Goal: Use online tool/utility: Utilize a website feature to perform a specific function

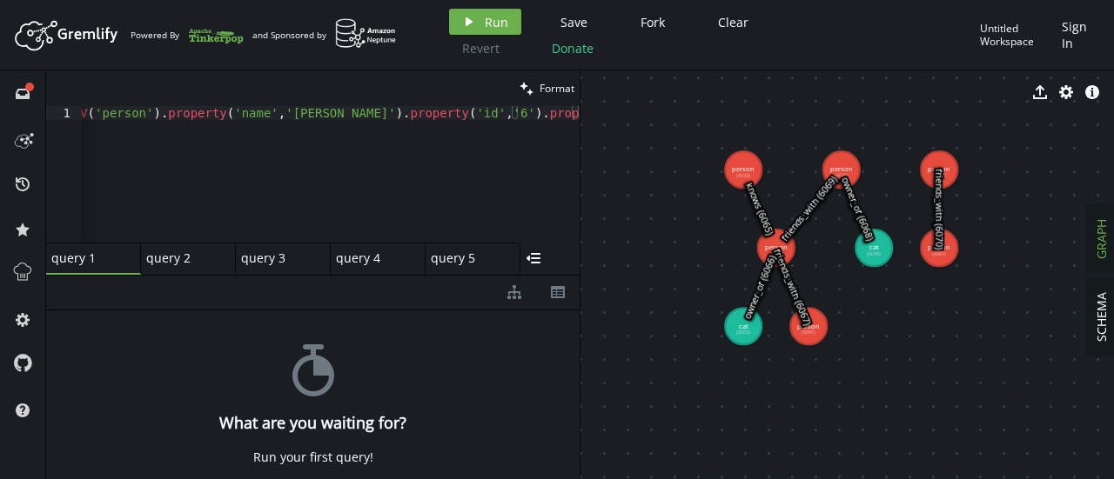
scroll to position [0, 42]
click at [472, 32] on button "play Run" at bounding box center [485, 22] width 72 height 26
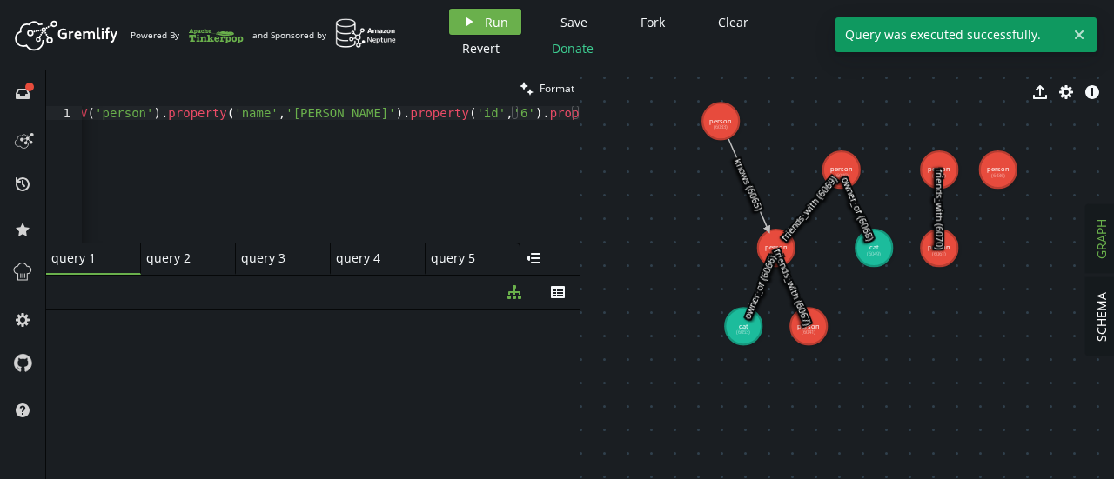
drag, startPoint x: 748, startPoint y: 170, endPoint x: 720, endPoint y: 121, distance: 56.6
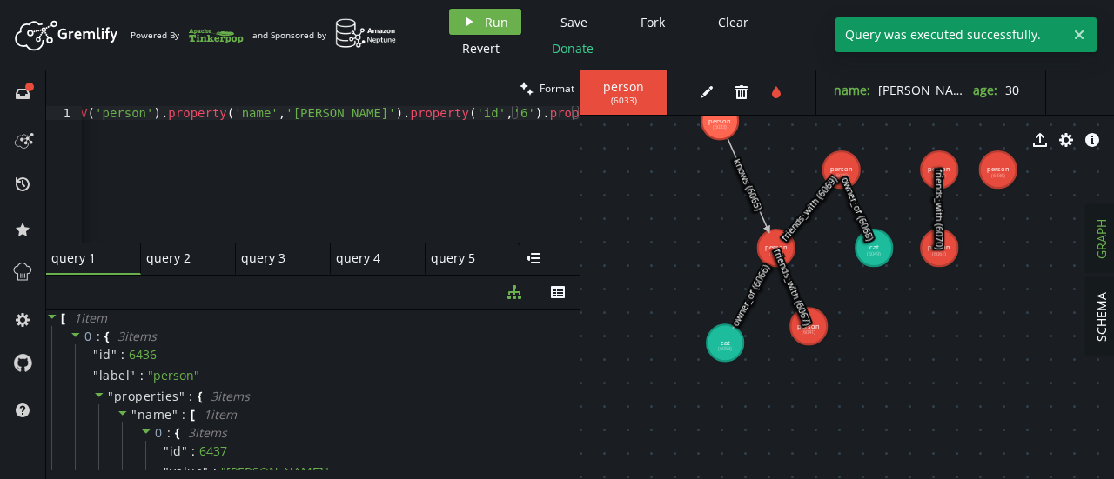
drag, startPoint x: 731, startPoint y: 332, endPoint x: 710, endPoint y: 361, distance: 36.2
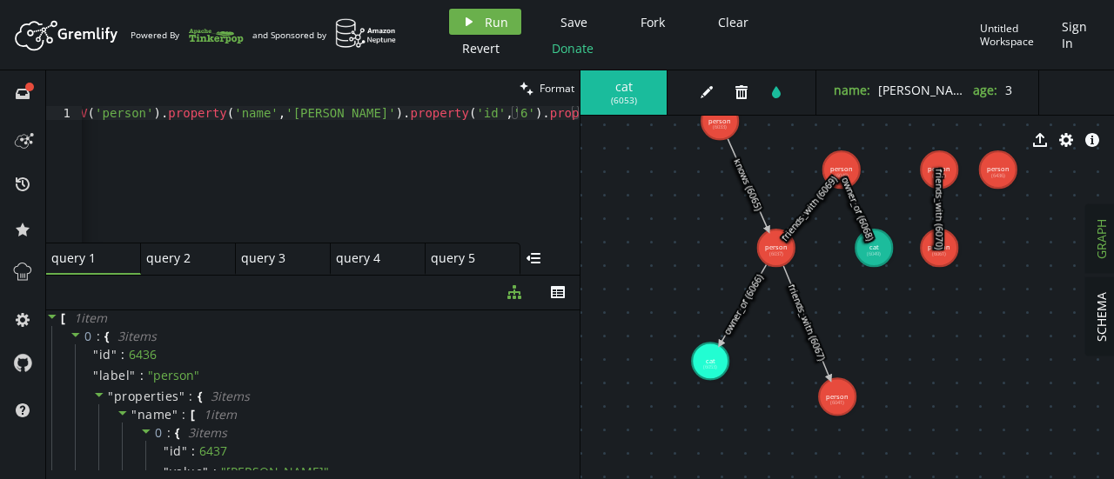
drag, startPoint x: 809, startPoint y: 340, endPoint x: 837, endPoint y: 397, distance: 63.0
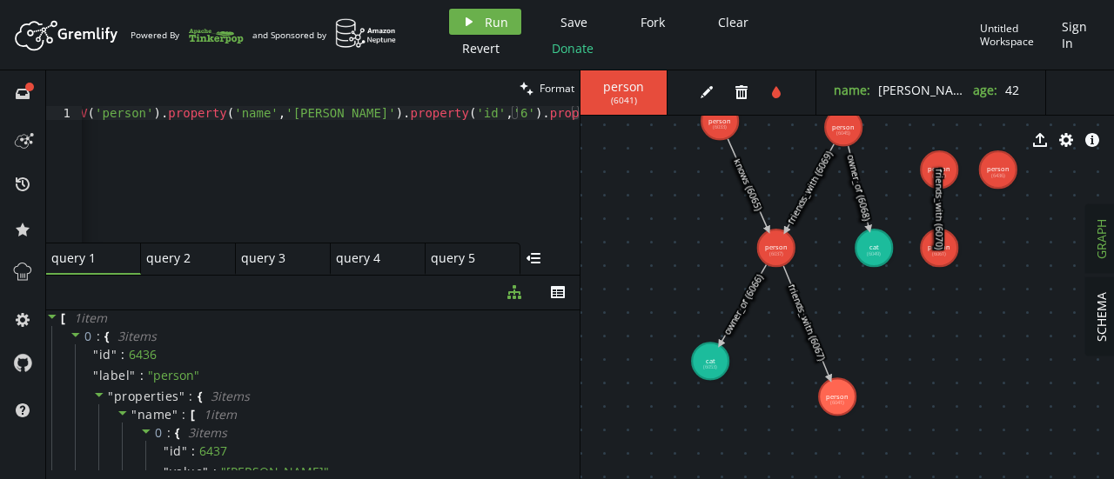
drag, startPoint x: 839, startPoint y: 168, endPoint x: 843, endPoint y: 127, distance: 41.1
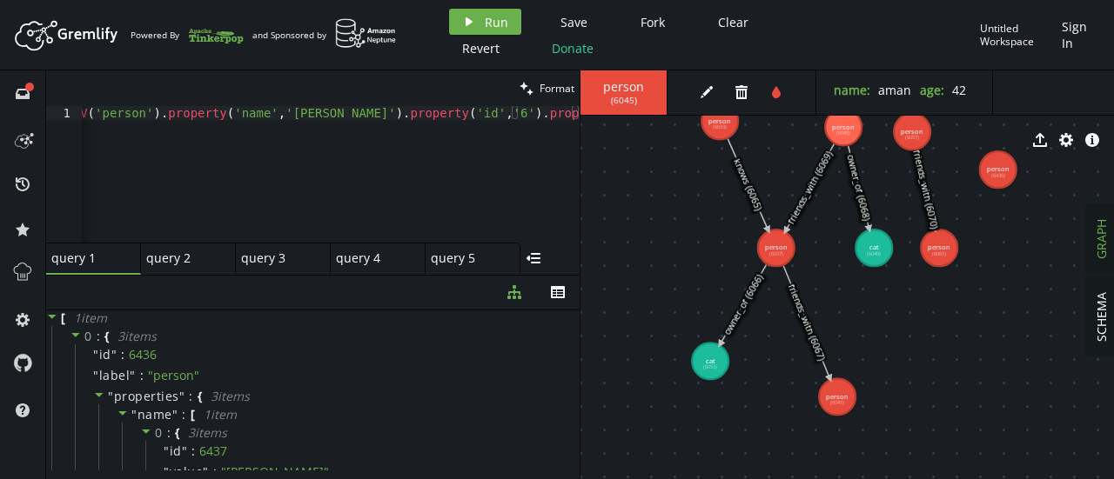
drag, startPoint x: 922, startPoint y: 170, endPoint x: 911, endPoint y: 130, distance: 41.6
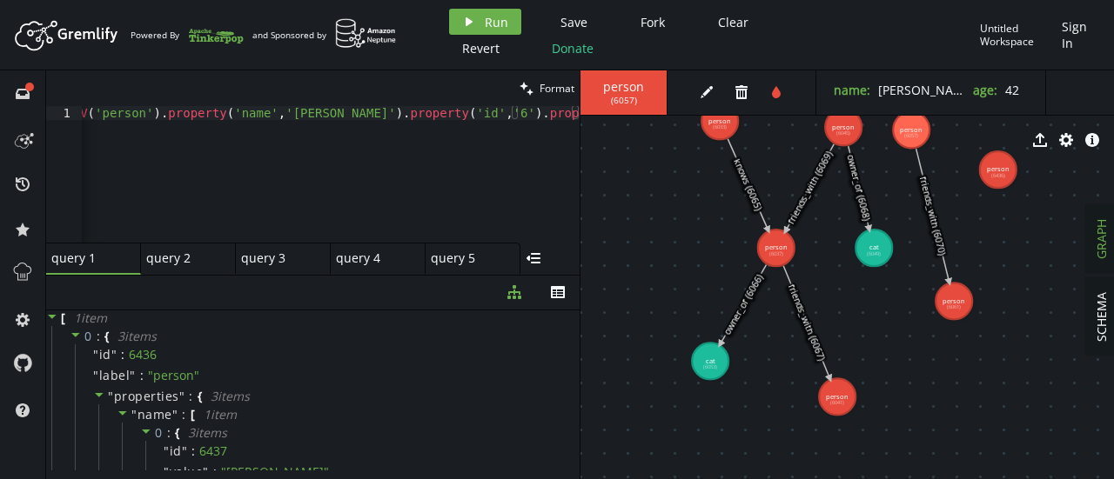
drag, startPoint x: 941, startPoint y: 254, endPoint x: 952, endPoint y: 298, distance: 45.6
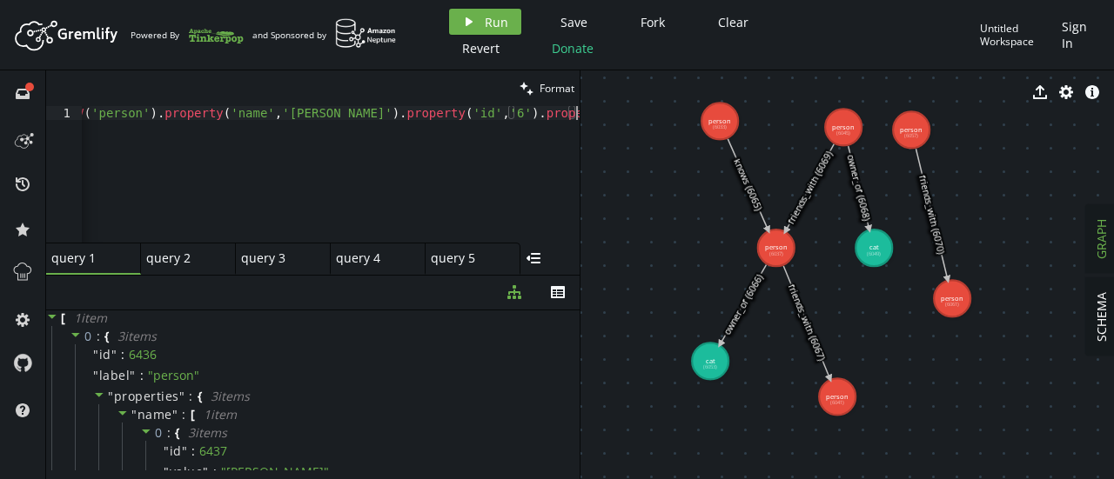
scroll to position [0, 45]
click at [351, 133] on div "g . addV ( 'person' ) . property ( 'name' , '[PERSON_NAME]' ) . property ( 'id'…" at bounding box center [308, 184] width 543 height 157
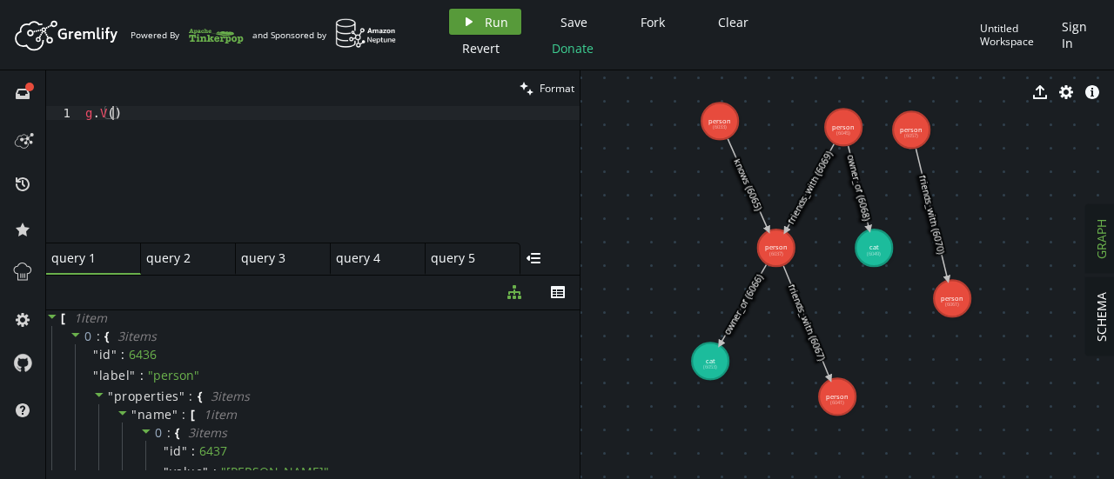
click at [498, 11] on button "play Run" at bounding box center [485, 22] width 72 height 26
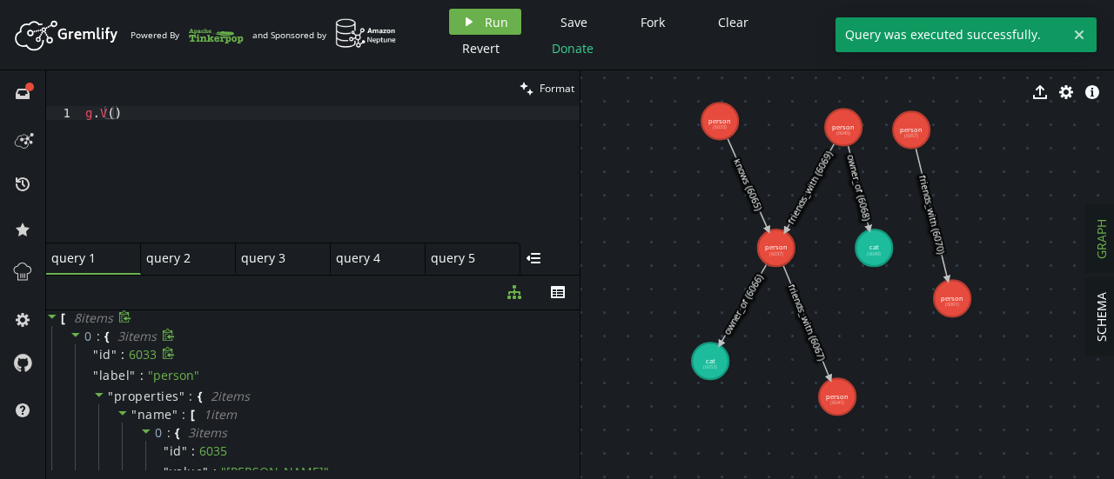
click at [196, 359] on div "" id " : 6033" at bounding box center [325, 355] width 500 height 21
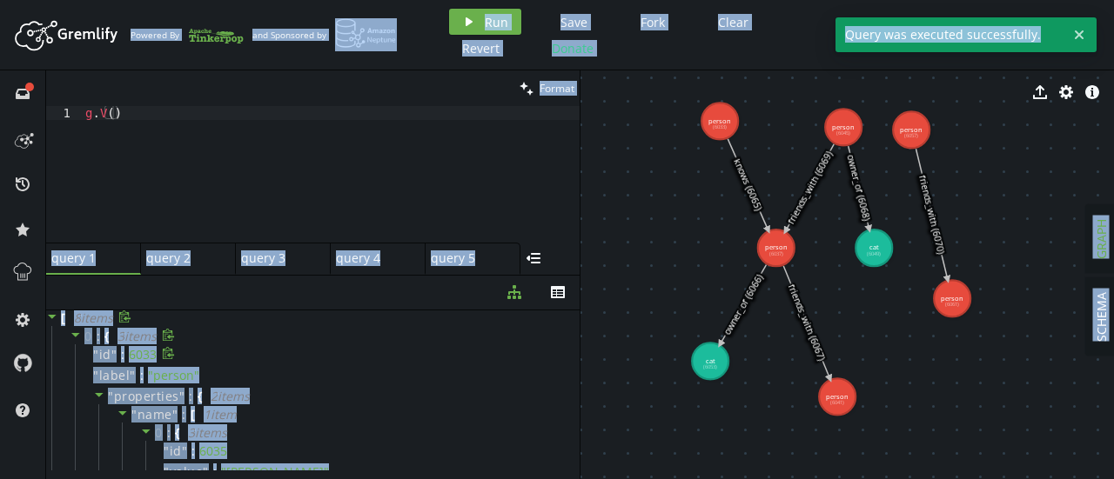
click at [196, 359] on div "" id " : 6033" at bounding box center [325, 355] width 500 height 21
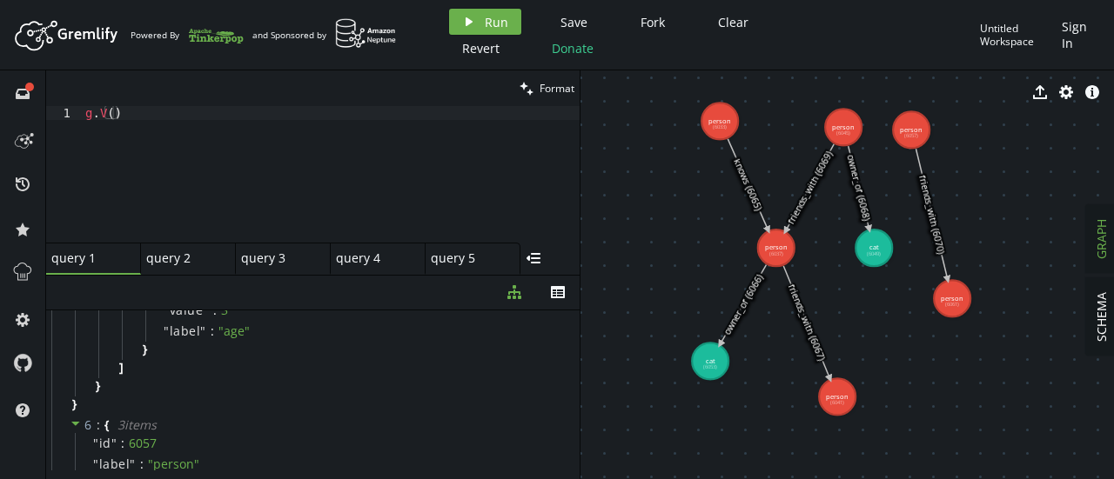
scroll to position [2961, 0]
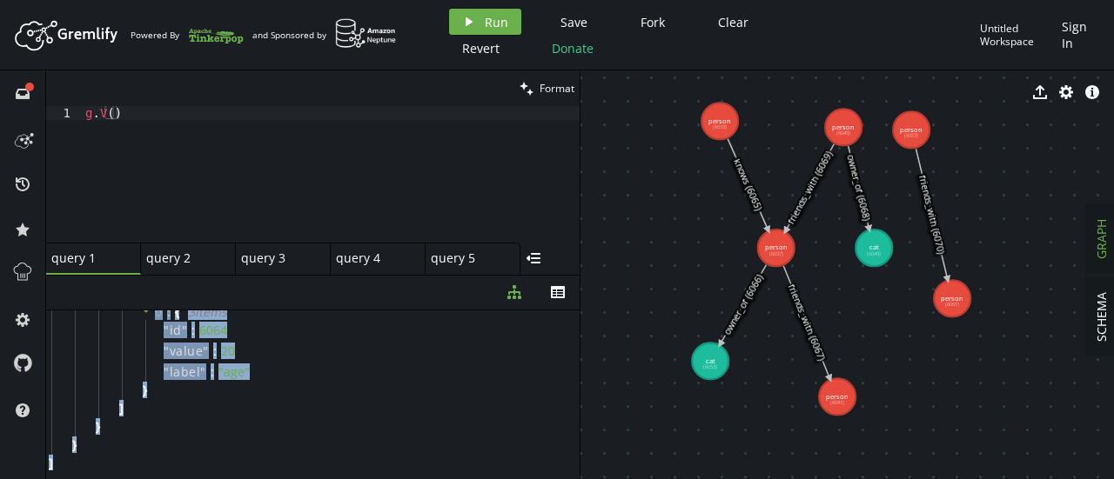
copy div "8 item s 0 : { 3 item s " id " : 6033 " label " : " person " " properties " : {…"
drag, startPoint x: 65, startPoint y: 319, endPoint x: 103, endPoint y: 455, distance: 140.8
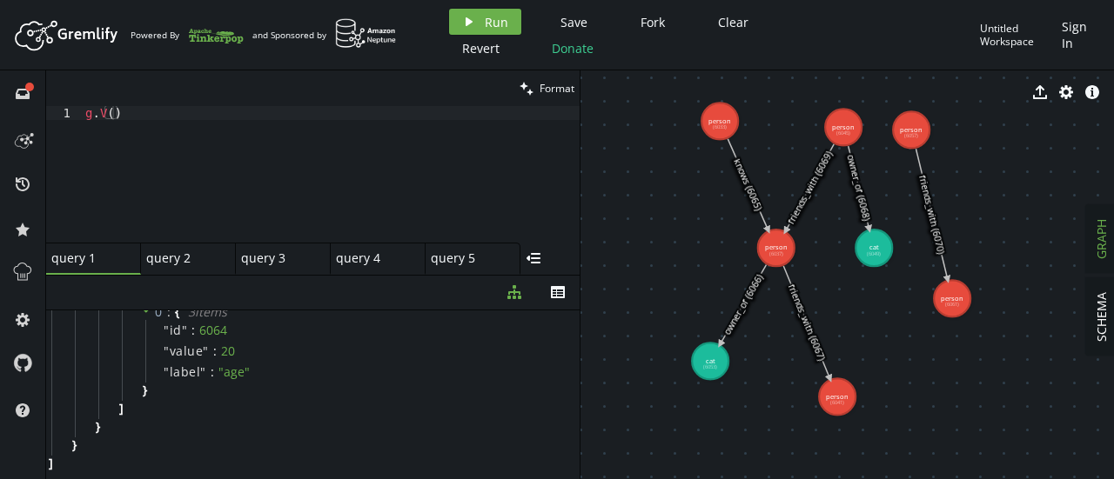
click at [118, 114] on div "g . V ( )" at bounding box center [331, 188] width 498 height 164
click at [470, 20] on icon "play" at bounding box center [469, 22] width 14 height 14
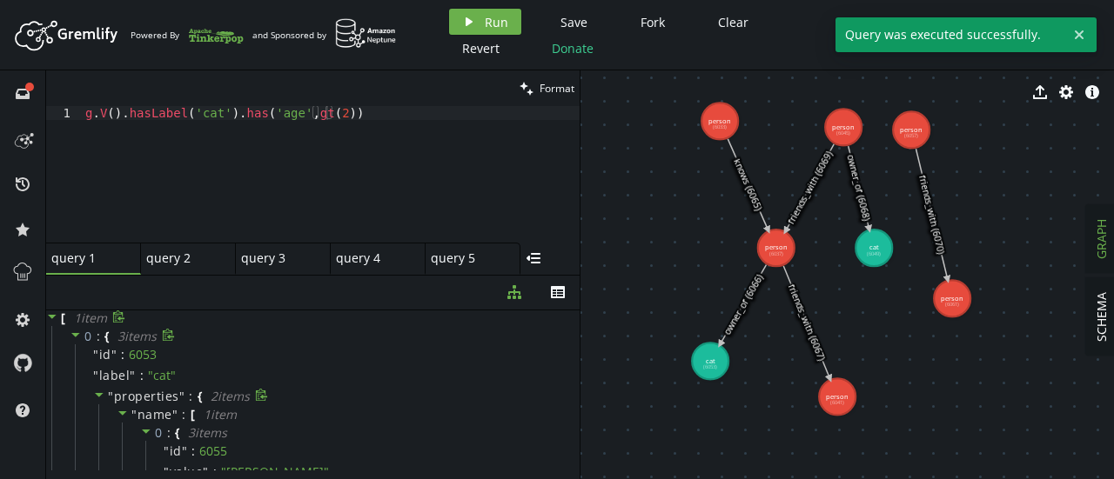
scroll to position [51, 0]
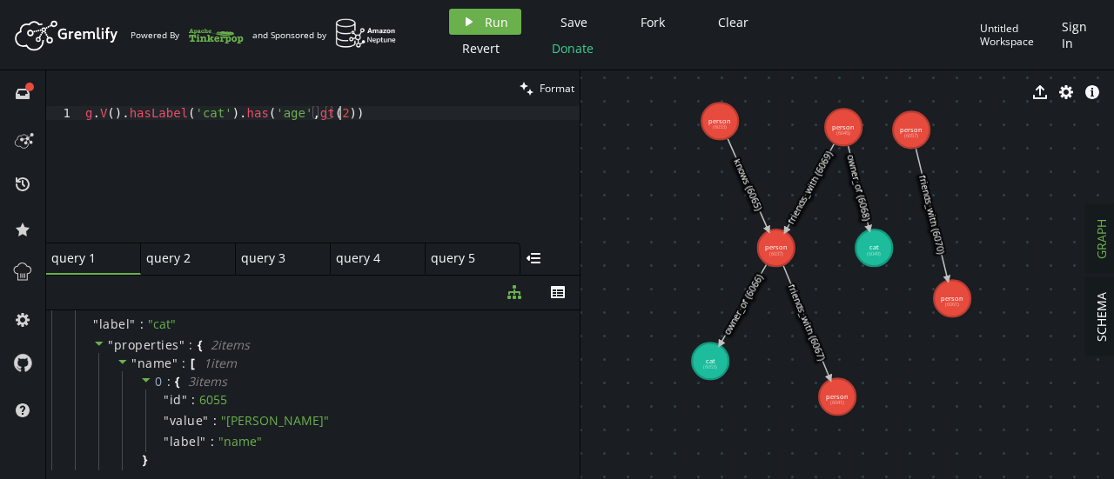
click at [205, 125] on div "g . V ( ) . hasLabel ( 'cat' ) . has ( 'age' , gt ( 2 ))" at bounding box center [331, 188] width 498 height 164
click at [348, 119] on div "g . V ( ) . hasLabel ( 'cat' ) . has ( 'age' , gt ( 2 ))" at bounding box center [331, 174] width 498 height 137
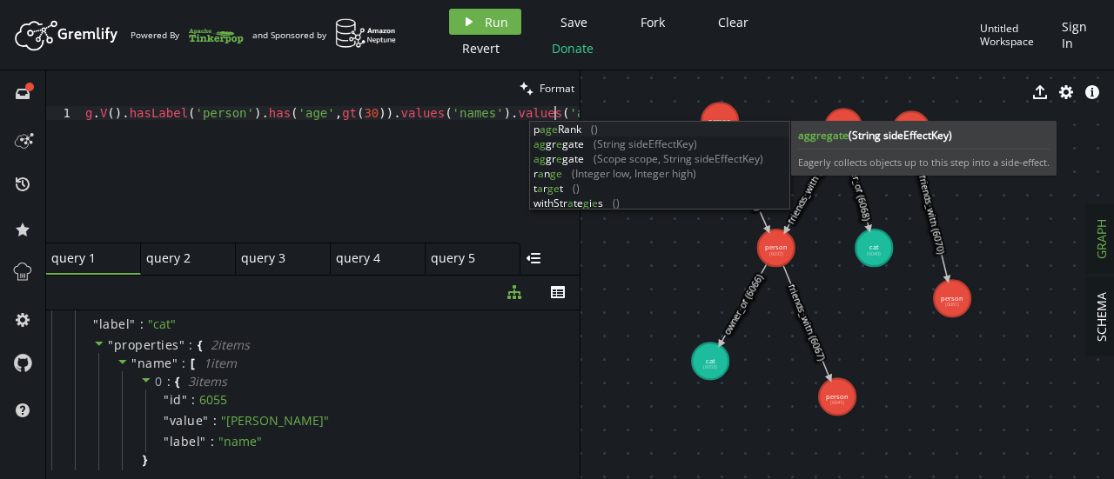
scroll to position [0, 467]
click at [485, 17] on span "Run" at bounding box center [496, 22] width 23 height 17
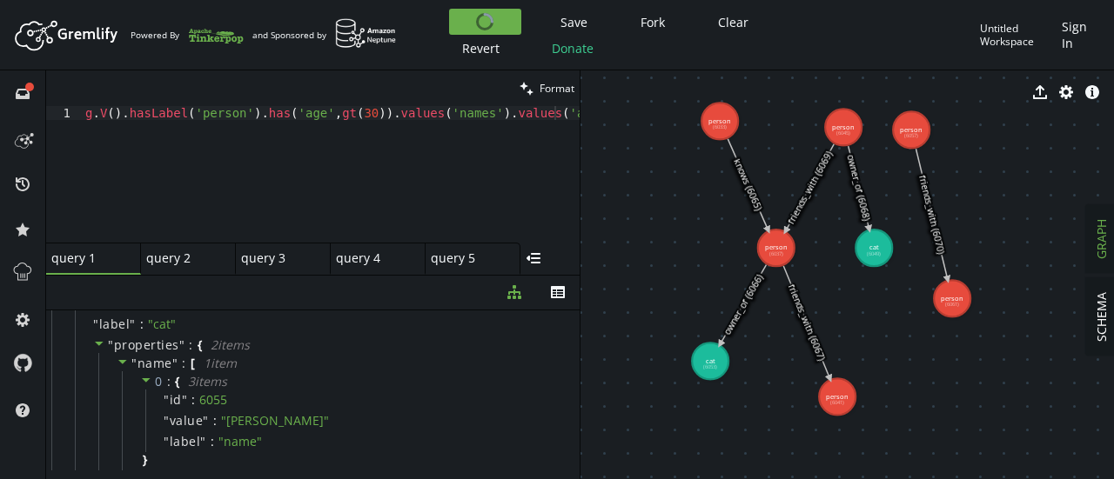
scroll to position [0, 0]
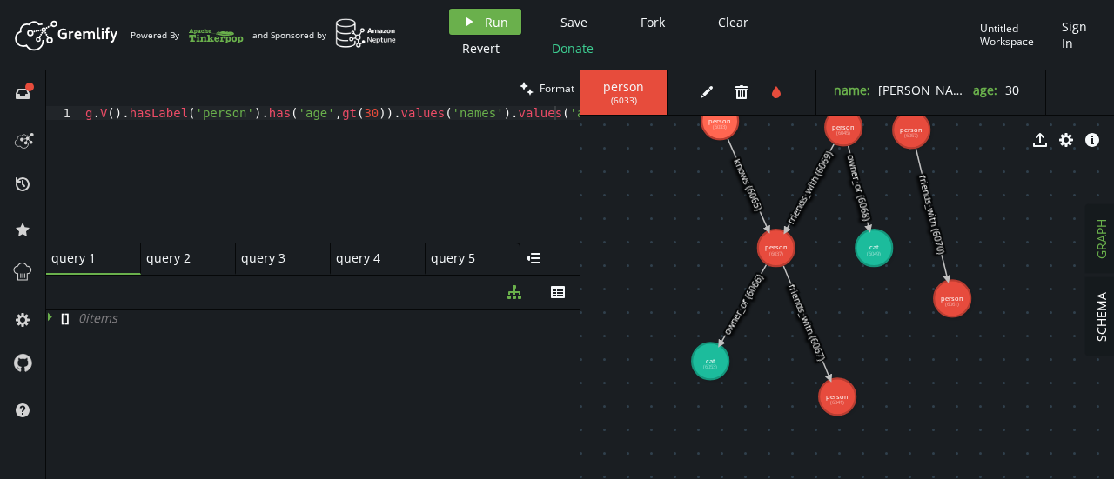
click at [847, 126] on div "export cog info-sign" at bounding box center [846, 140] width 533 height 44
click at [847, 127] on div "export cog info-sign" at bounding box center [846, 140] width 533 height 44
click at [838, 127] on div "export cog info-sign" at bounding box center [846, 140] width 533 height 44
click at [908, 137] on div "export cog info-sign" at bounding box center [846, 140] width 533 height 44
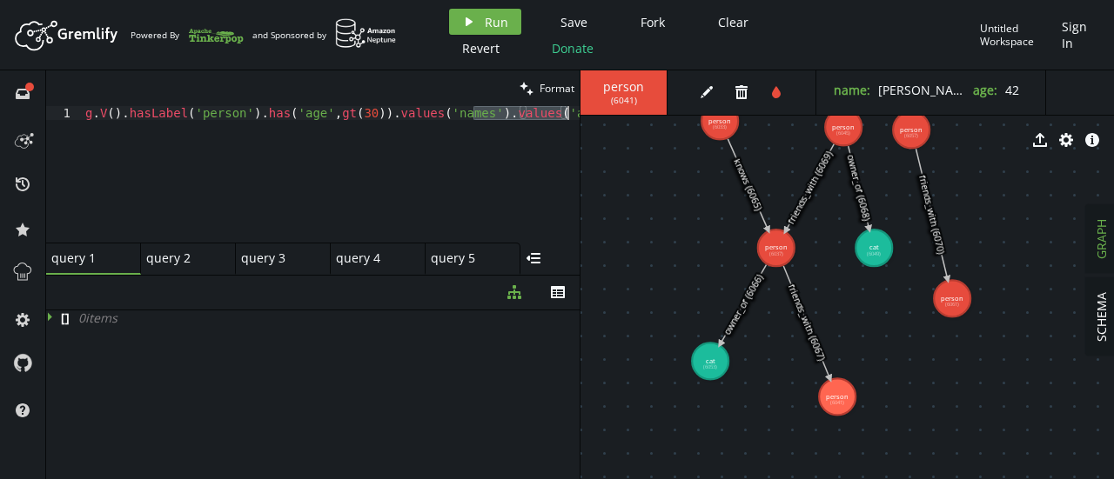
drag, startPoint x: 475, startPoint y: 117, endPoint x: 566, endPoint y: 117, distance: 90.5
click at [566, 117] on div "g . V ( ) . hasLabel ( 'person' ) . has ( 'age' , gt ( 30 )) . values ( 'names'…" at bounding box center [331, 188] width 498 height 164
click at [470, 19] on icon "play" at bounding box center [469, 22] width 14 height 14
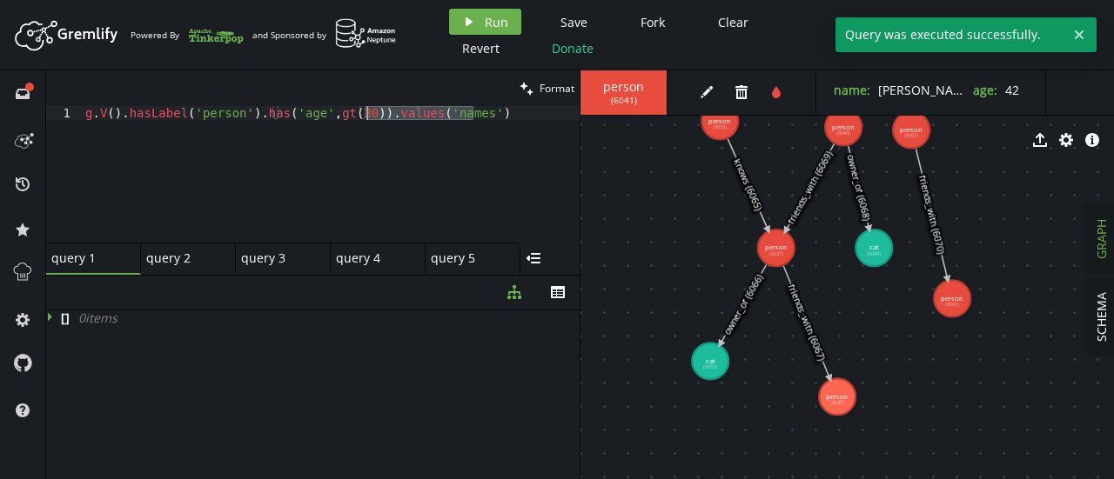
drag, startPoint x: 471, startPoint y: 116, endPoint x: 367, endPoint y: 117, distance: 103.6
click at [367, 117] on div "g . V ( ) . hasLabel ( 'person' ) . has ( 'age' , gt ( 30 )) . values ( 'names'…" at bounding box center [331, 188] width 498 height 164
click at [497, 20] on span "Run" at bounding box center [496, 22] width 23 height 17
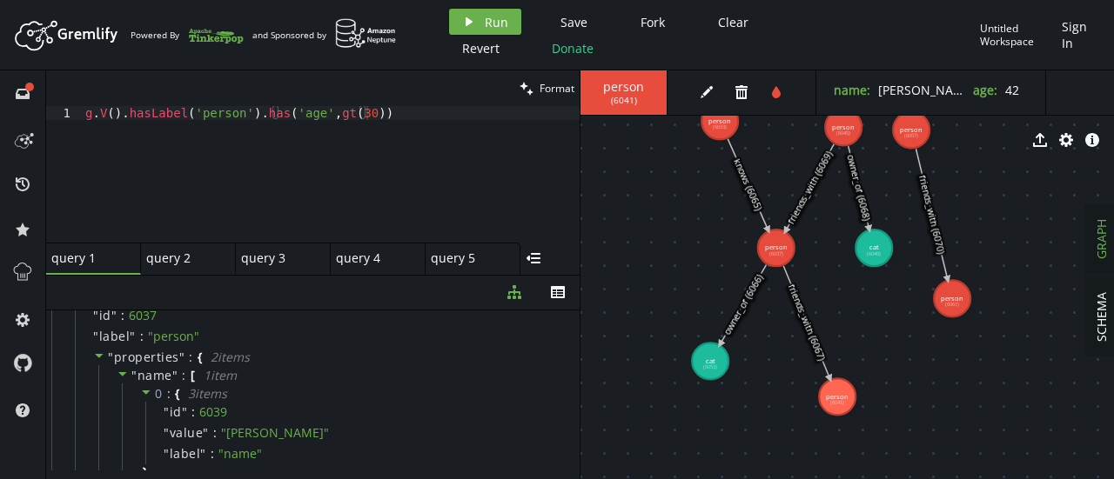
scroll to position [0, 0]
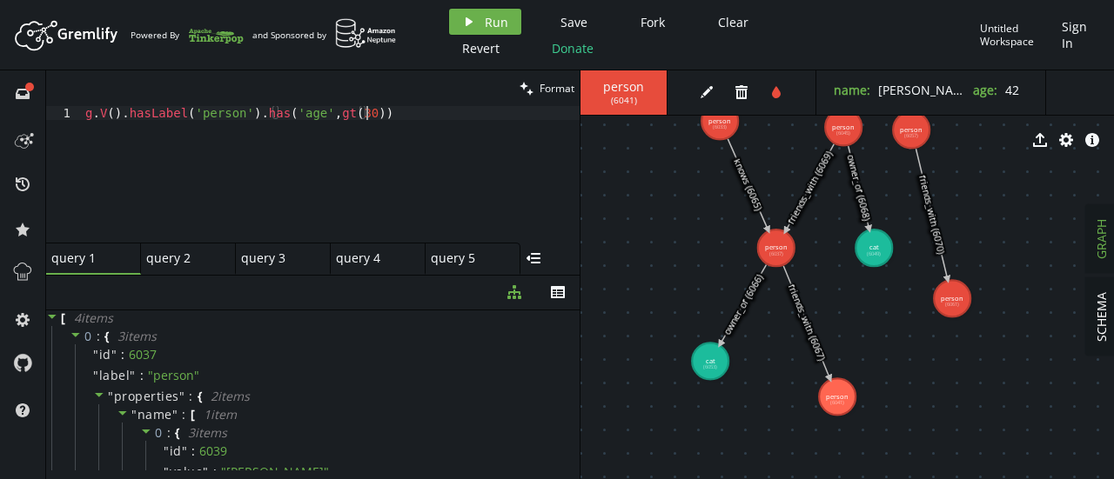
click at [368, 117] on div "g . V ( ) . hasLabel ( 'person' ) . has ( 'age' , gt ( 30 ))" at bounding box center [331, 188] width 498 height 164
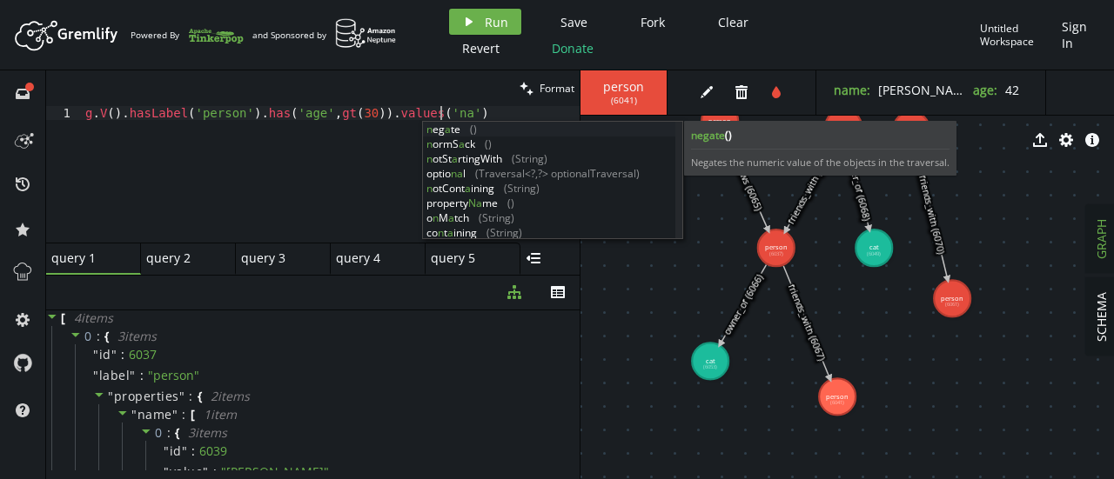
scroll to position [0, 367]
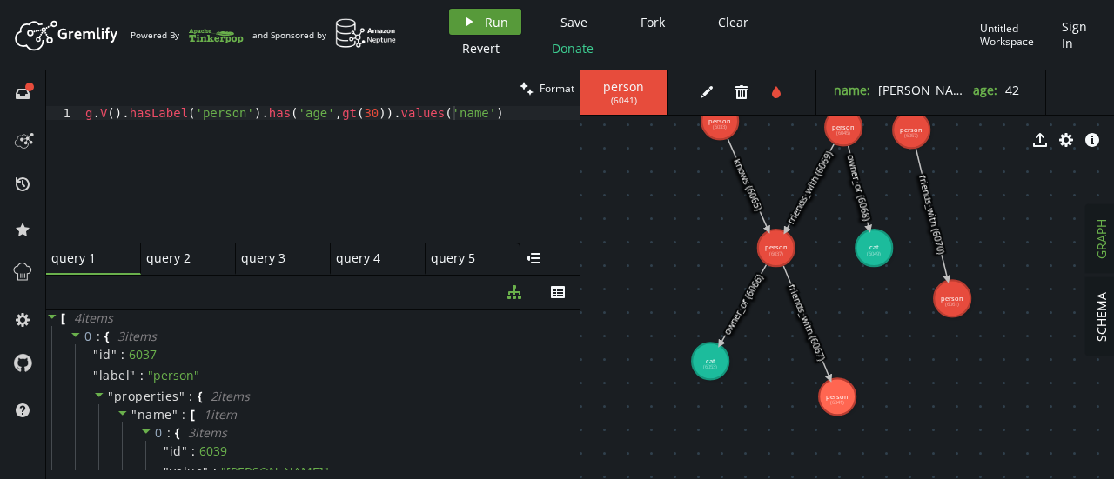
click at [478, 15] on button "play Run" at bounding box center [485, 22] width 72 height 26
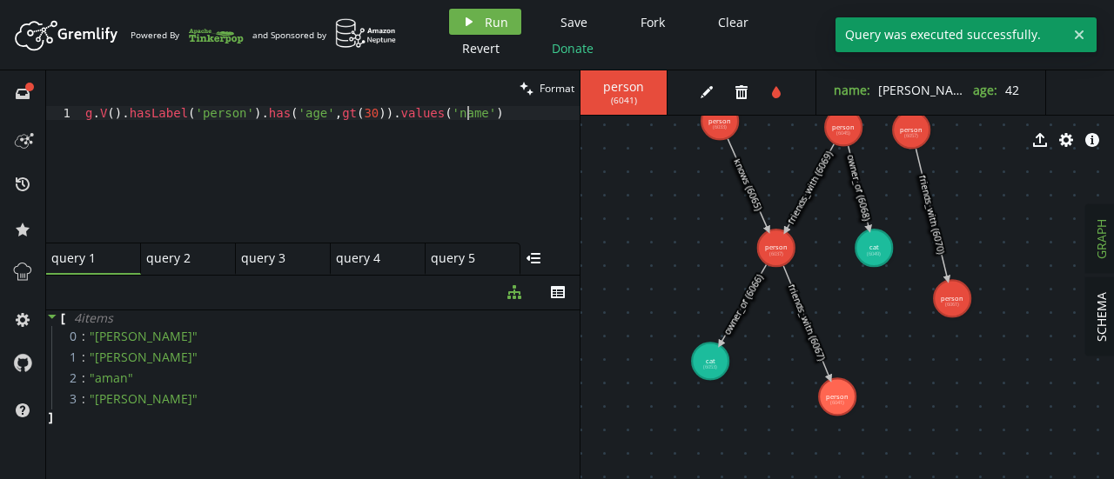
click at [477, 111] on div "g . V ( ) . hasLabel ( 'person' ) . has ( 'age' , gt ( 30 )) . values ( 'name' )" at bounding box center [331, 188] width 498 height 164
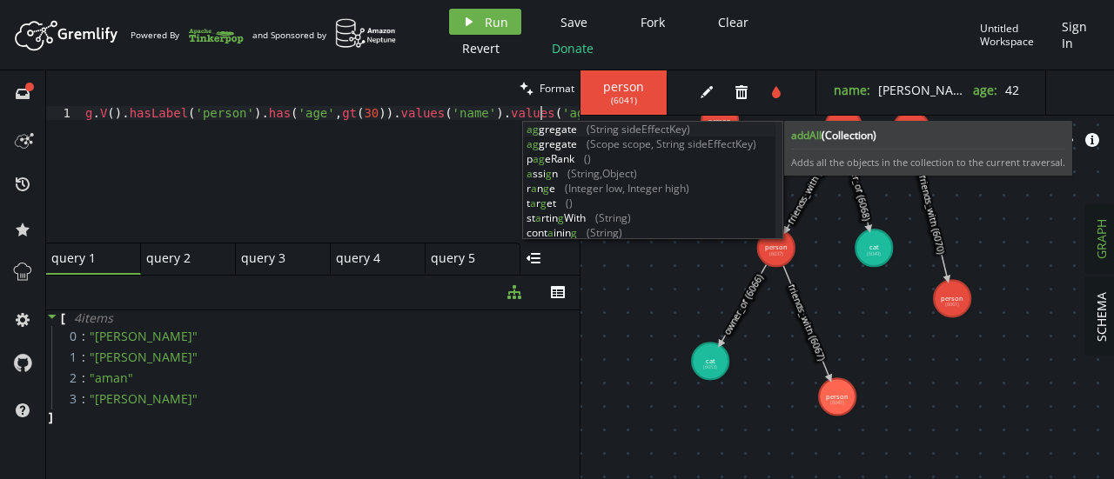
scroll to position [0, 461]
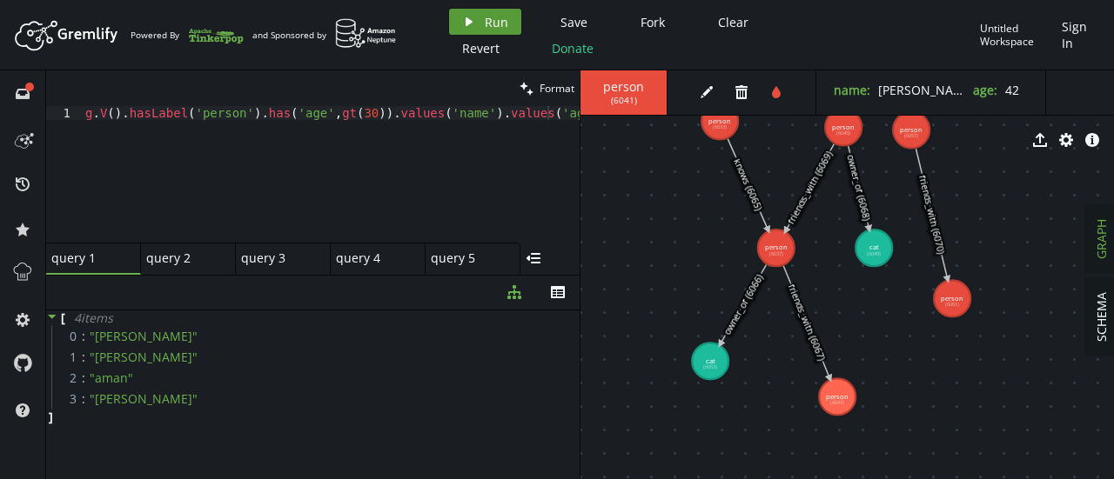
click at [462, 18] on icon "play" at bounding box center [469, 22] width 14 height 14
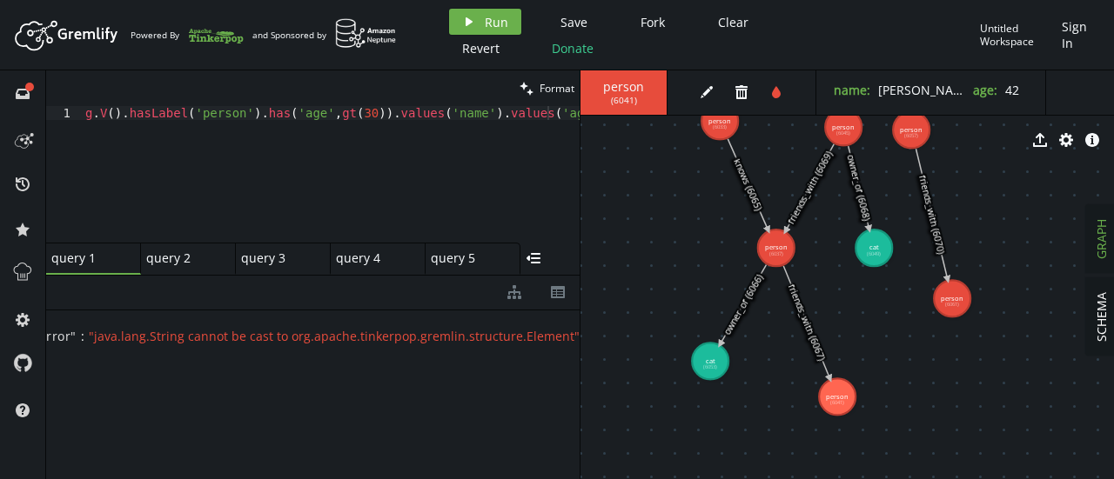
scroll to position [0, 21]
click at [357, 117] on div "g . V ( ) . hasLabel ( 'person' ) . has ( 'age' , gt ( 30 )) . values ( 'name' …" at bounding box center [331, 188] width 498 height 164
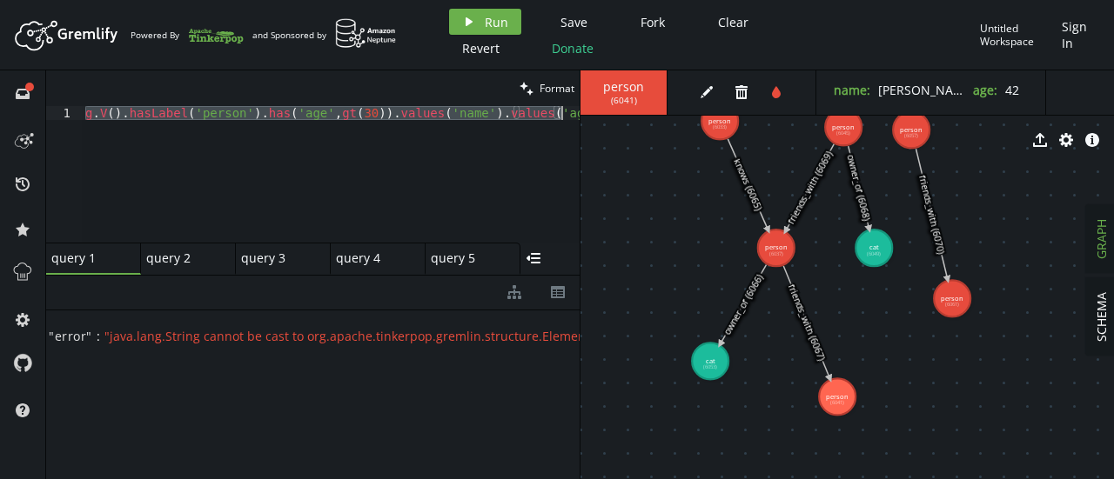
click at [361, 168] on div "g . V ( ) . hasLabel ( 'person' ) . has ( 'age' , gt ( 30 )) . values ( 'name' …" at bounding box center [331, 174] width 498 height 137
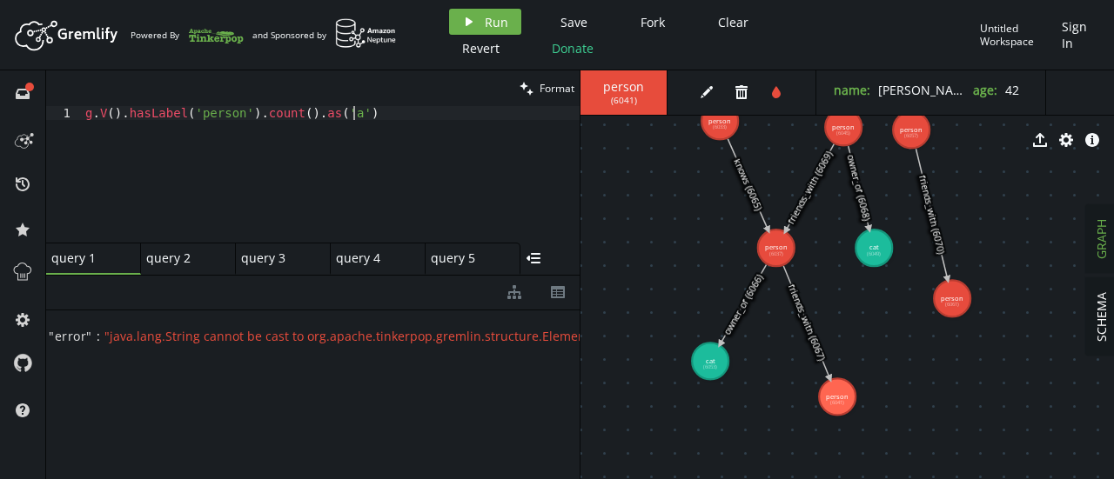
scroll to position [0, 266]
click at [502, 17] on span "Run" at bounding box center [496, 22] width 23 height 17
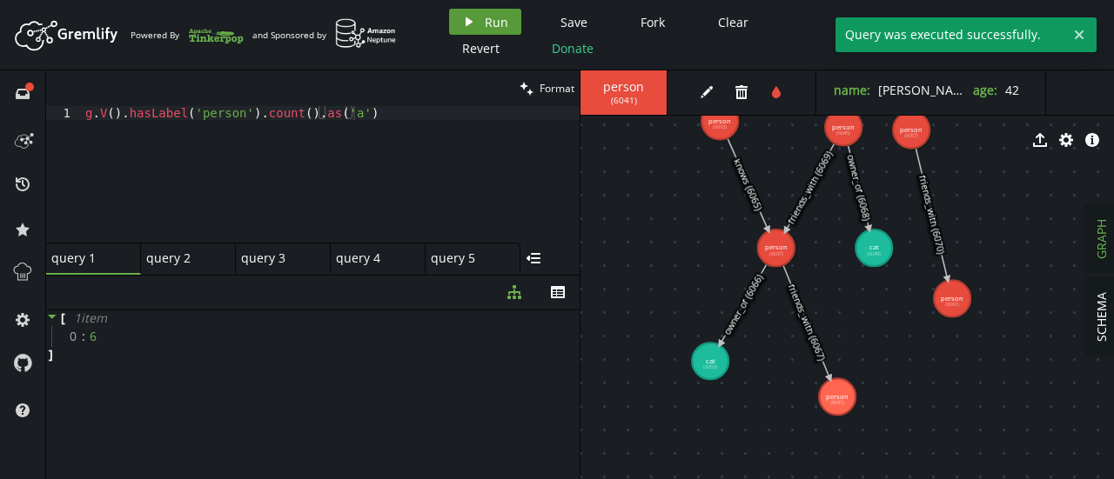
scroll to position [0, 0]
click at [360, 114] on div "g . V ( ) . hasLabel ( 'person' ) . count ( ) . as ( 'a' )" at bounding box center [331, 188] width 498 height 164
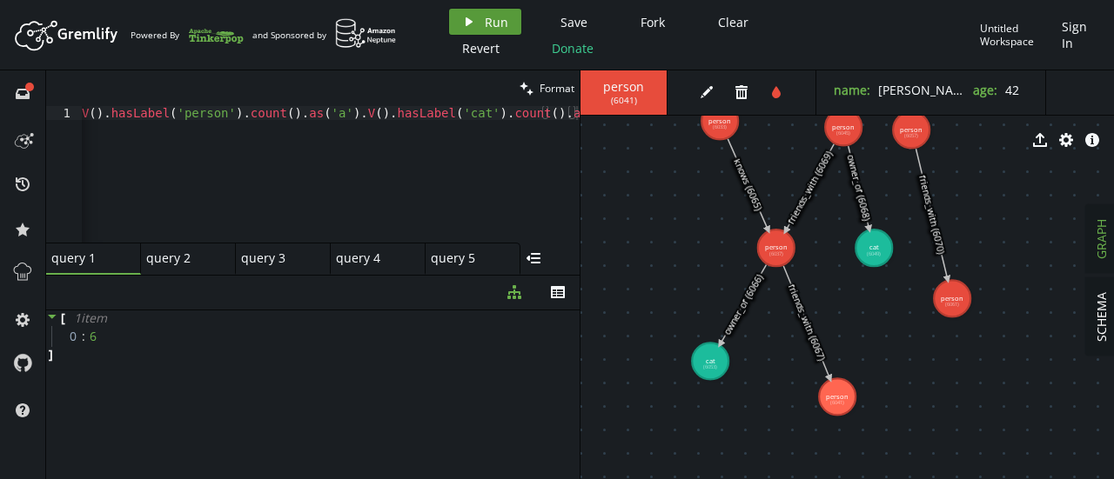
click at [479, 25] on button "play Run" at bounding box center [485, 22] width 72 height 26
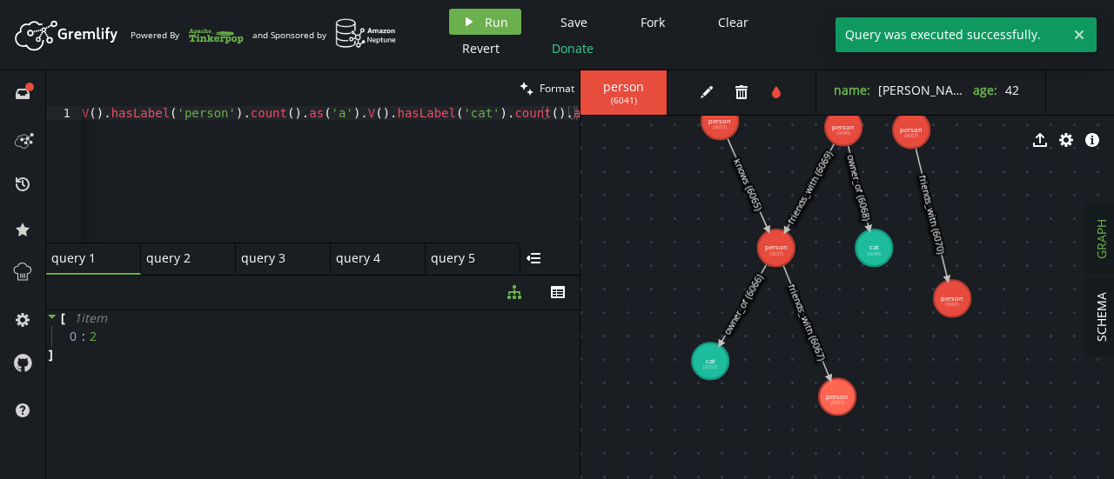
click at [571, 112] on div at bounding box center [575, 110] width 9 height 9
click at [574, 117] on div "g . V ( ) . hasLabel ( 'person' ) . count ( ) . as ( 'a' ) . V ( ) . hasLabel (…" at bounding box center [322, 184] width 516 height 157
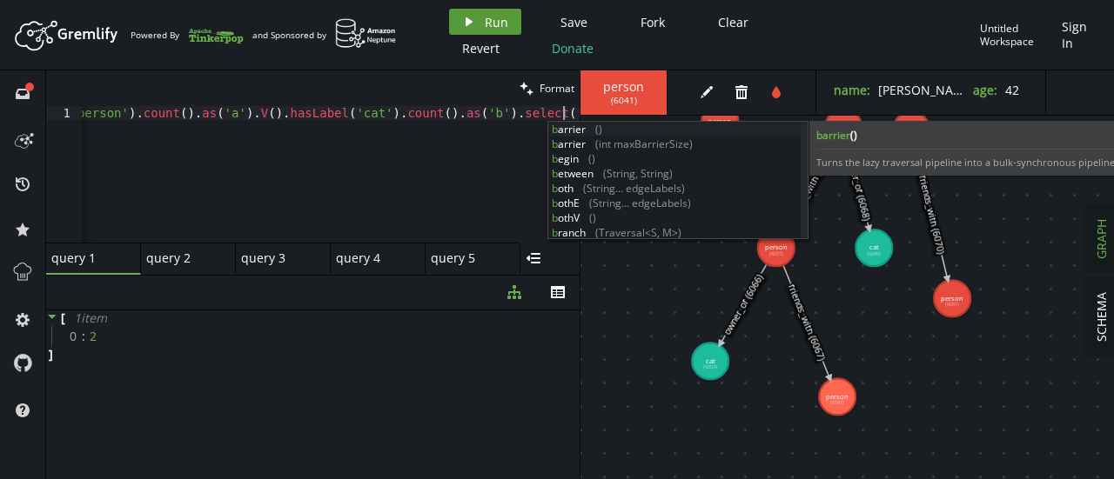
click at [470, 22] on icon "button" at bounding box center [469, 21] width 7 height 9
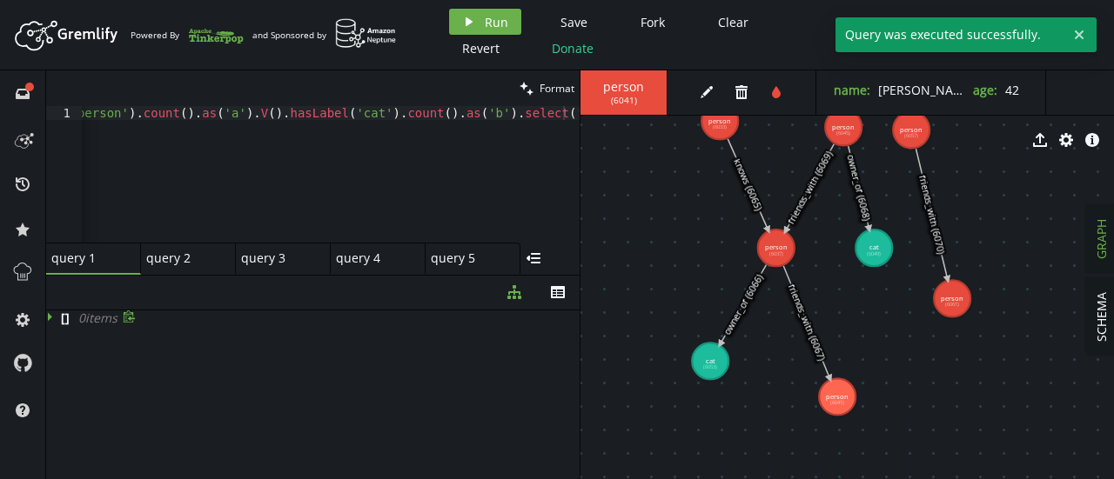
click at [47, 316] on icon at bounding box center [52, 317] width 12 height 12
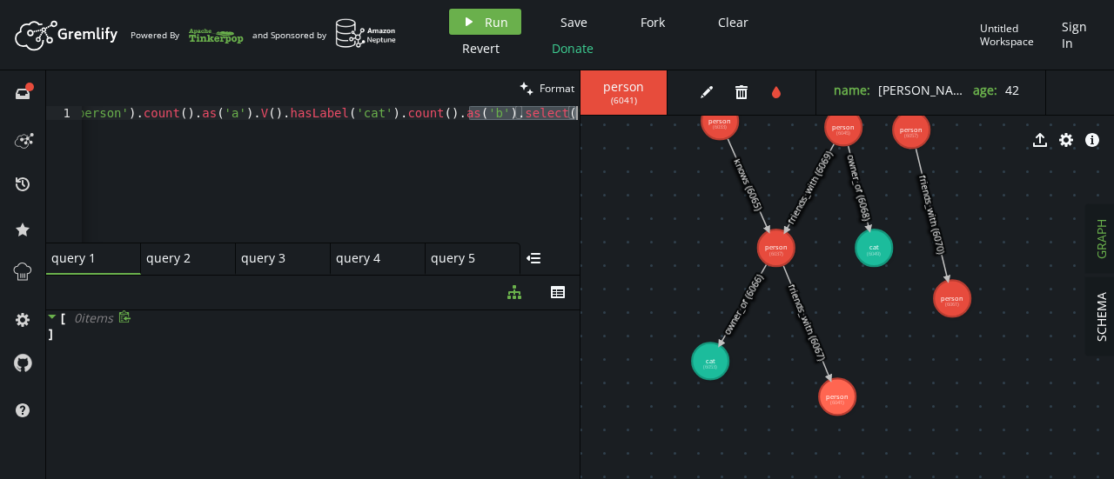
drag, startPoint x: 470, startPoint y: 116, endPoint x: 599, endPoint y: 111, distance: 129.7
click at [599, 111] on div "clean Format g.V().hasLabel('person').count().as('a').V().hasLabel('cat').count…" at bounding box center [580, 274] width 1068 height 409
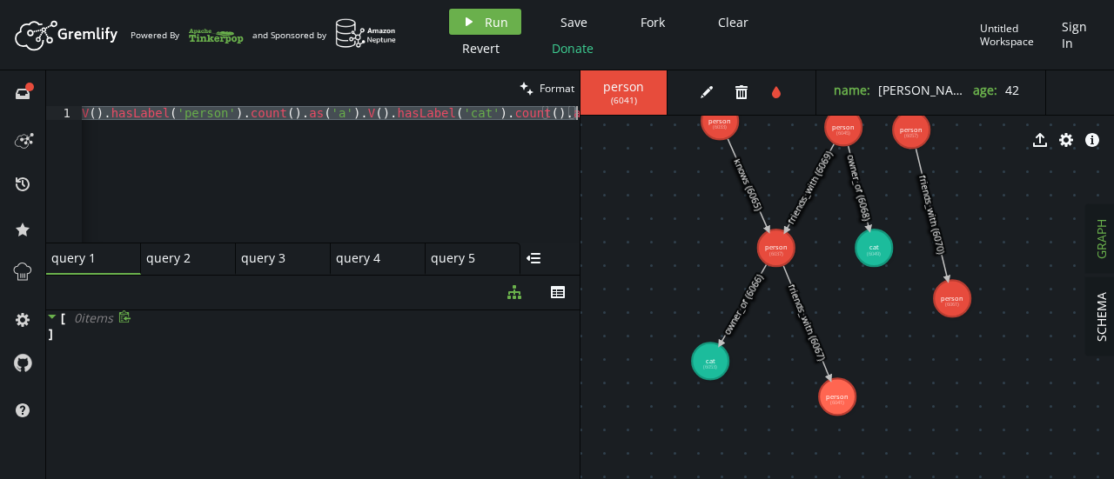
click at [301, 168] on div "g . V ( ) . hasLabel ( 'person' ) . count ( ) . as ( 'a' ) . V ( ) . hasLabel (…" at bounding box center [331, 174] width 498 height 137
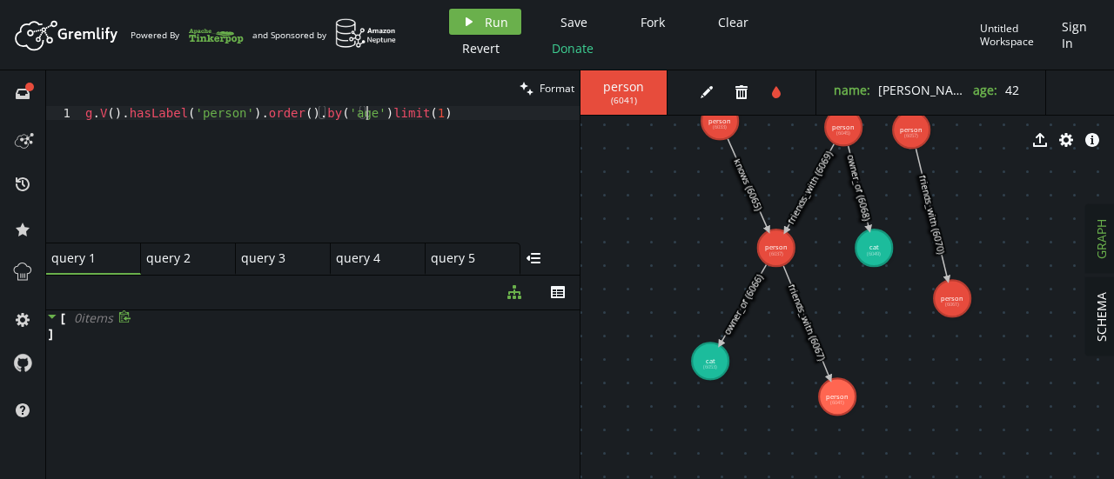
scroll to position [0, 288]
click at [358, 111] on div "g . V ( ) . hasLabel ( 'person' ) . order ( ) . by ( 'age' ) . limit ( 1 )" at bounding box center [331, 188] width 498 height 164
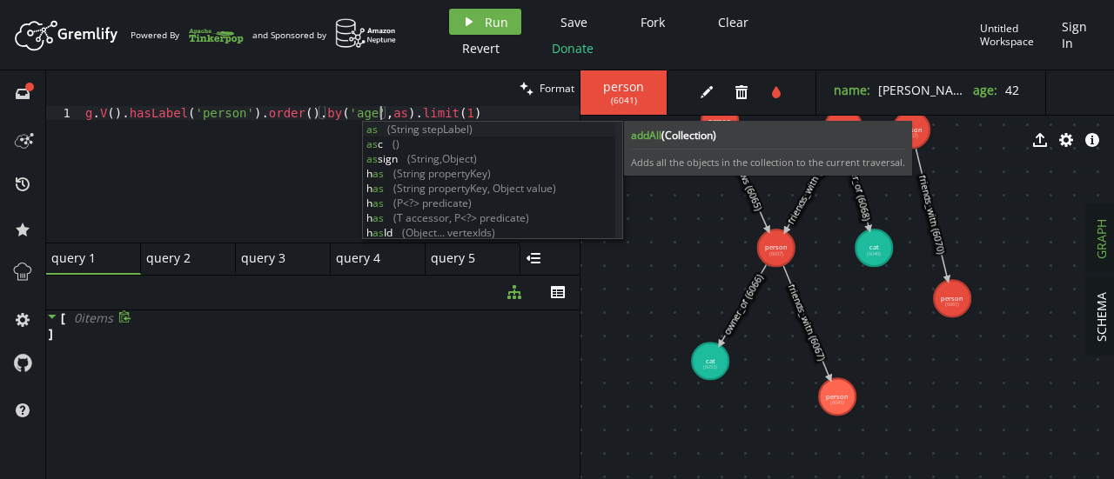
scroll to position [0, 301]
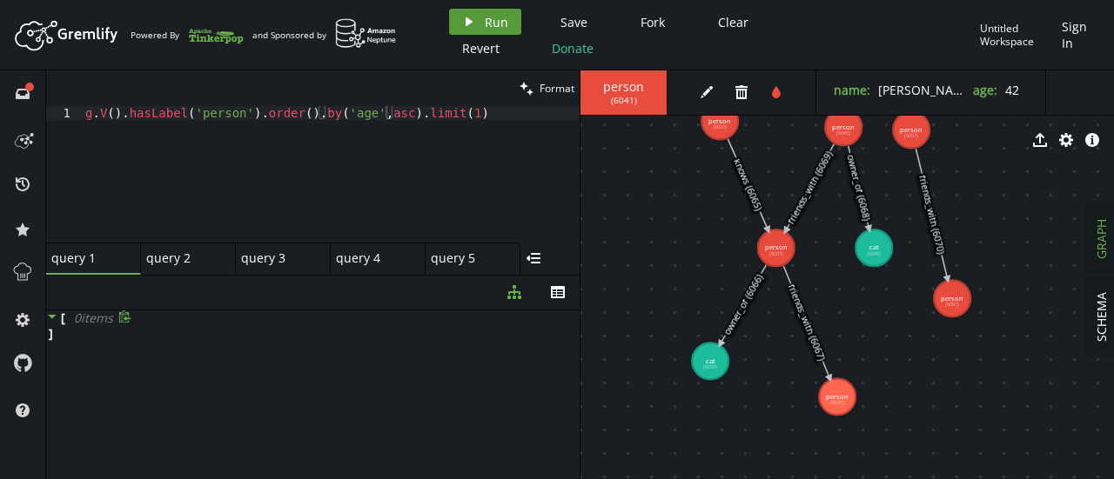
click at [485, 14] on span "Run" at bounding box center [496, 22] width 23 height 17
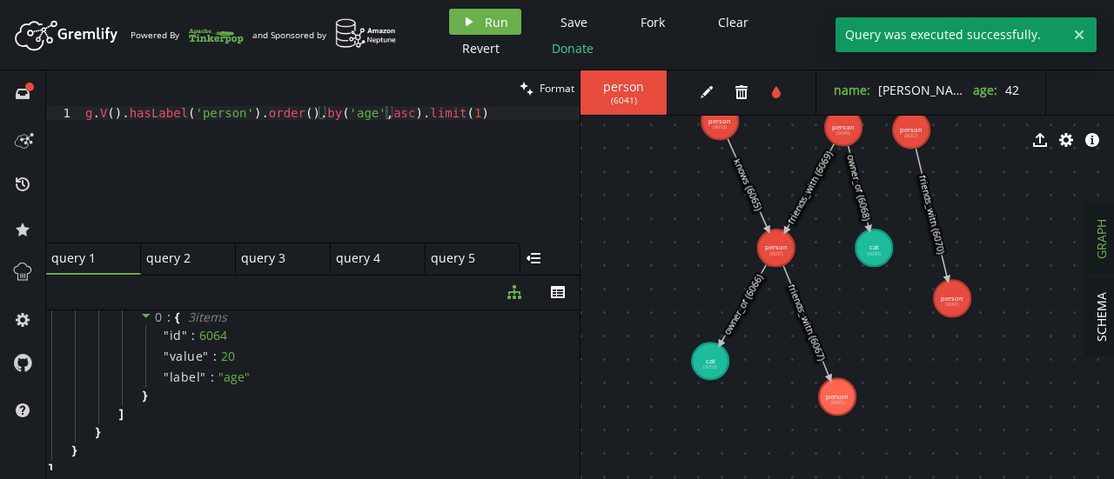
scroll to position [257, 0]
click at [314, 104] on div "clean Format" at bounding box center [312, 88] width 533 height 36
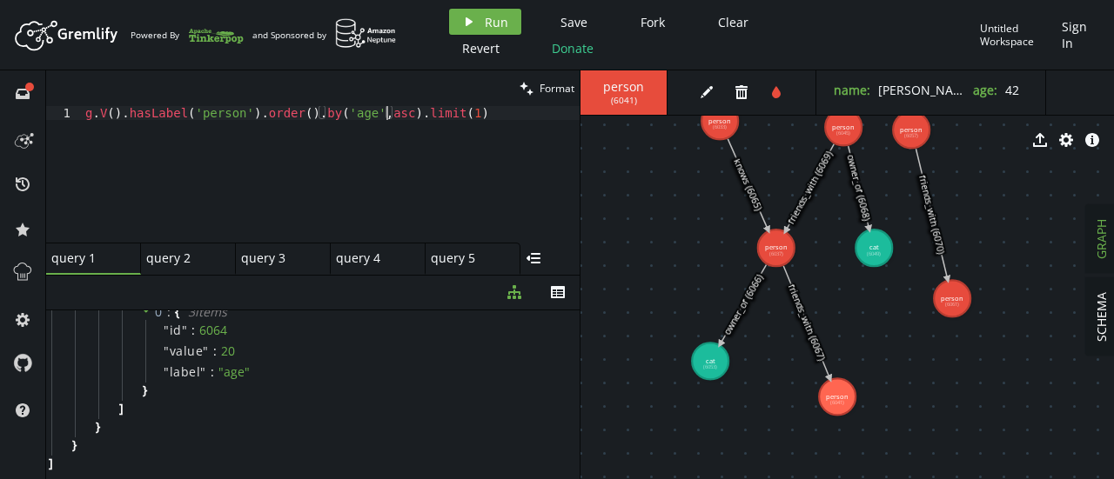
click at [317, 107] on div "g . V ( ) . hasLabel ( 'person' ) . order ( ) . by ( 'age' , asc ) . limit ( 1 )" at bounding box center [331, 188] width 498 height 164
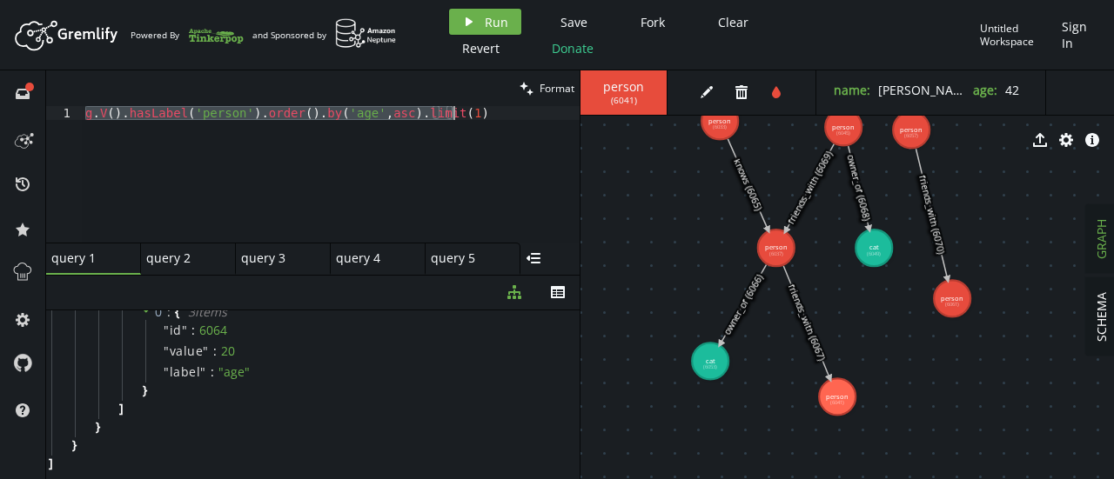
click at [313, 124] on div "g . V ( ) . hasLabel ( 'person' ) . order ( ) . by ( 'age' , asc ) . limit ( 1 )" at bounding box center [331, 174] width 498 height 137
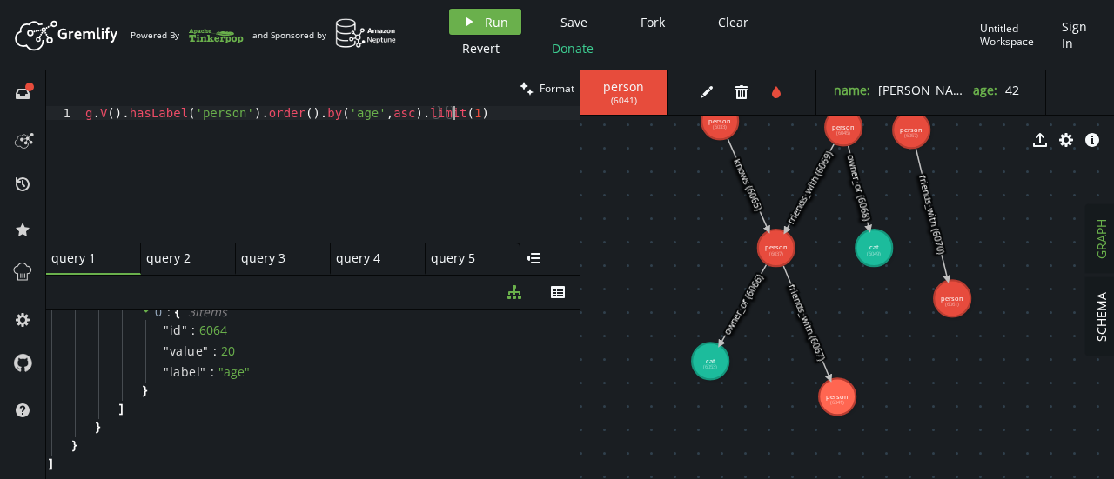
click at [256, 117] on div "g . V ( ) . hasLabel ( 'person' ) . order ( ) . by ( 'age' , asc ) . limit ( 1 )" at bounding box center [331, 188] width 498 height 164
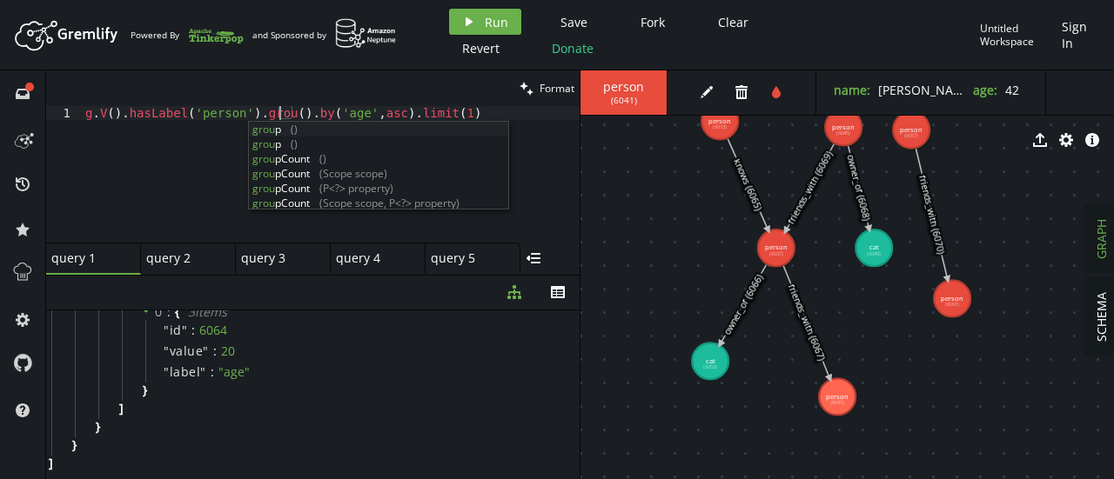
scroll to position [0, 201]
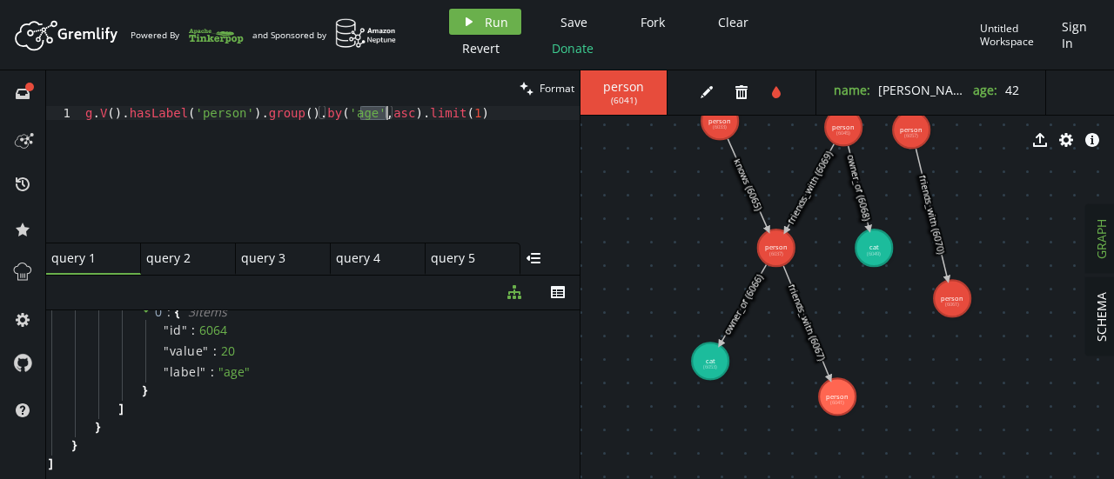
drag, startPoint x: 360, startPoint y: 114, endPoint x: 385, endPoint y: 116, distance: 24.4
click at [385, 116] on div "g . V ( ) . hasLabel ( 'person' ) . group ( ) . by ( 'age' , asc ) . limit ( 1 )" at bounding box center [331, 188] width 498 height 164
drag, startPoint x: 435, startPoint y: 110, endPoint x: 371, endPoint y: 116, distance: 64.7
click at [371, 116] on div "g . V ( ) . hasLabel ( 'person' ) . group ( ) . by ( 'age' ) . limit ( 1 )" at bounding box center [331, 188] width 498 height 164
click at [478, 23] on button "play Run" at bounding box center [485, 22] width 72 height 26
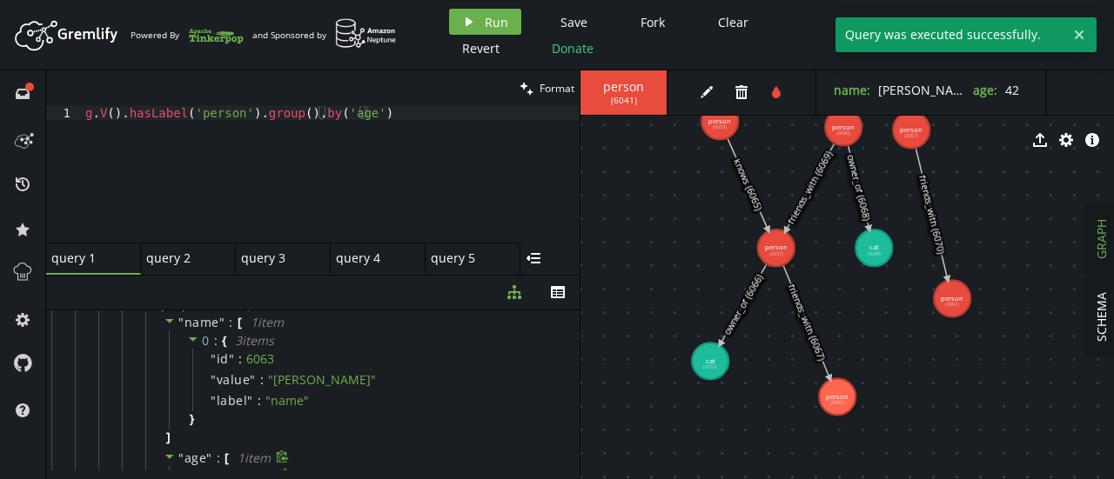
scroll to position [0, 0]
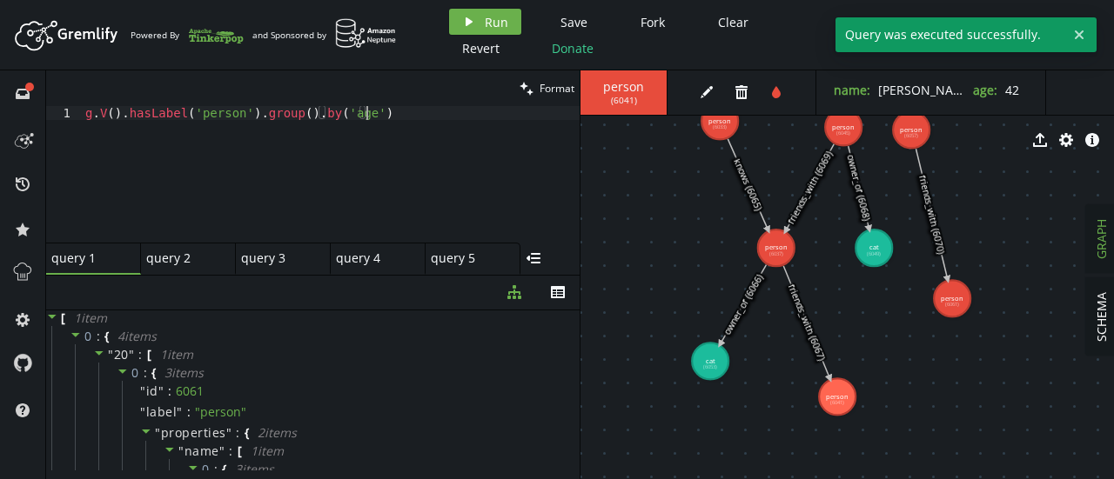
click at [378, 119] on div "g . V ( ) . hasLabel ( 'person' ) . group ( ) . by ( 'age' )" at bounding box center [331, 188] width 498 height 164
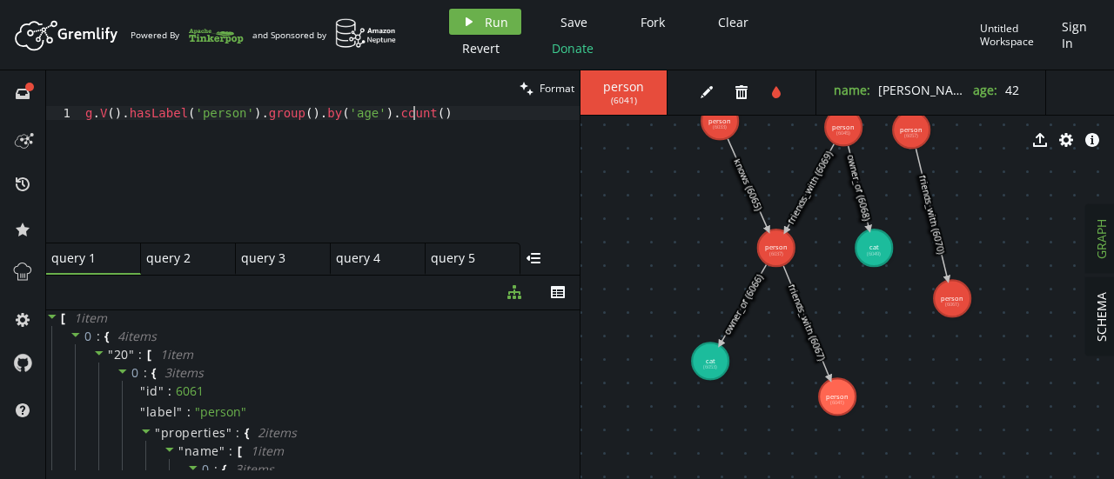
scroll to position [0, 327]
click at [498, 13] on button "play Run" at bounding box center [485, 22] width 72 height 26
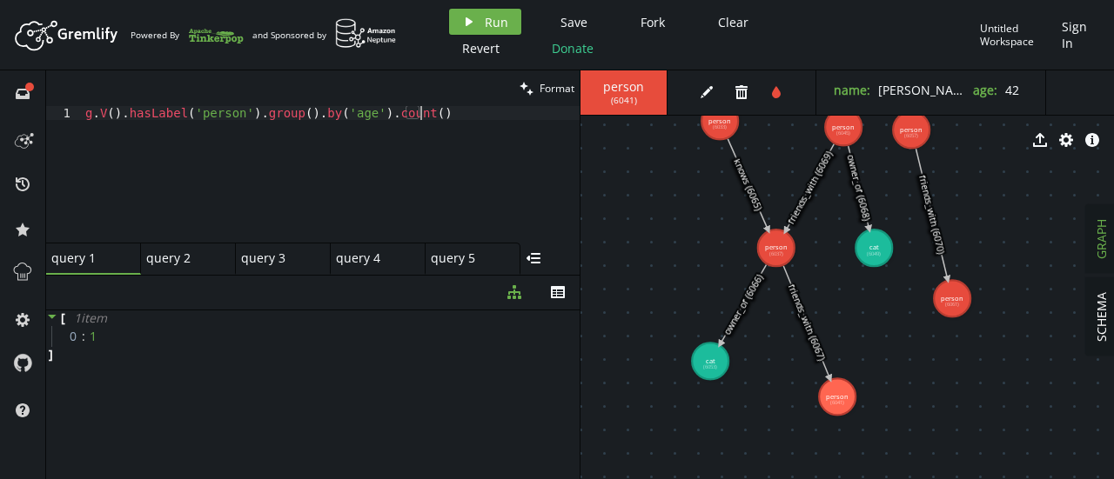
click at [418, 112] on div "g . V ( ) . hasLabel ( 'person' ) . group ( ) . by ( 'age' ) . count ( )" at bounding box center [331, 188] width 498 height 164
click at [282, 118] on div "g . V ( ) . hasLabel ( 'person' ) . group ( ) . by ( 'age' ) . count ( )" at bounding box center [331, 188] width 498 height 164
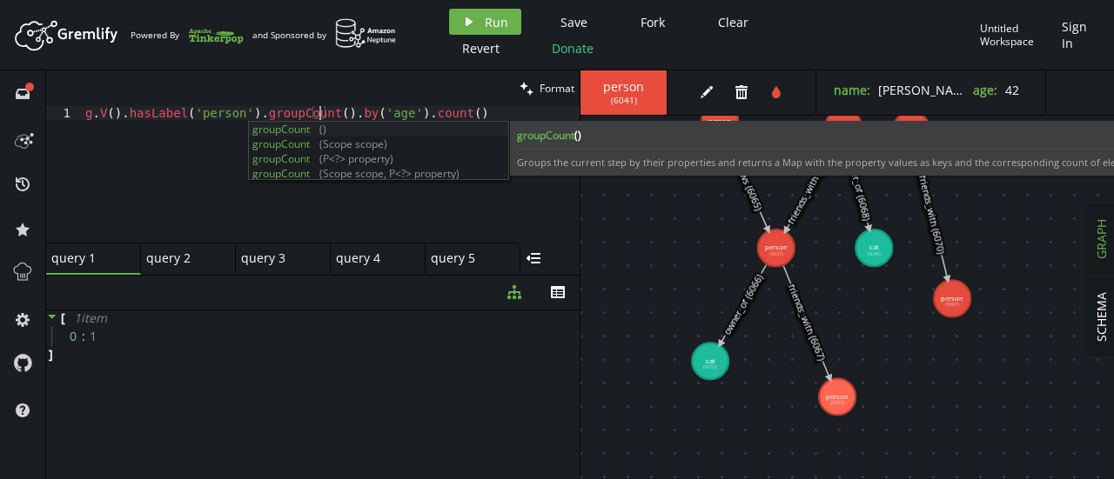
scroll to position [0, 234]
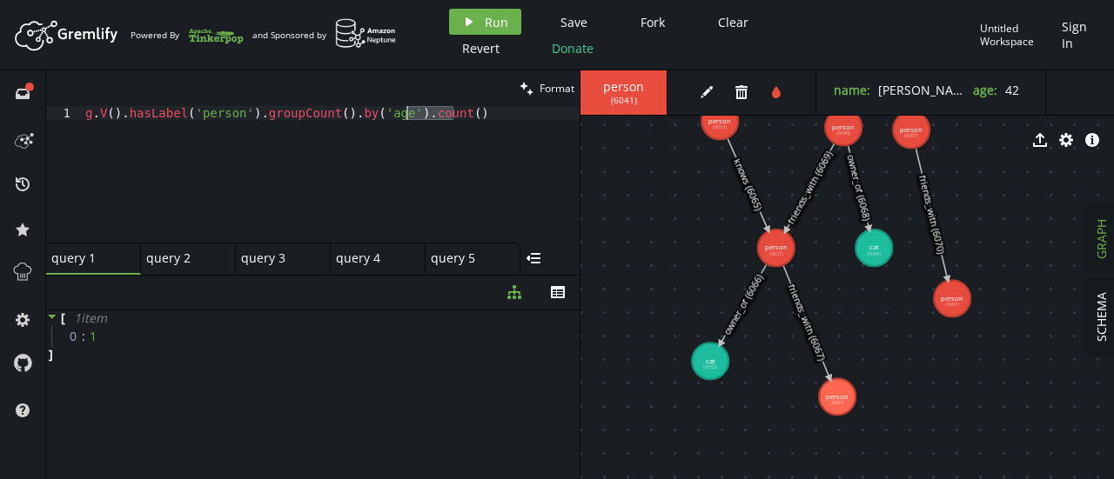
drag, startPoint x: 456, startPoint y: 111, endPoint x: 403, endPoint y: 116, distance: 53.3
click at [403, 116] on div "g . V ( ) . hasLabel ( 'person' ) . groupCount ( ) . by ( 'age' ) . count ( )" at bounding box center [331, 188] width 498 height 164
type textarea "g.V().hasLabel('person').groupCount().by('age')"
click at [496, 15] on span "Run" at bounding box center [496, 22] width 23 height 17
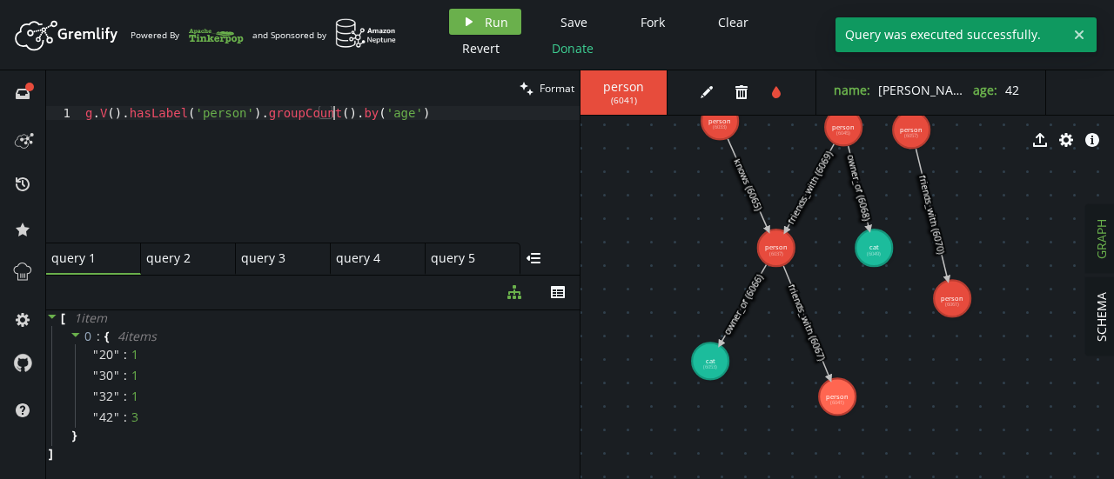
click at [336, 119] on div "g . V ( ) . hasLabel ( 'person' ) . groupCount ( ) . by ( 'age' )" at bounding box center [331, 188] width 498 height 164
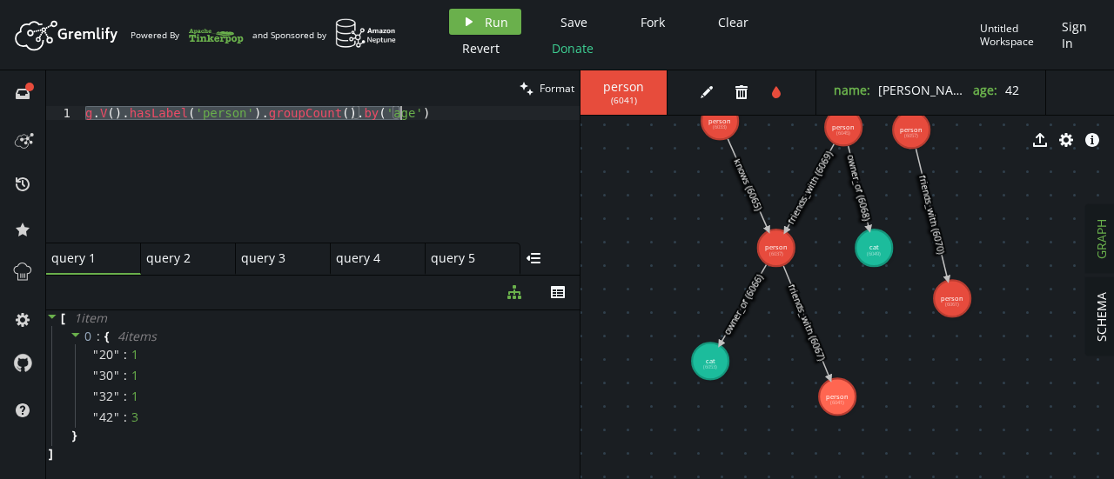
scroll to position [0, 0]
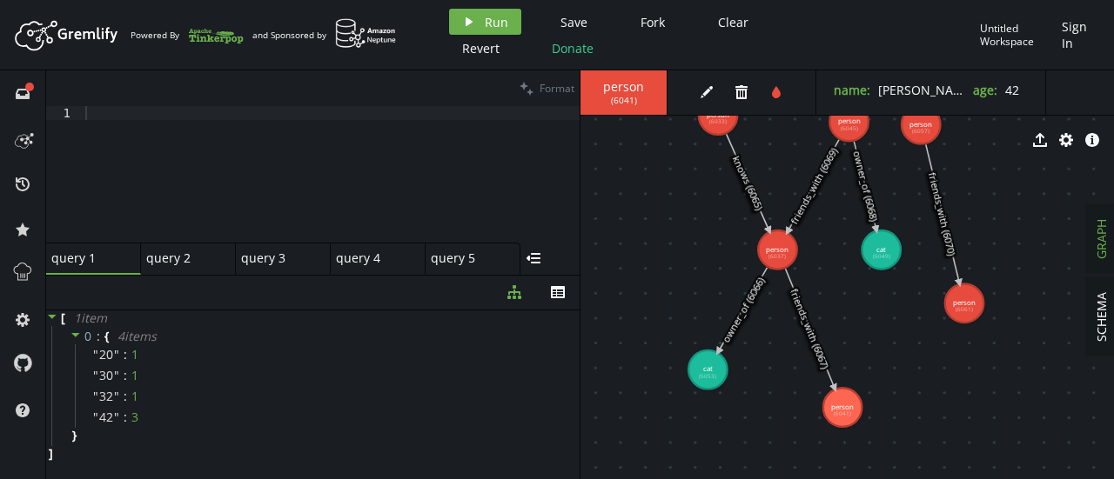
click at [720, 126] on div "export cog info-sign" at bounding box center [846, 140] width 533 height 44
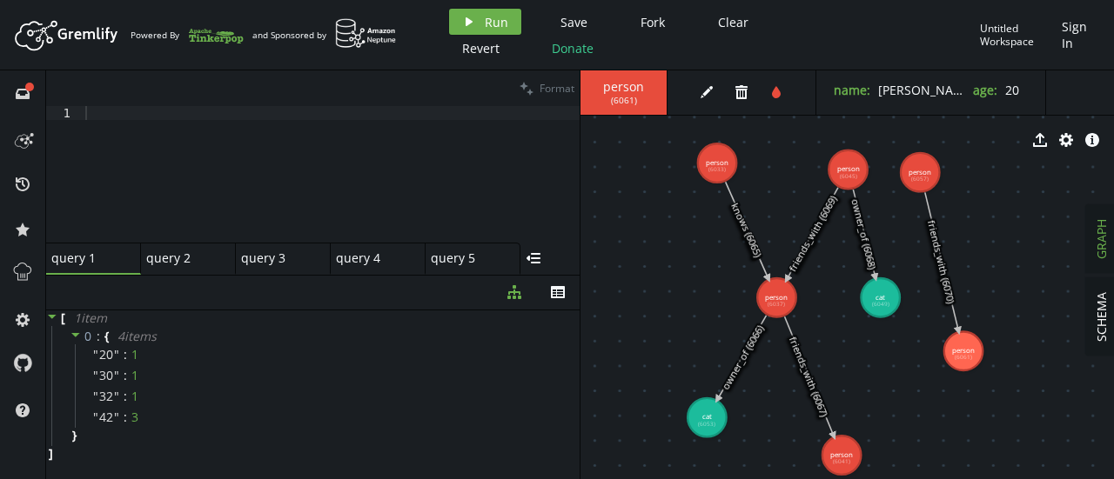
drag, startPoint x: 926, startPoint y: 225, endPoint x: 925, endPoint y: 273, distance: 47.9
click at [294, 99] on div "clean Format" at bounding box center [312, 88] width 533 height 36
click at [294, 115] on div at bounding box center [331, 188] width 498 height 164
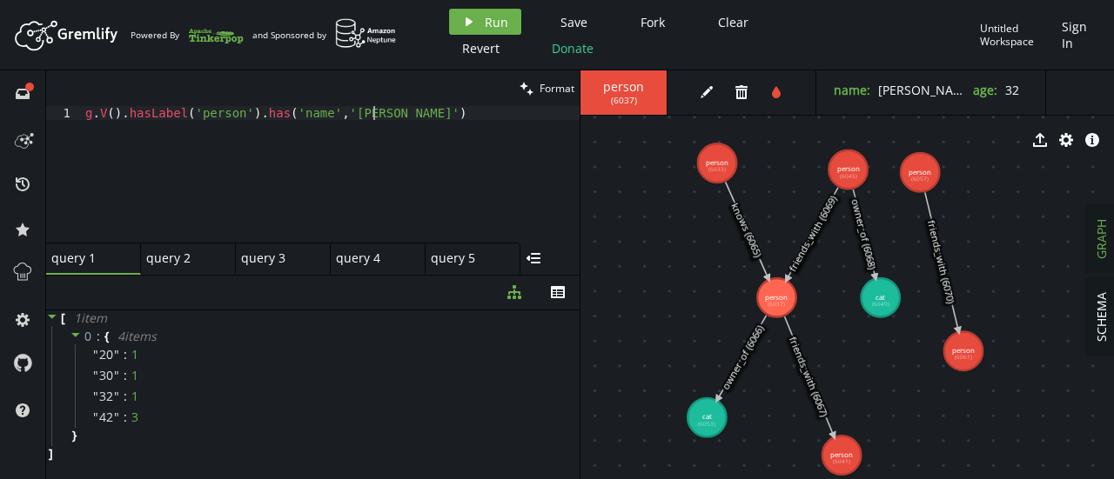
scroll to position [0, 288]
click at [404, 112] on div "g . V ( ) . hasLabel ( 'person' ) . has ( 'name' , '[PERSON_NAME]' )" at bounding box center [331, 188] width 498 height 164
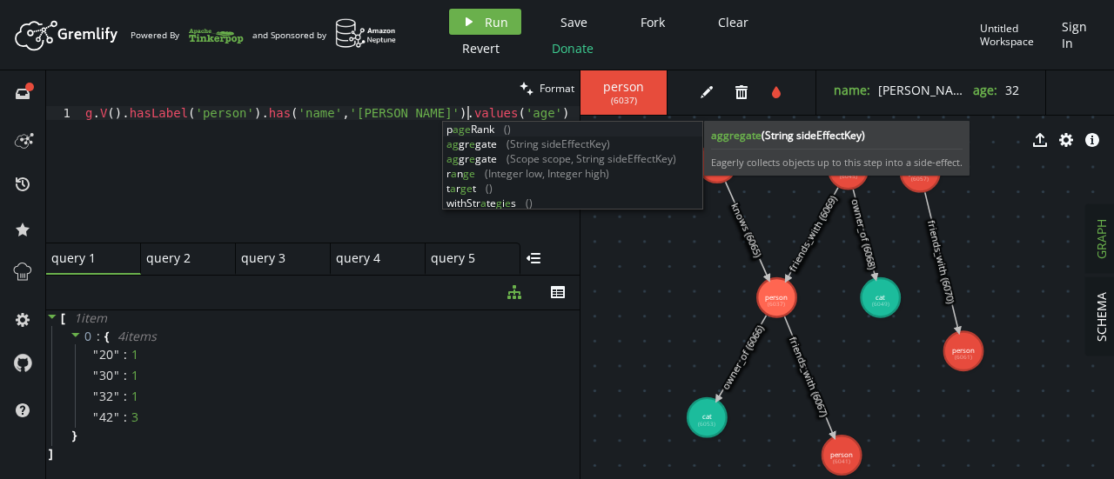
scroll to position [0, 381]
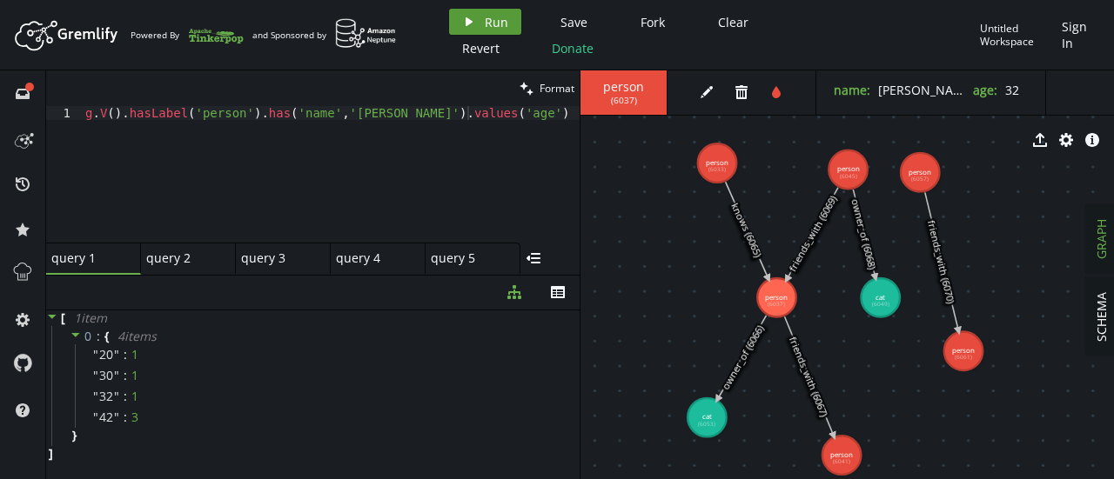
click at [477, 15] on button "play Run" at bounding box center [485, 22] width 72 height 26
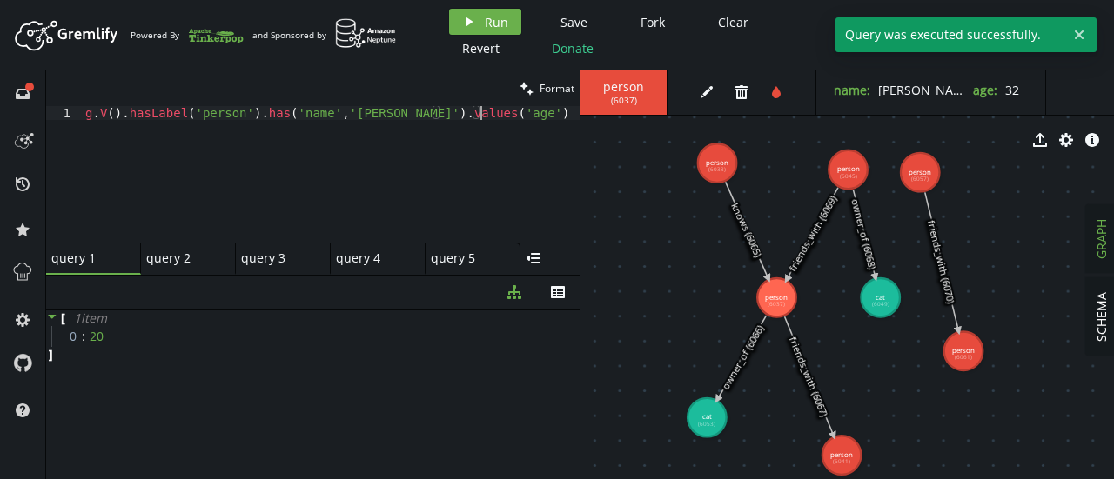
click at [374, 123] on div "g . V ( ) . hasLabel ( 'person' ) . has ( 'name' , '[PERSON_NAME]' ) . values (…" at bounding box center [331, 188] width 498 height 164
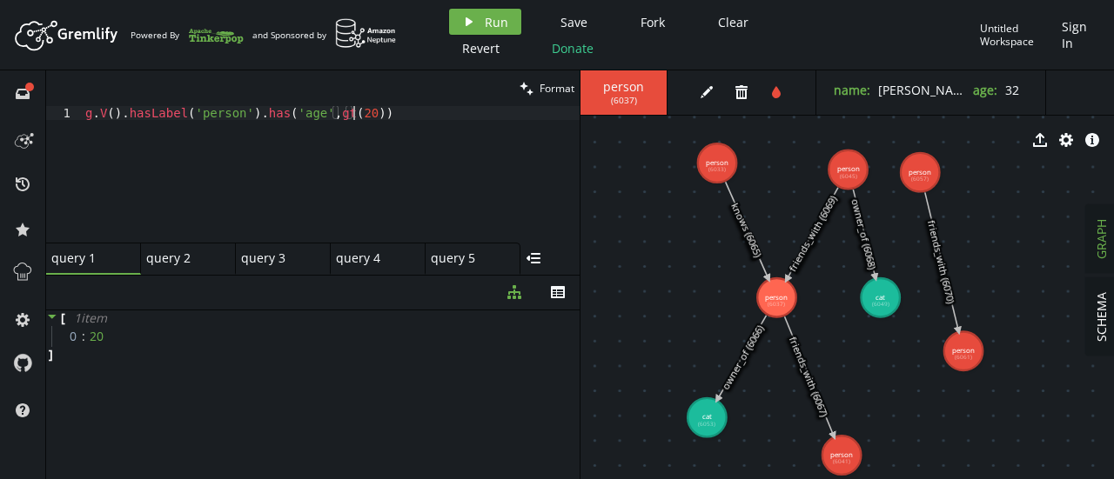
scroll to position [0, 267]
click at [486, 23] on span "Run" at bounding box center [496, 22] width 23 height 17
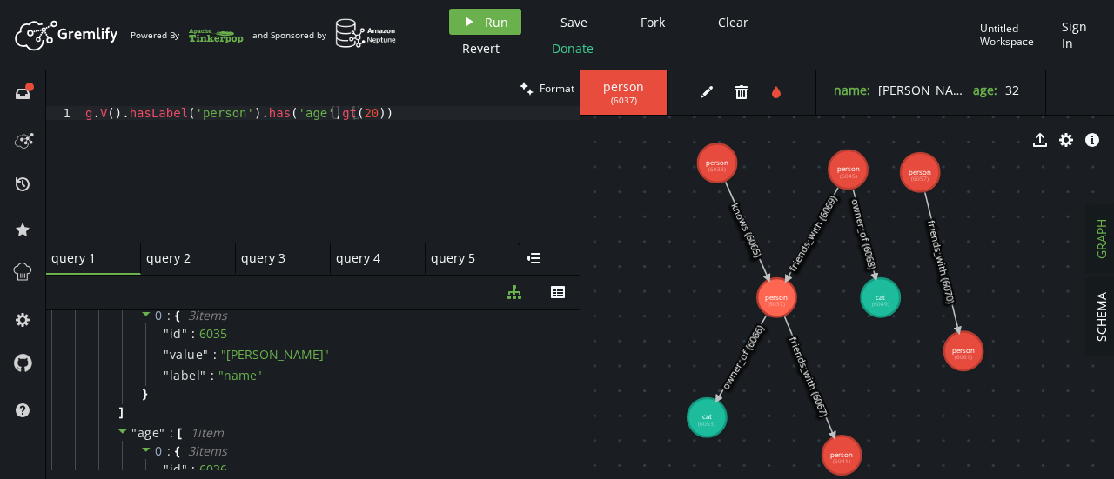
scroll to position [0, 0]
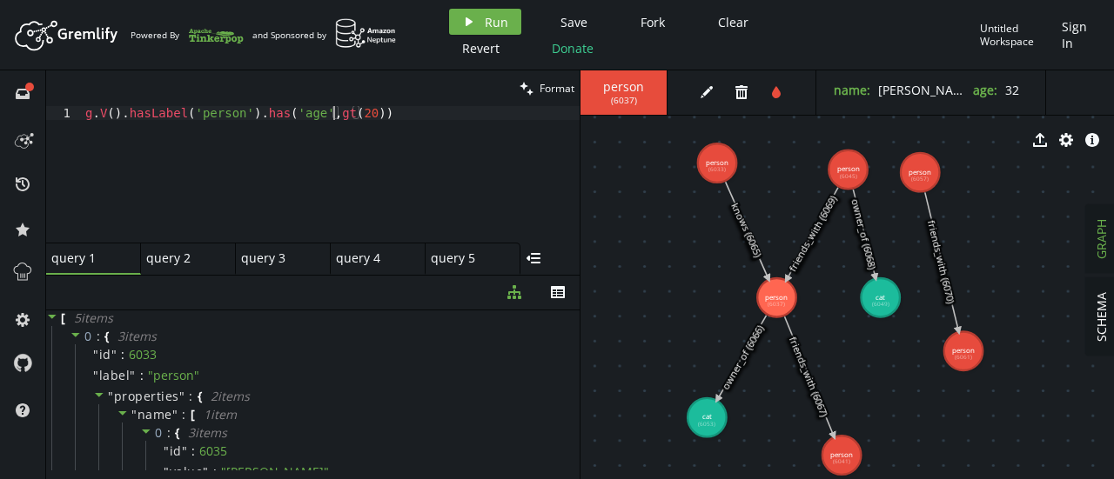
click at [334, 114] on div "g . V ( ) . hasLabel ( 'person' ) . has ( 'age' , gt ( 20 ))" at bounding box center [331, 188] width 498 height 164
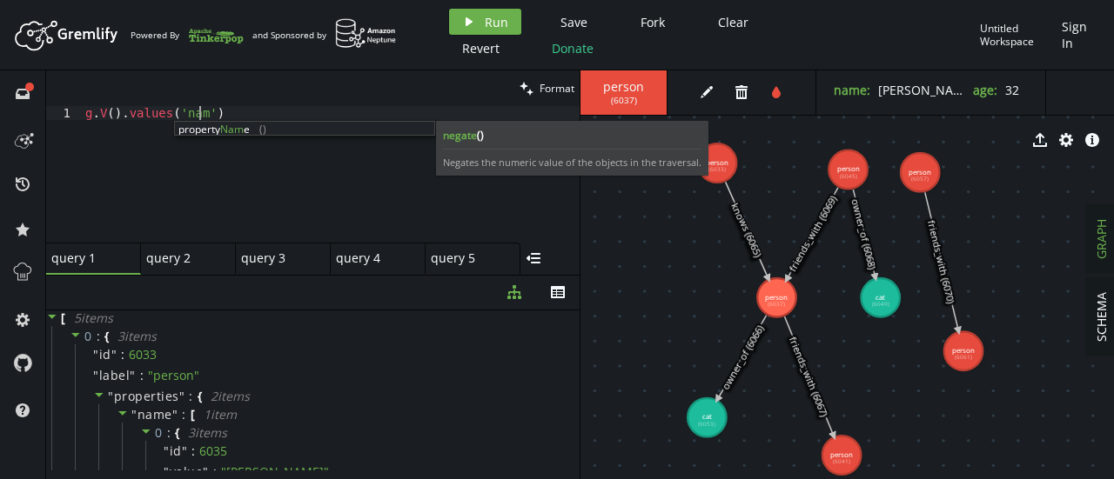
scroll to position [0, 119]
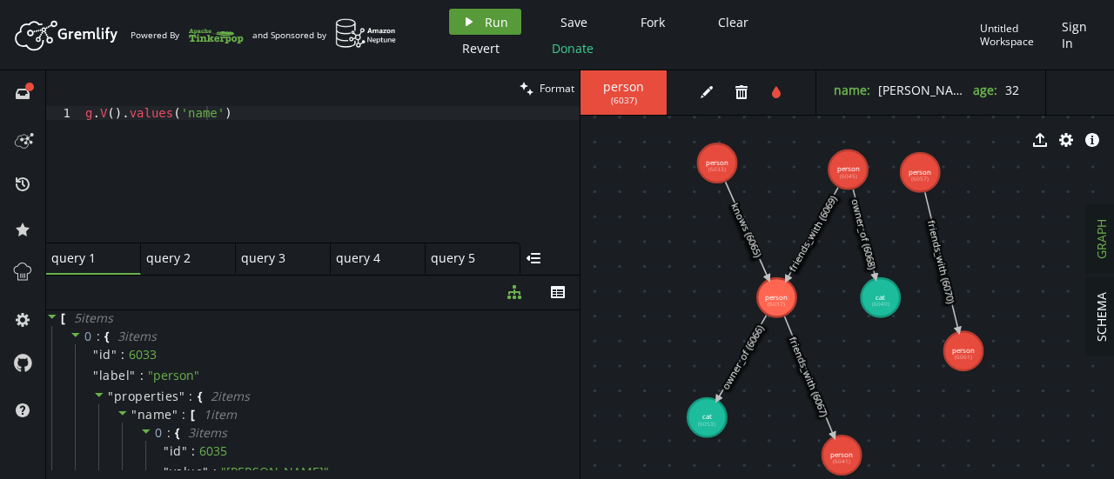
click at [499, 9] on button "play Run" at bounding box center [485, 22] width 72 height 26
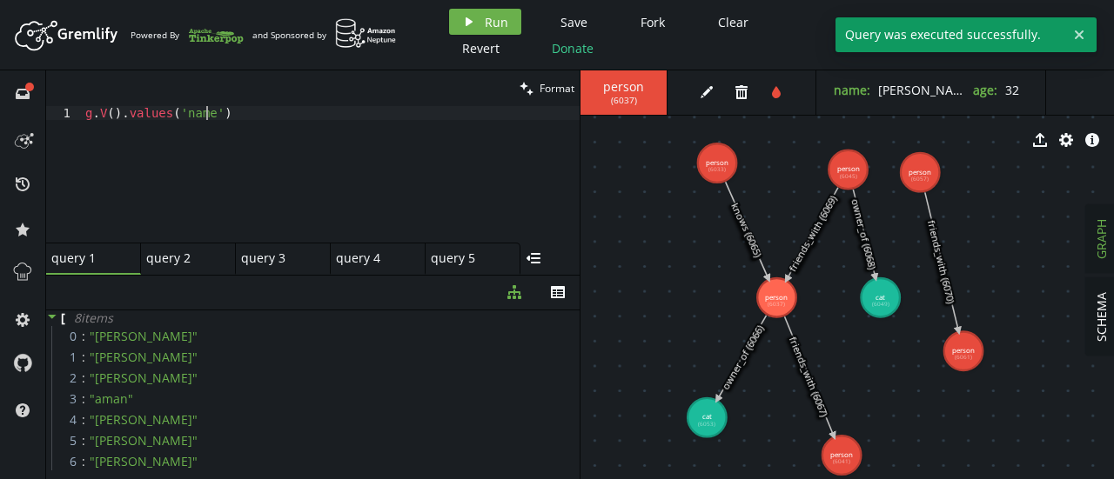
click at [141, 111] on div "g . V ( ) . values ( 'name' )" at bounding box center [331, 188] width 498 height 164
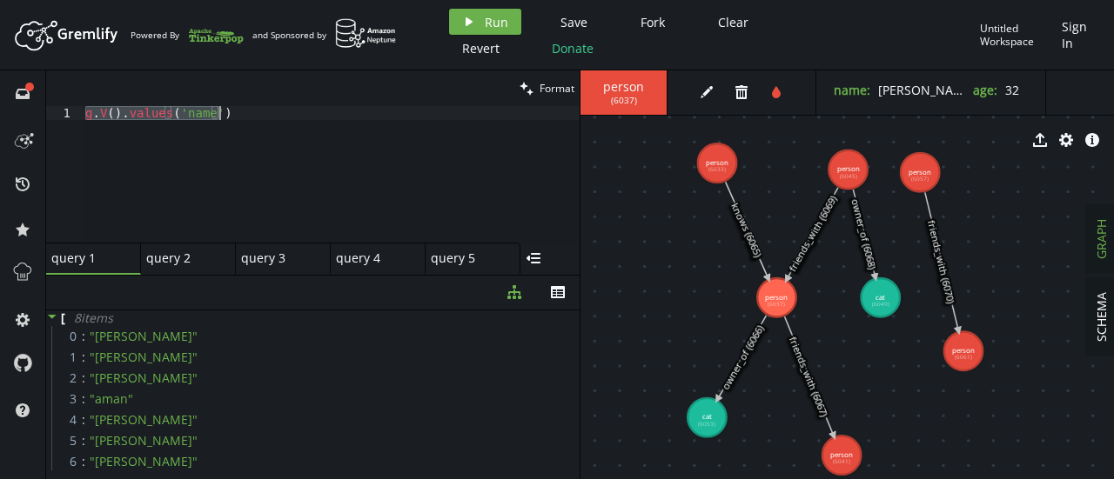
click at [270, 121] on div "g . V ( ) . values ( 'name' )" at bounding box center [331, 174] width 498 height 137
click at [198, 116] on div "g . V ( ) . values ( 'name' )" at bounding box center [331, 188] width 498 height 164
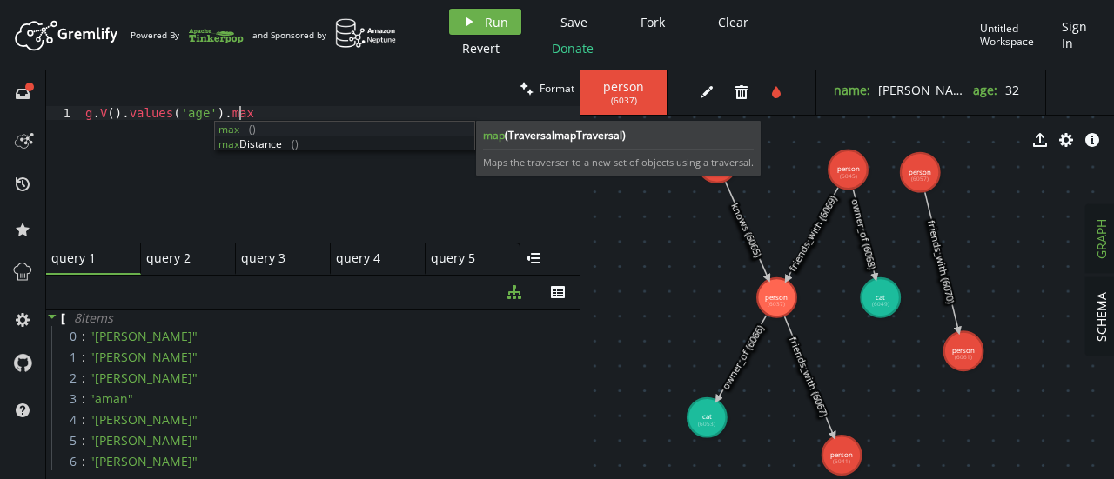
scroll to position [0, 160]
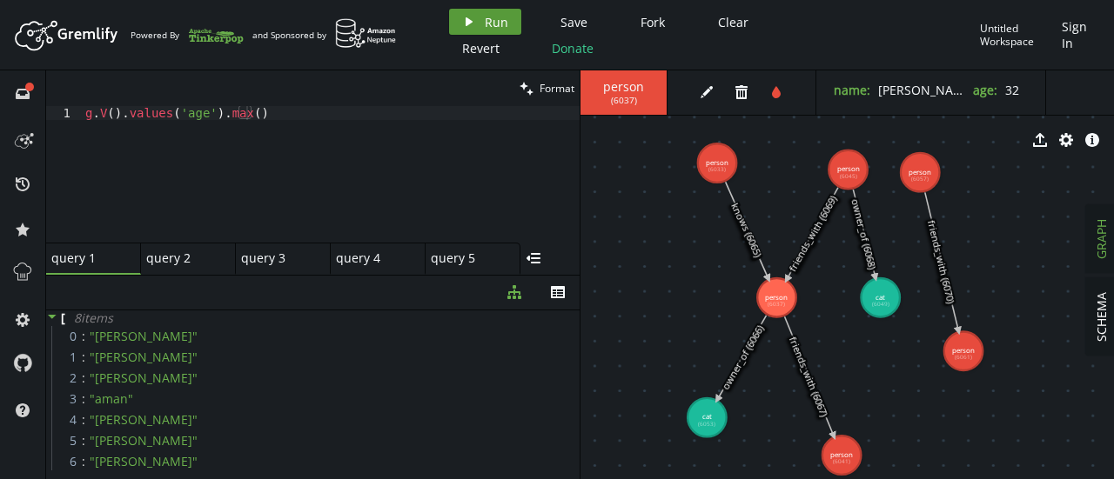
click at [481, 22] on button "play Run" at bounding box center [485, 22] width 72 height 26
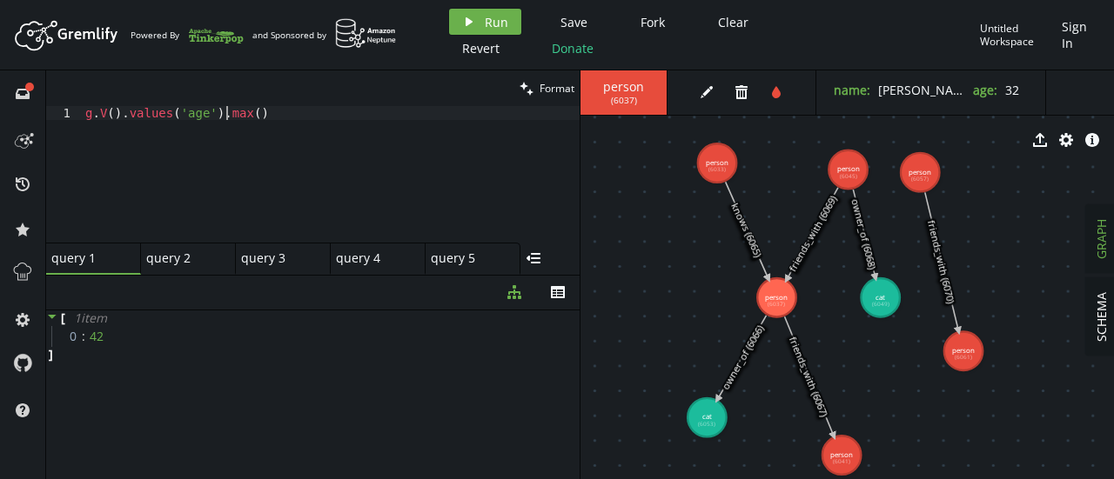
click at [225, 116] on div "g . V ( ) . values ( 'age' ) . max ( )" at bounding box center [331, 188] width 498 height 164
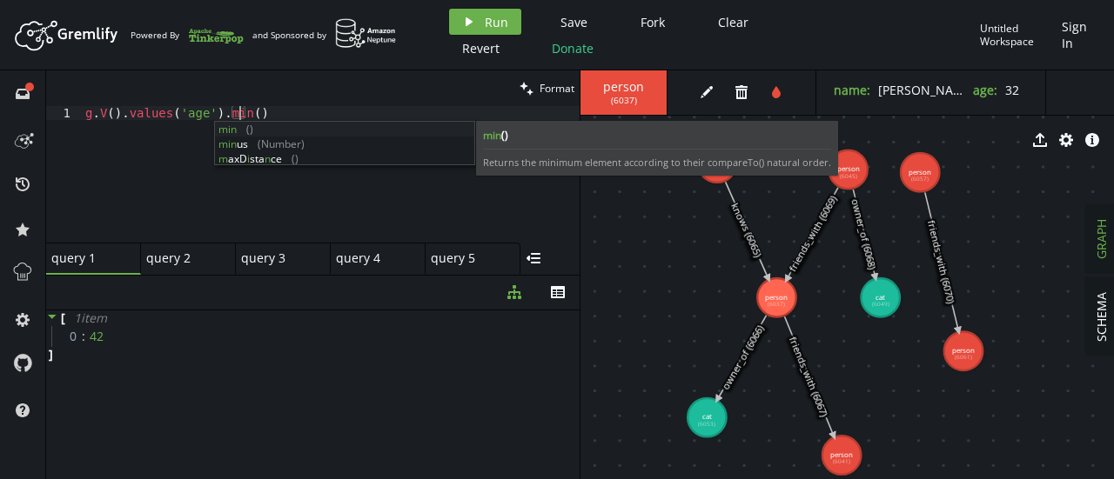
scroll to position [0, 154]
type textarea "g.V().values('age').min()"
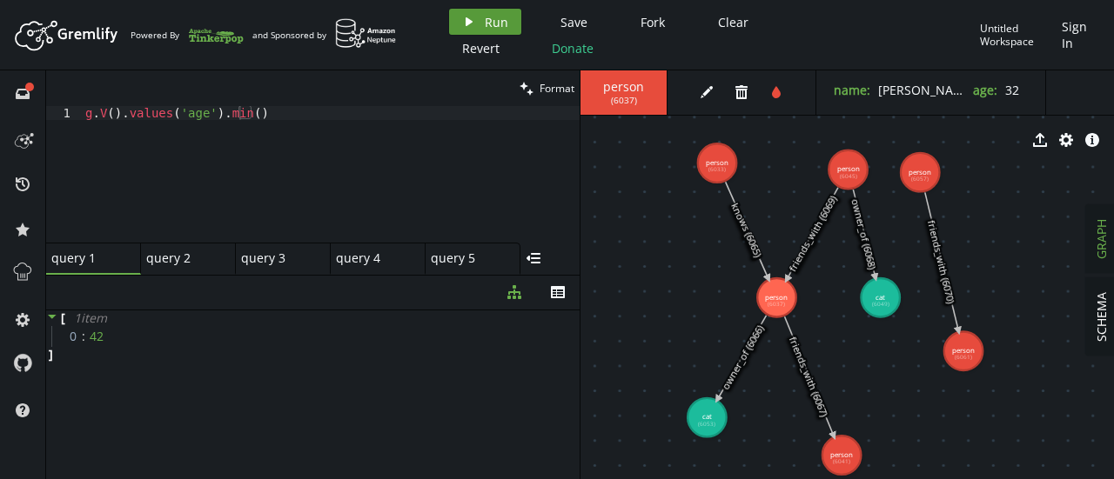
click at [466, 23] on icon "button" at bounding box center [469, 21] width 7 height 9
click at [367, 118] on div "g . V ( ) . values ( 'age' ) . min ( )" at bounding box center [331, 188] width 498 height 164
paste textarea
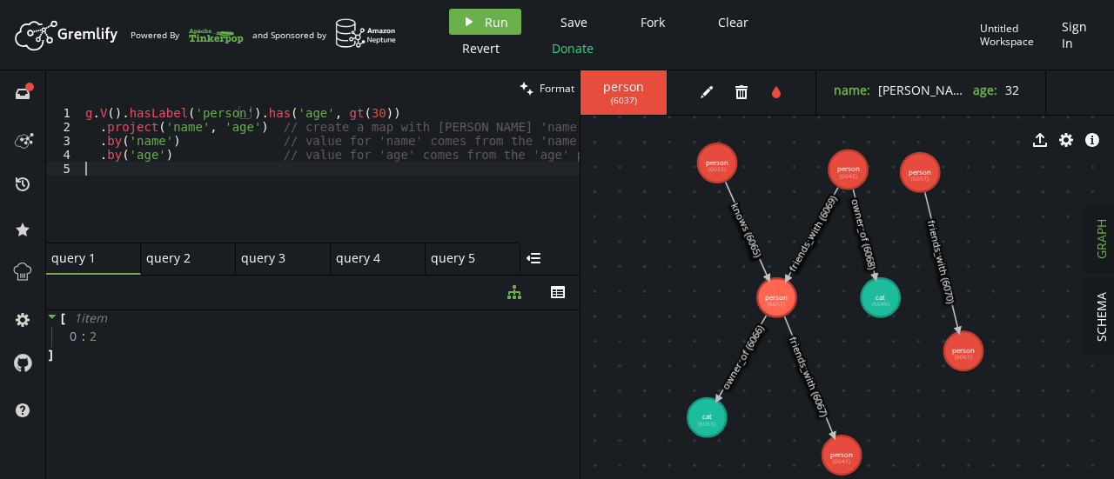
scroll to position [0, 0]
click at [487, 21] on span "Run" at bounding box center [496, 22] width 23 height 17
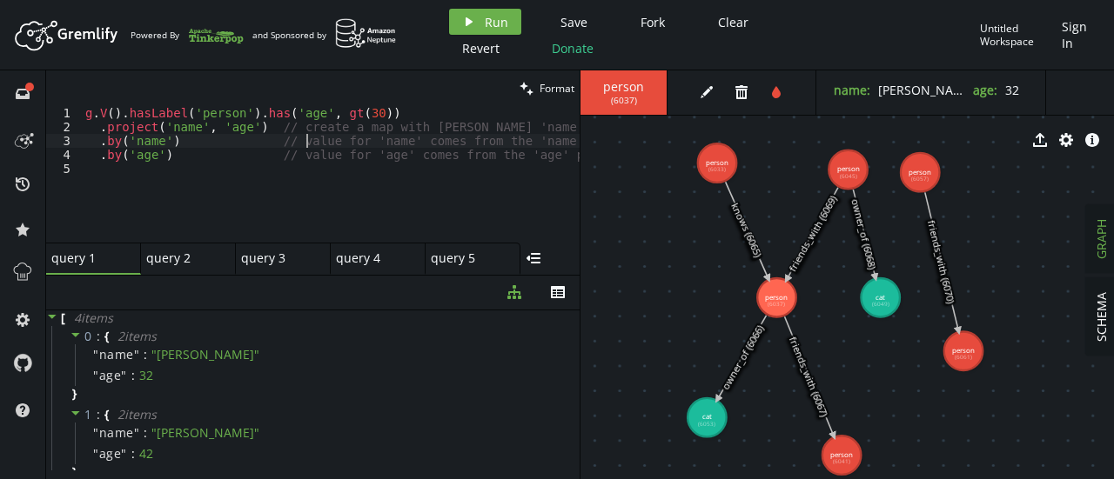
click at [305, 140] on div "g . V ( ) . hasLabel ( 'person' ) . has ( 'age' , gt ( 30 )) . project ( 'name'…" at bounding box center [343, 184] width 523 height 157
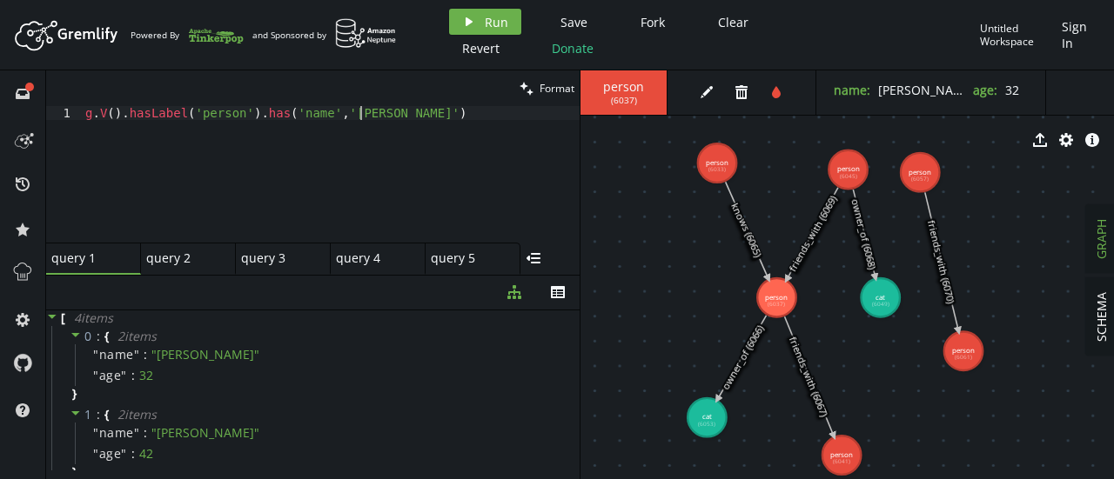
scroll to position [0, 281]
click at [475, 36] on button "Revert" at bounding box center [481, 48] width 64 height 26
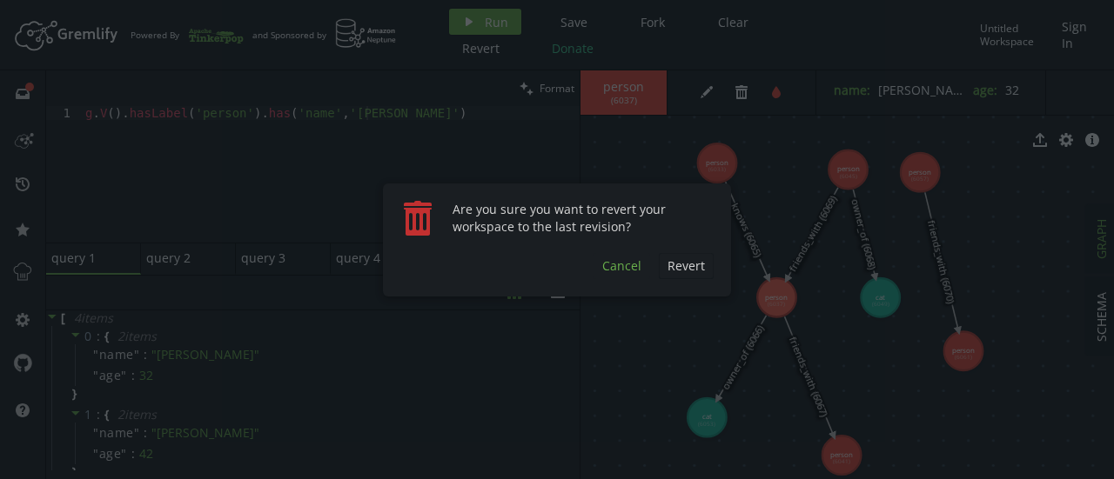
click at [625, 258] on span "Cancel" at bounding box center [621, 266] width 39 height 17
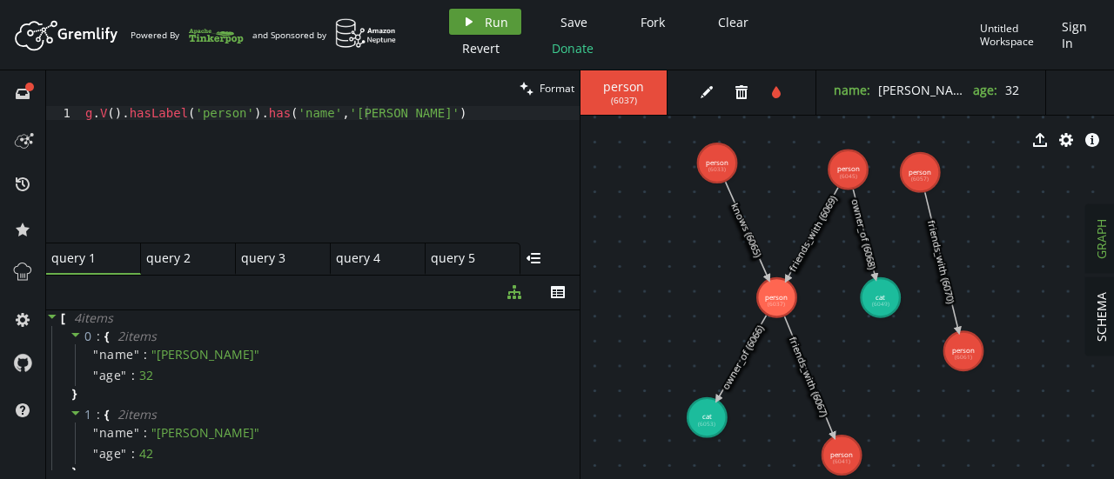
click at [492, 18] on span "Run" at bounding box center [496, 22] width 23 height 17
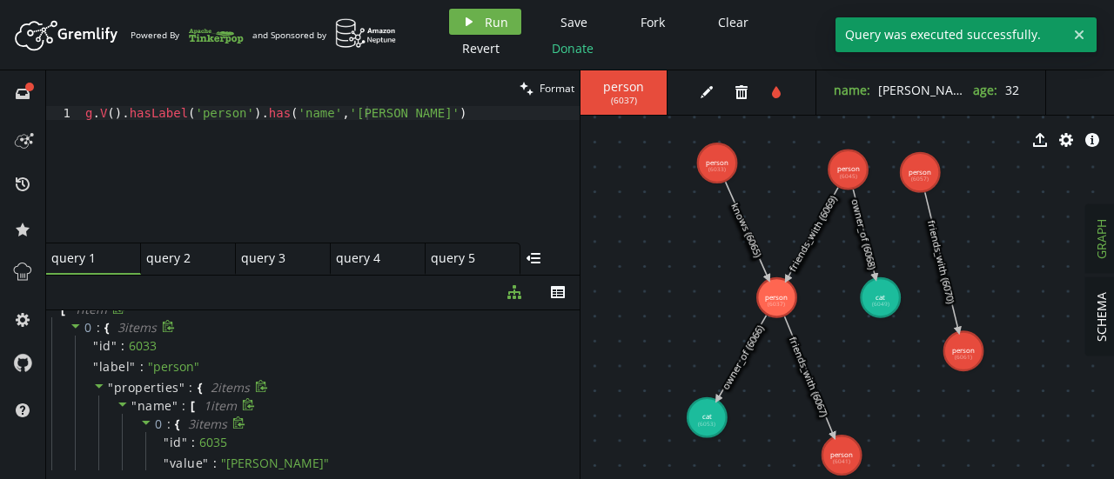
scroll to position [0, 0]
click at [327, 106] on div "g . V ( ) . hasLabel ( 'person' ) . has ( 'name' , '[PERSON_NAME]' )" at bounding box center [331, 188] width 498 height 164
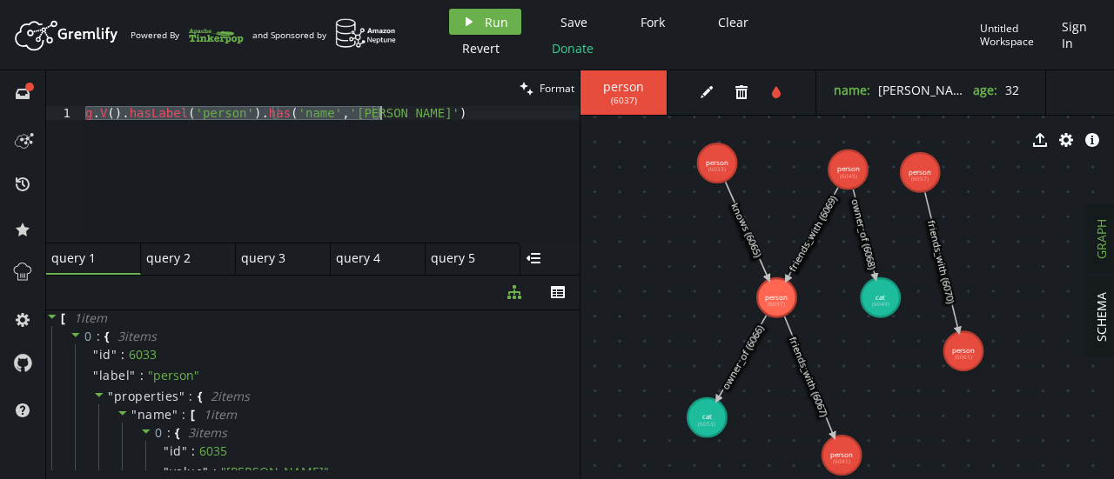
click at [393, 119] on div "g . V ( ) . hasLabel ( 'person' ) . has ( 'name' , '[PERSON_NAME]' )" at bounding box center [331, 174] width 498 height 137
click at [352, 112] on div "g . V ( ) . hasLabel ( 'person' ) . has ( 'name' , '[PERSON_NAME]' )" at bounding box center [331, 188] width 498 height 164
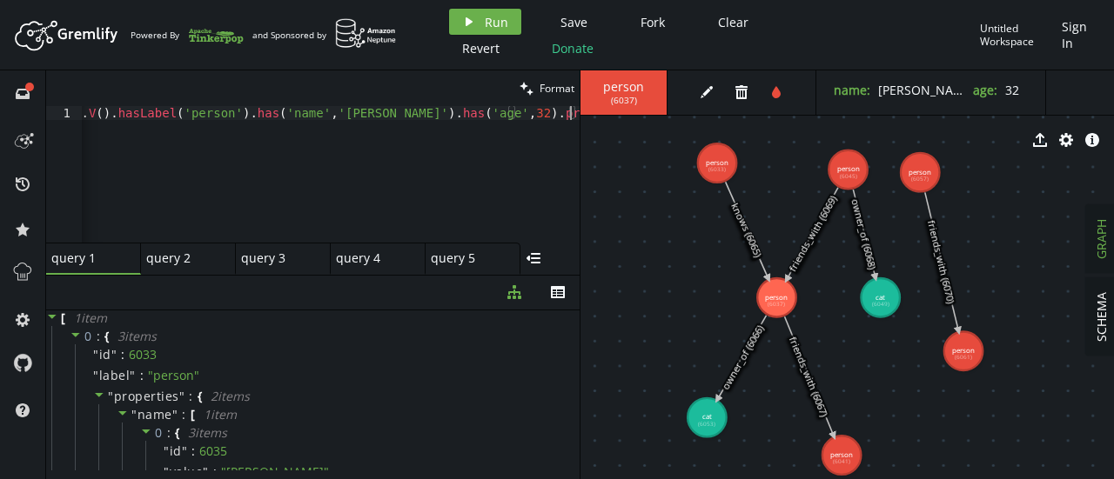
scroll to position [0, 10]
click at [482, 10] on button "play Run" at bounding box center [485, 22] width 72 height 26
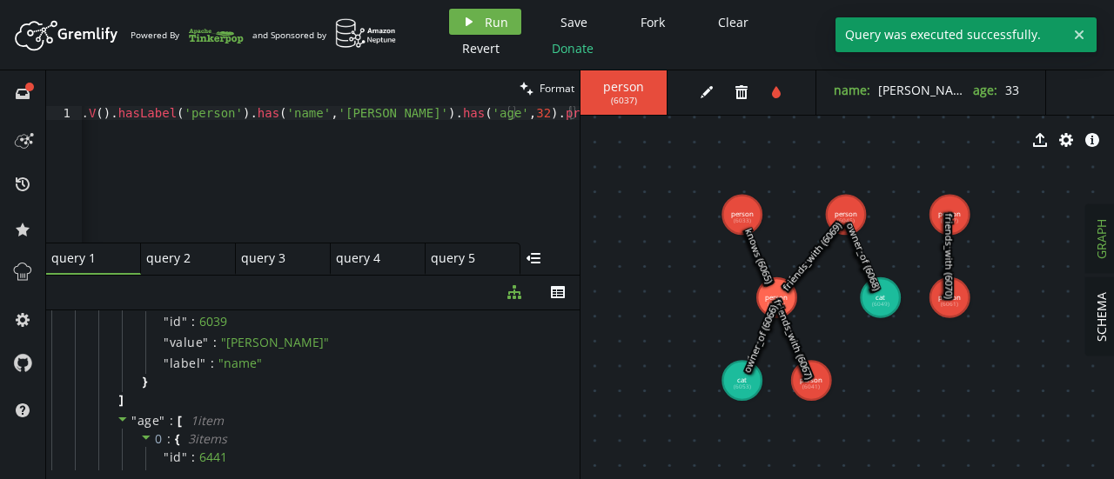
scroll to position [129, 0]
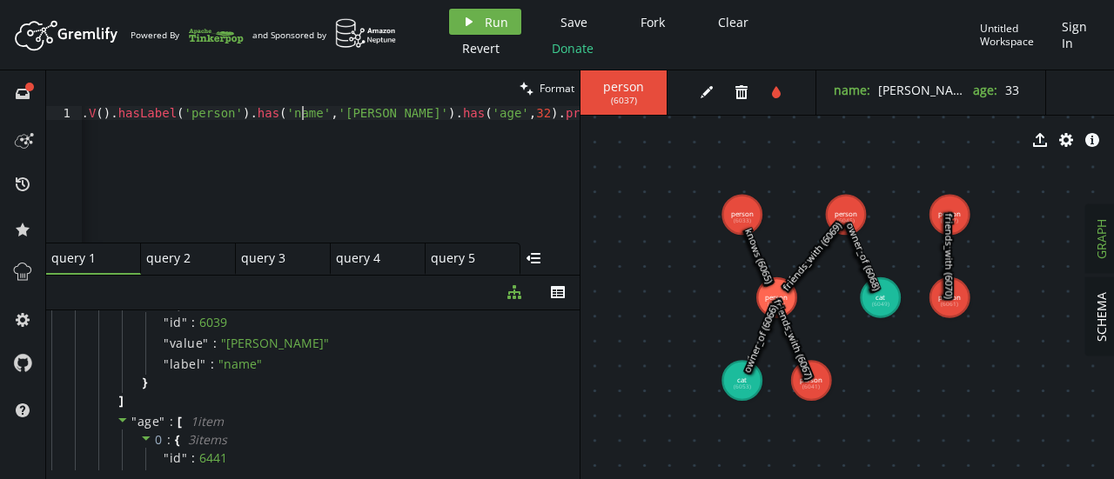
click at [303, 106] on div "g . V ( ) . hasLabel ( 'person' ) . has ( 'name' , '[PERSON_NAME]' ) . has ( 'a…" at bounding box center [324, 184] width 509 height 157
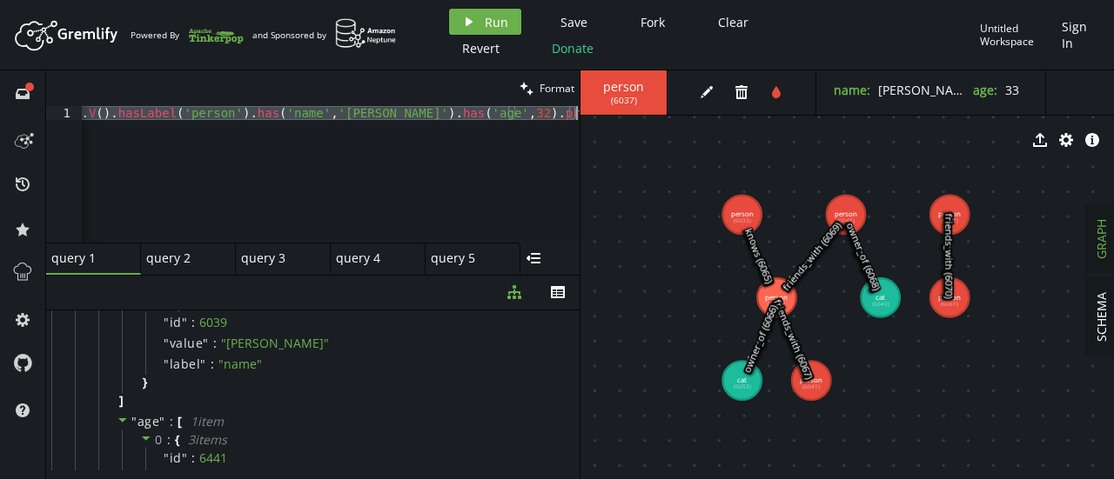
click at [356, 154] on div "g . V ( ) . hasLabel ( 'person' ) . has ( 'name' , '[PERSON_NAME]' ) . has ( 'a…" at bounding box center [331, 174] width 498 height 137
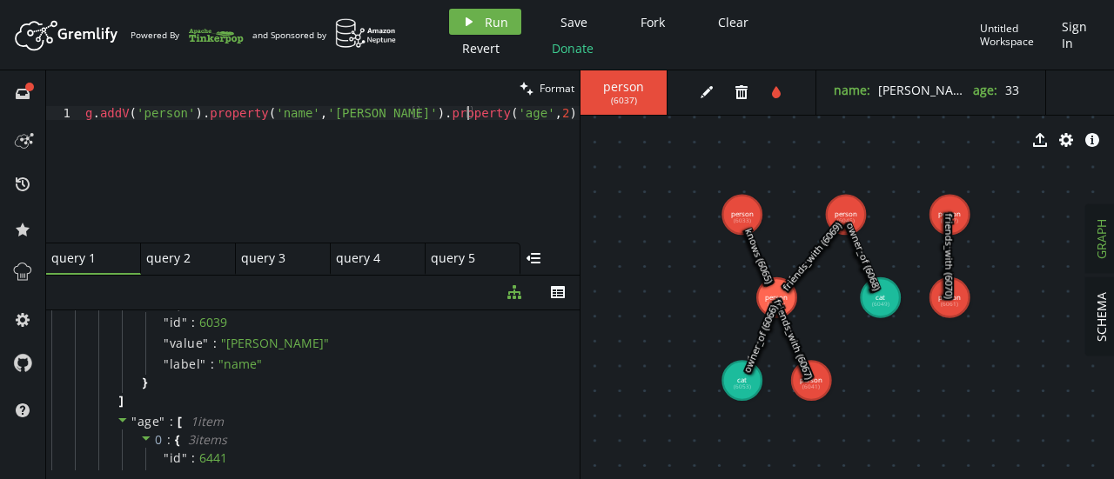
scroll to position [0, 388]
click at [501, 11] on button "play Run" at bounding box center [485, 22] width 72 height 26
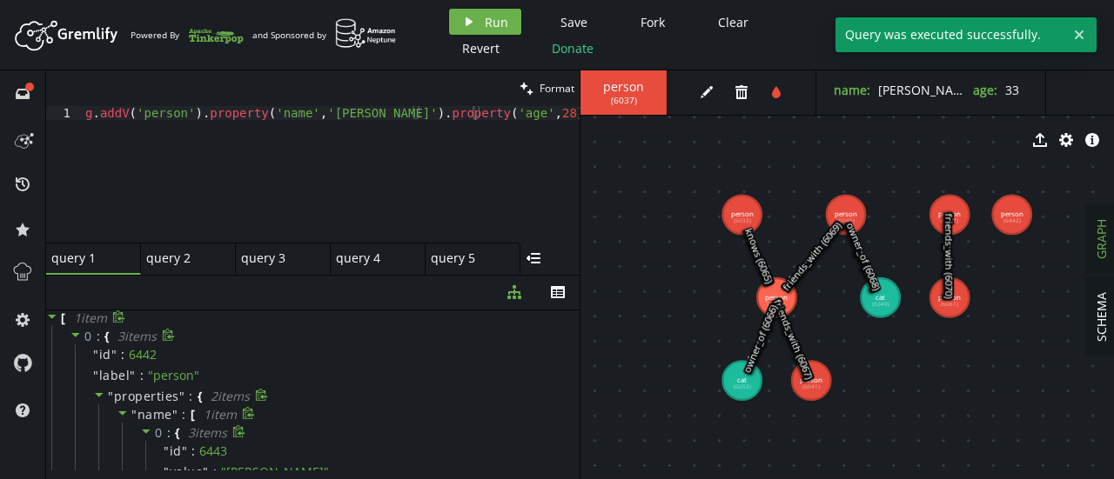
scroll to position [257, 0]
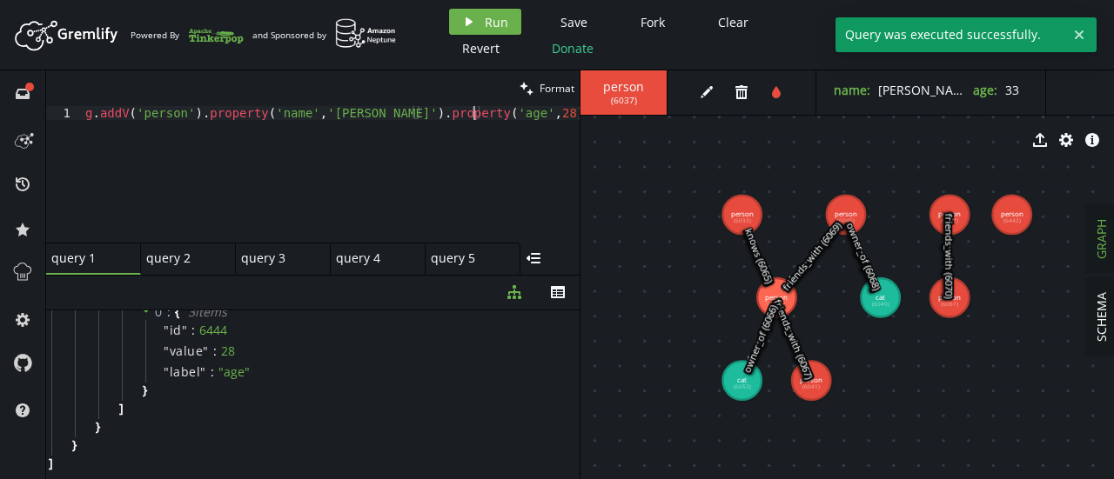
click at [265, 118] on div "g . addV ( 'person' ) . property ( 'name' , '[PERSON_NAME]' ) . property ( 'age…" at bounding box center [331, 188] width 498 height 164
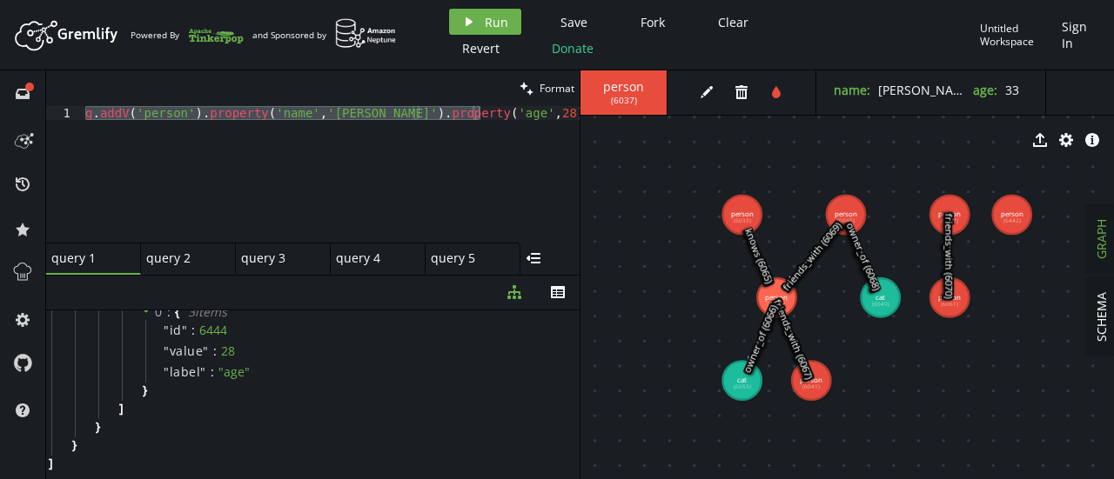
click at [347, 105] on div "clean Format" at bounding box center [312, 88] width 533 height 36
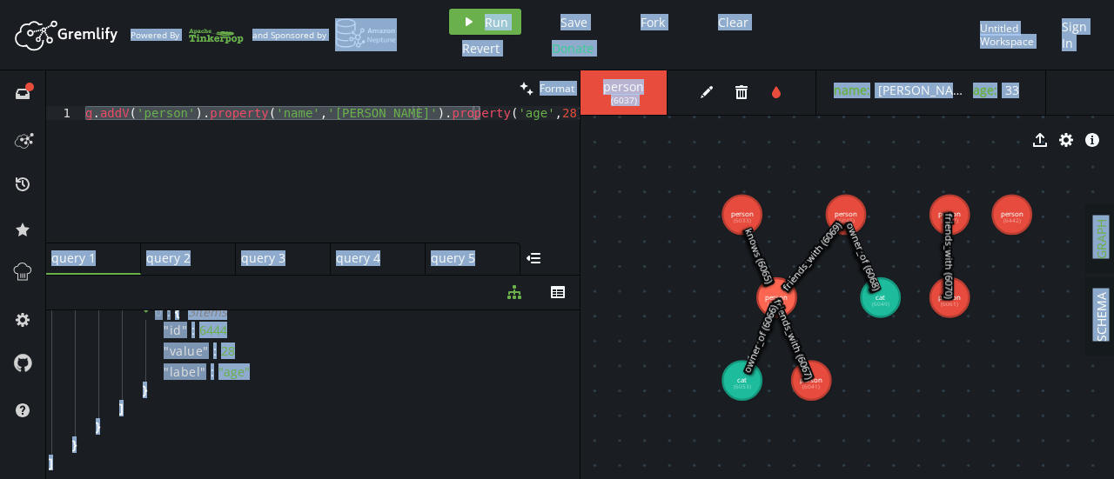
click at [347, 105] on div "clean Format" at bounding box center [312, 88] width 533 height 36
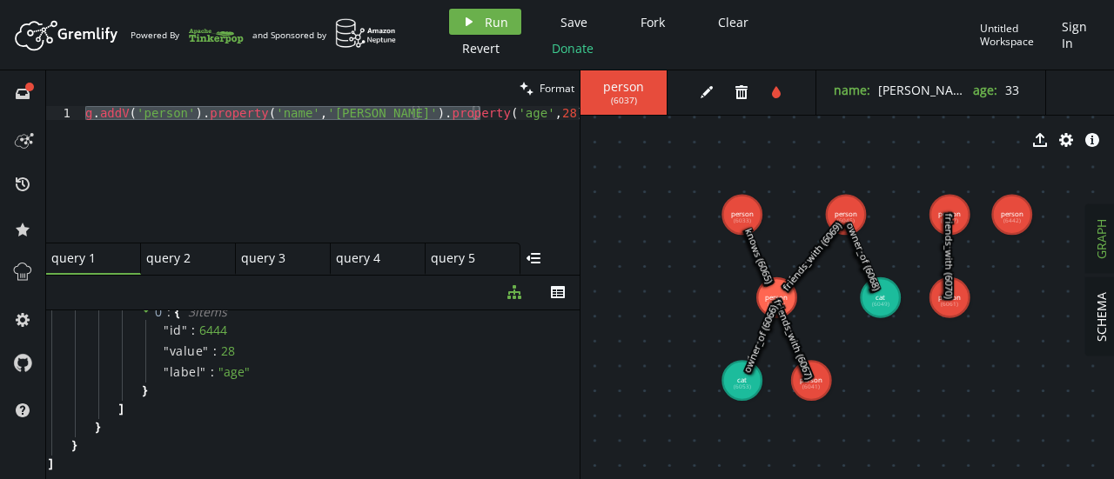
click at [347, 111] on div "g . addV ( 'person' ) . property ( 'name' , '[PERSON_NAME]' ) . property ( 'age…" at bounding box center [331, 174] width 498 height 137
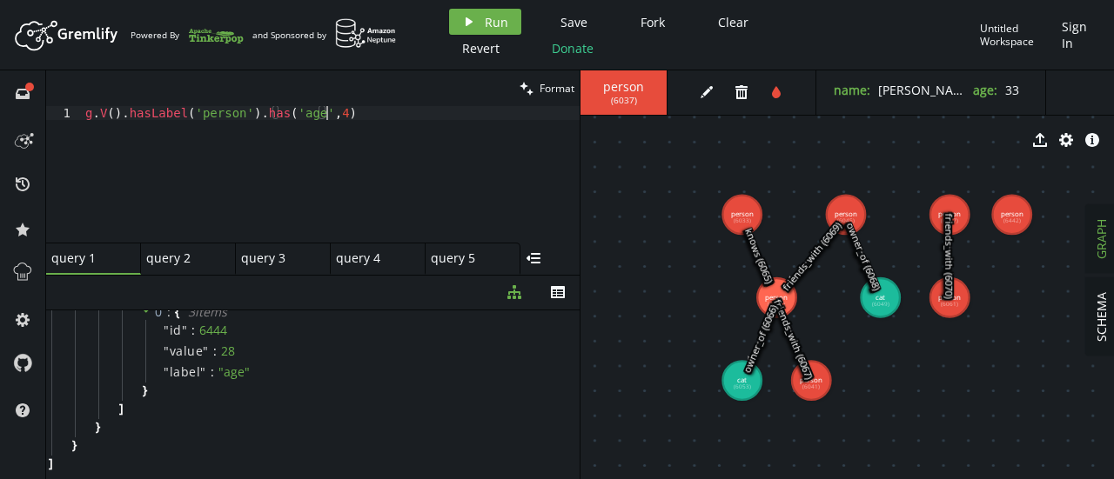
scroll to position [0, 247]
click at [469, 23] on icon "button" at bounding box center [469, 21] width 7 height 9
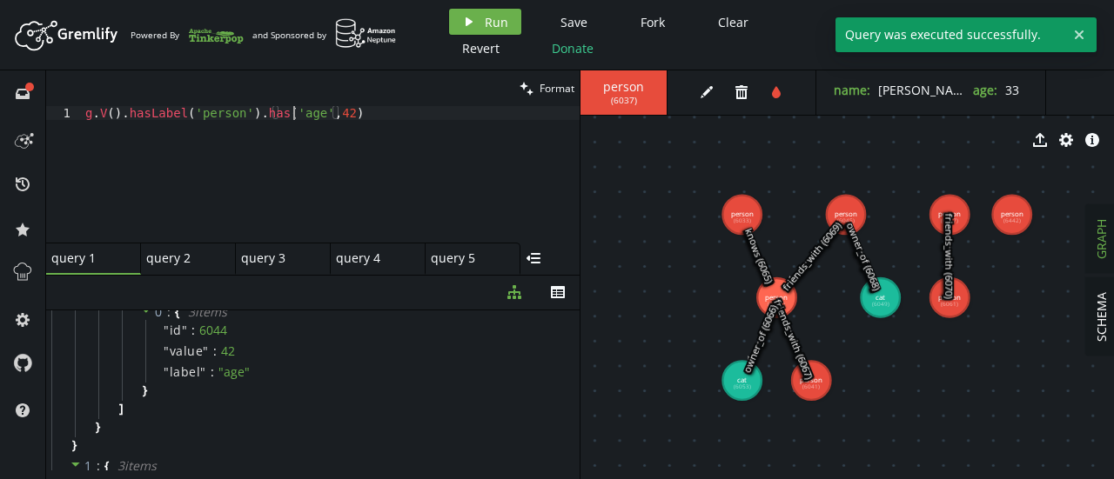
click at [292, 107] on div "g . V ( ) . hasLabel ( 'person' ) . has ( 'age' , [DEMOGRAPHIC_DATA] )" at bounding box center [331, 188] width 498 height 164
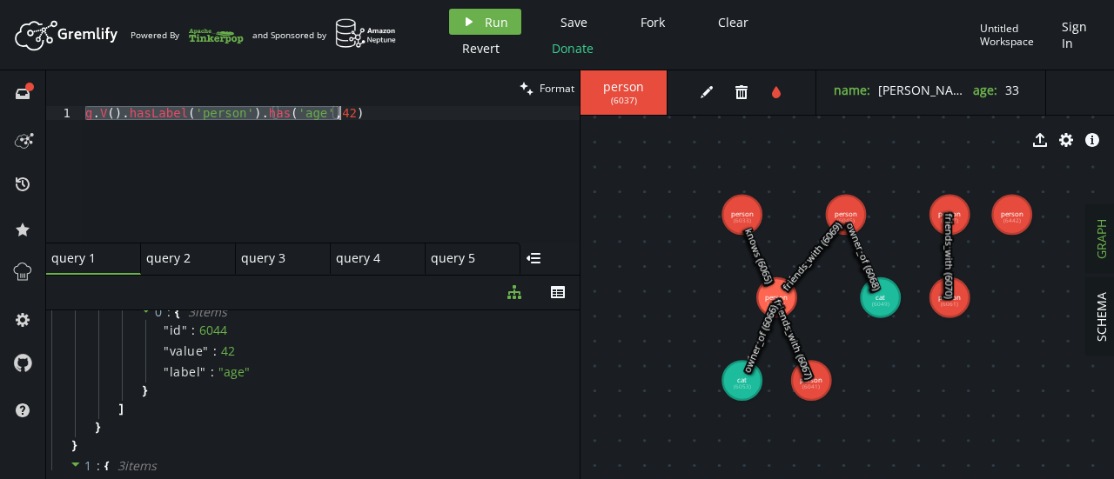
click at [251, 165] on div "g . V ( ) . hasLabel ( 'person' ) . has ( 'age' , [DEMOGRAPHIC_DATA] )" at bounding box center [331, 174] width 498 height 137
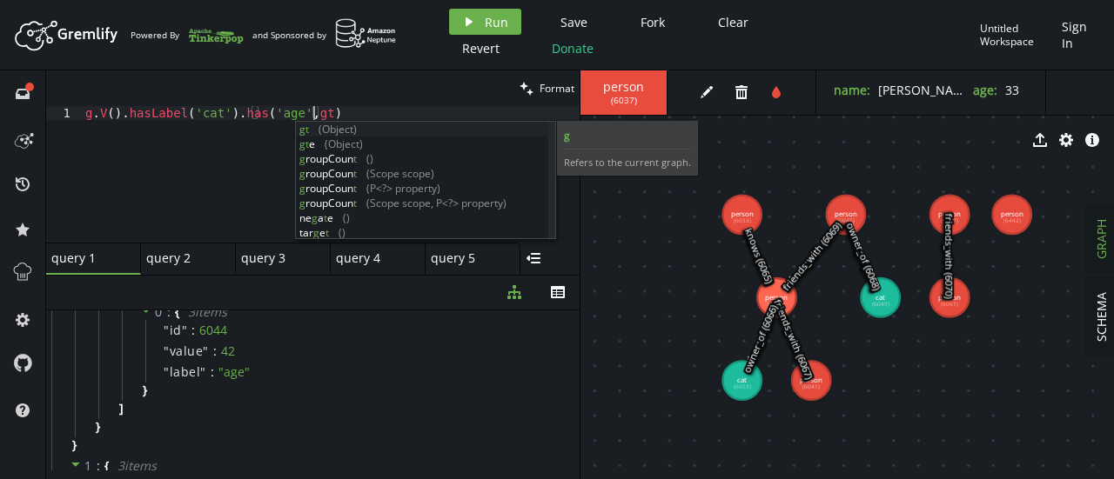
scroll to position [0, 234]
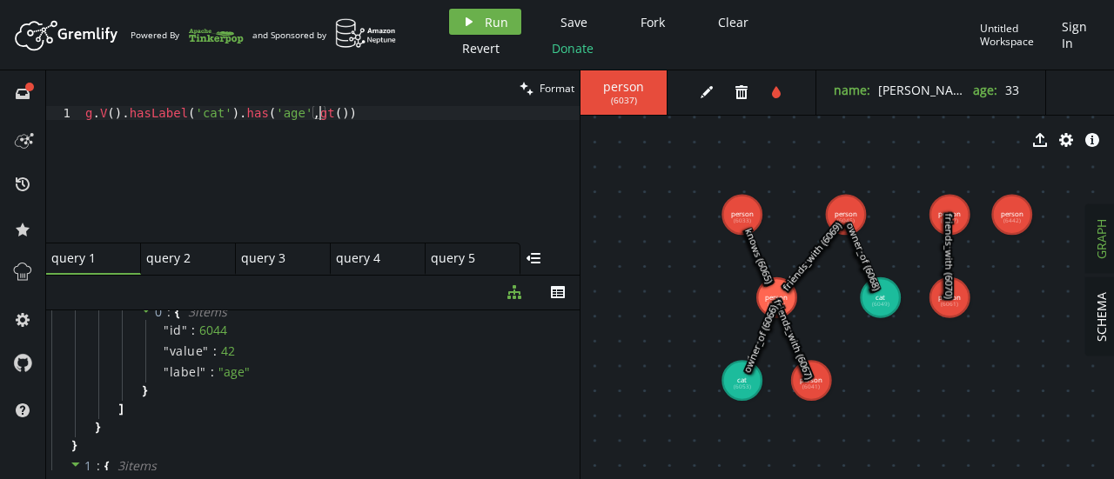
click at [305, 111] on div "g . V ( ) . hasLabel ( 'cat' ) . has ( 'age' , gt ( ))" at bounding box center [331, 188] width 498 height 164
click at [351, 107] on div "g . V ( ) . hasLabel ( 'cat' ) . has ( 'age' , lt ( 3 ))" at bounding box center [331, 188] width 498 height 164
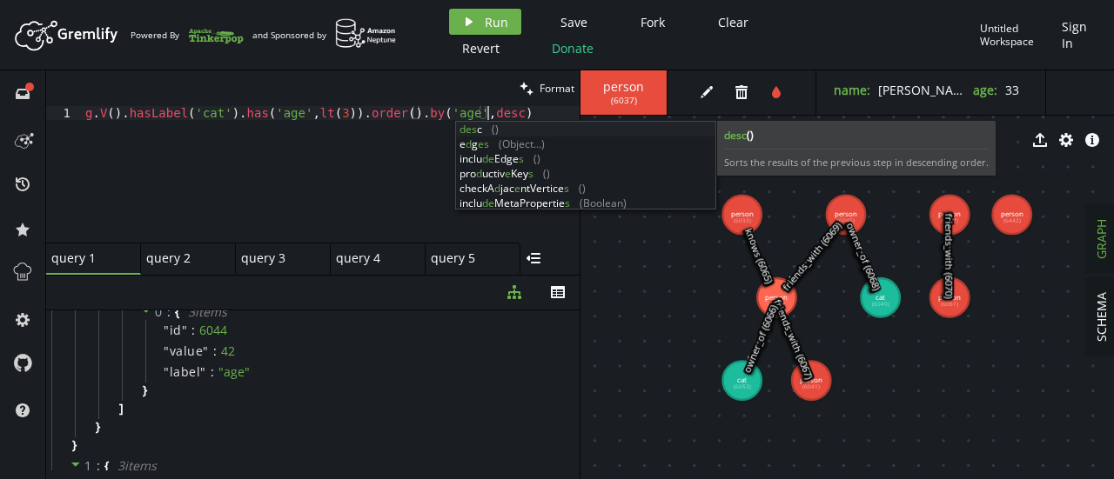
scroll to position [0, 401]
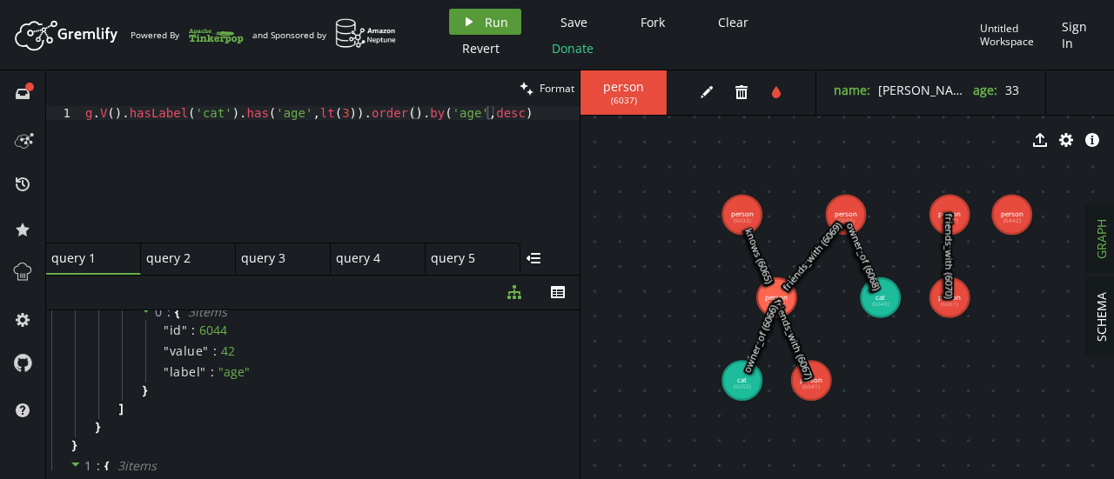
click at [485, 29] on span "Run" at bounding box center [496, 22] width 23 height 17
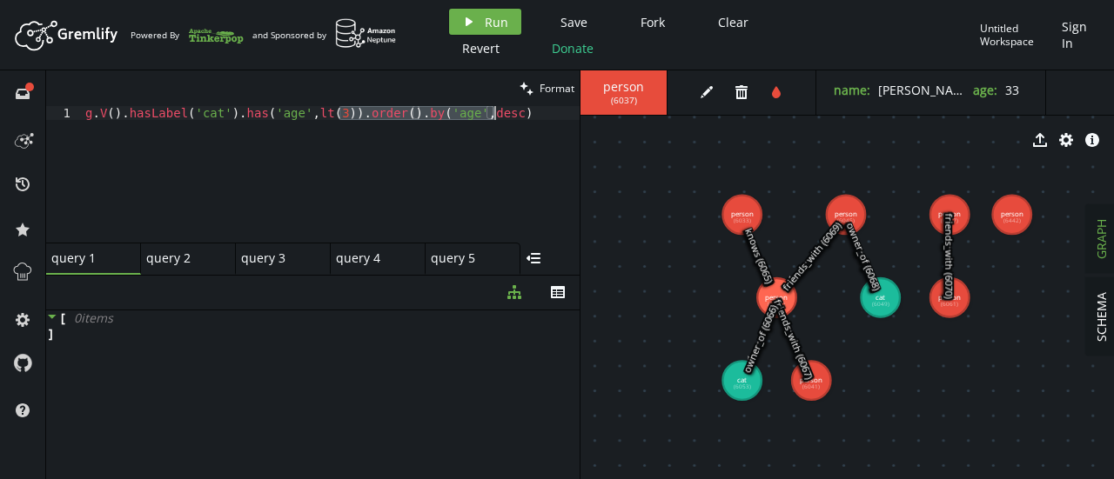
drag, startPoint x: 338, startPoint y: 116, endPoint x: 506, endPoint y: 117, distance: 168.8
click at [506, 117] on div "g . V ( ) . hasLabel ( 'cat' ) . has ( 'age' , lt ( 3 )) . order ( ) . by ( 'ag…" at bounding box center [331, 188] width 498 height 164
click at [498, 11] on button "play Run" at bounding box center [485, 22] width 72 height 26
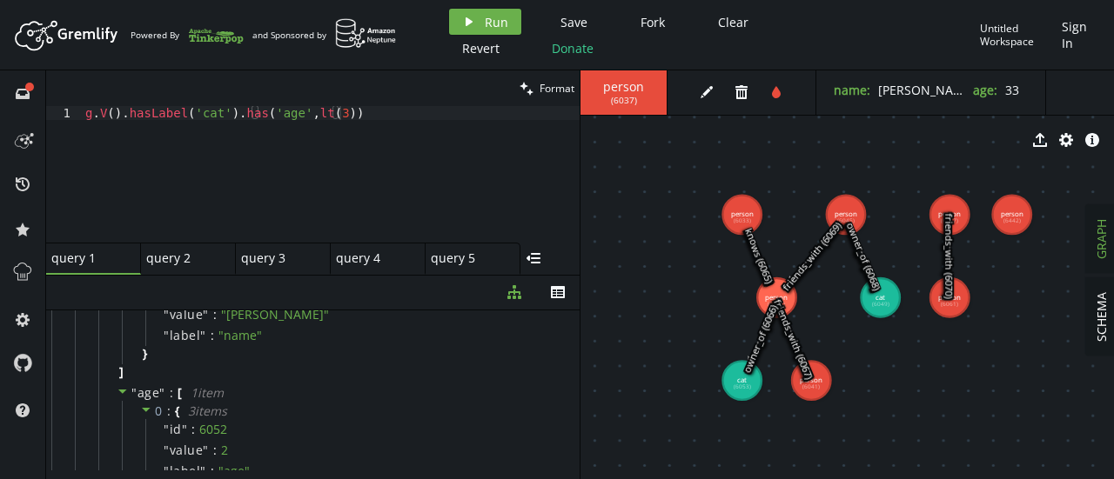
scroll to position [164, 0]
click at [323, 114] on div "g . V ( ) . hasLabel ( 'cat' ) . has ( 'age' , lt ( 3 ))" at bounding box center [331, 188] width 498 height 164
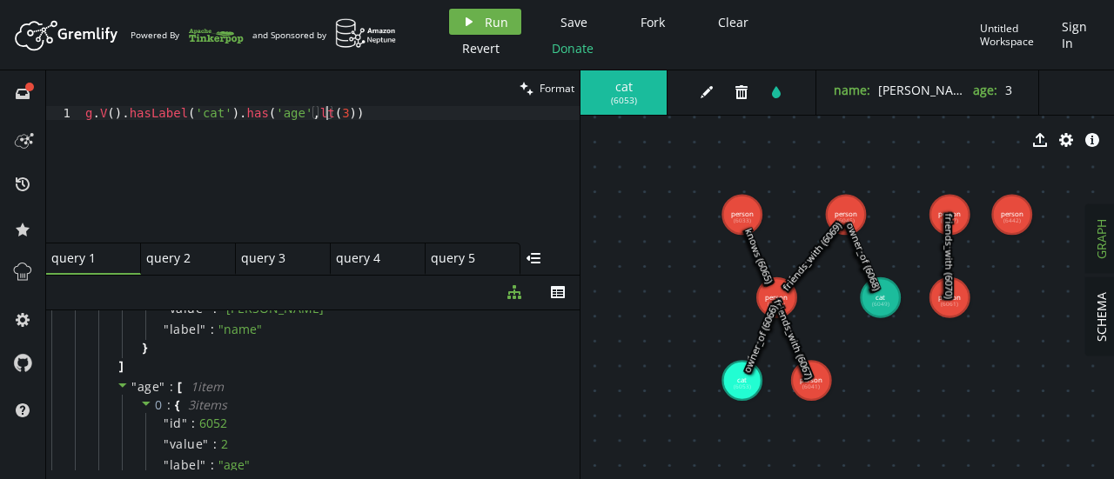
click at [325, 117] on div "g . V ( ) . hasLabel ( 'cat' ) . has ( 'age' , lt ( 3 ))" at bounding box center [331, 188] width 498 height 164
click at [481, 28] on button "play Run" at bounding box center [485, 22] width 72 height 26
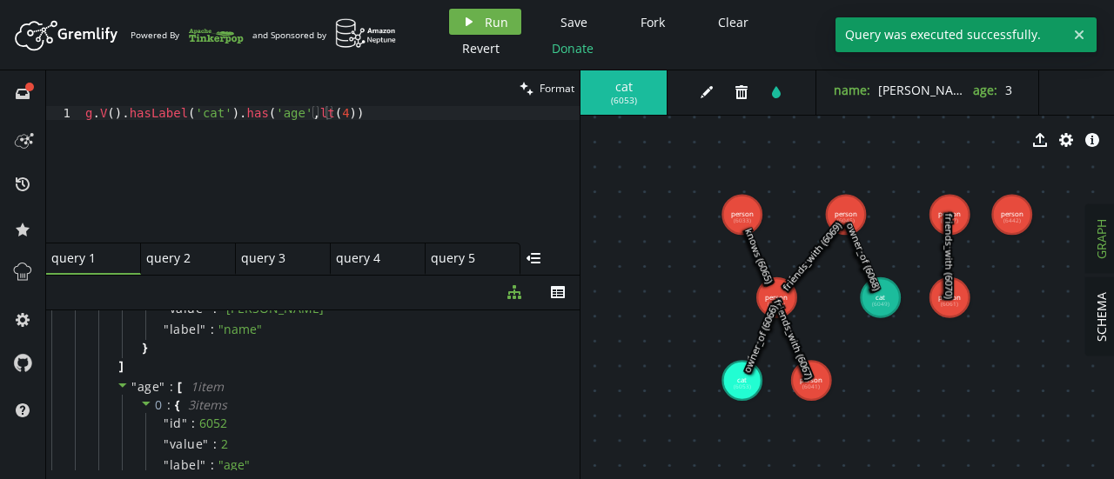
click at [346, 112] on div "g . V ( ) . hasLabel ( 'cat' ) . has ( 'age' , lt ( 4 ))" at bounding box center [331, 188] width 498 height 164
paste textarea ".order().by('age',desc)"
click at [492, 10] on button "play Run" at bounding box center [485, 22] width 72 height 26
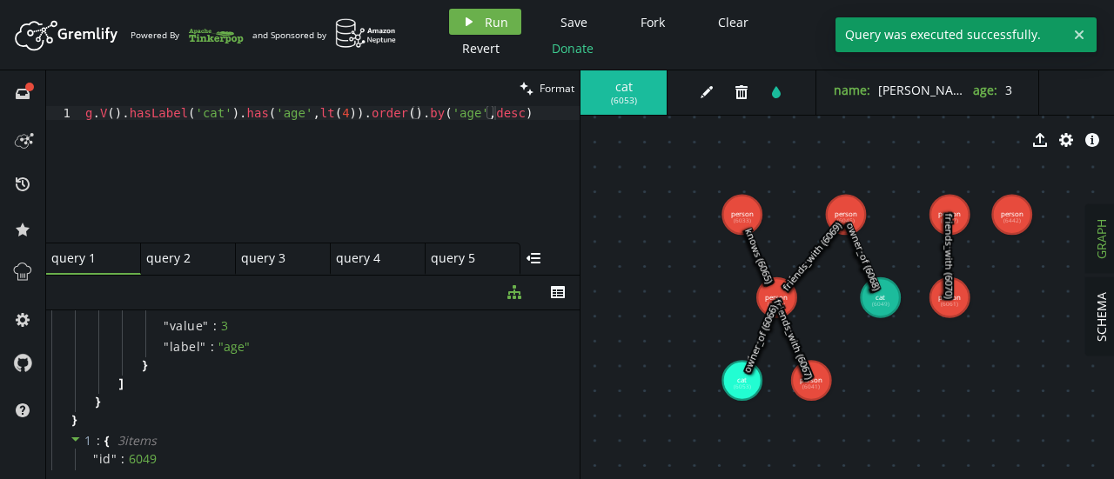
scroll to position [643, 0]
click at [336, 123] on div "g . V ( ) . hasLabel ( 'cat' ) . has ( 'age' , lt ( 4 )) . order ( ) . by ( 'ag…" at bounding box center [331, 188] width 498 height 164
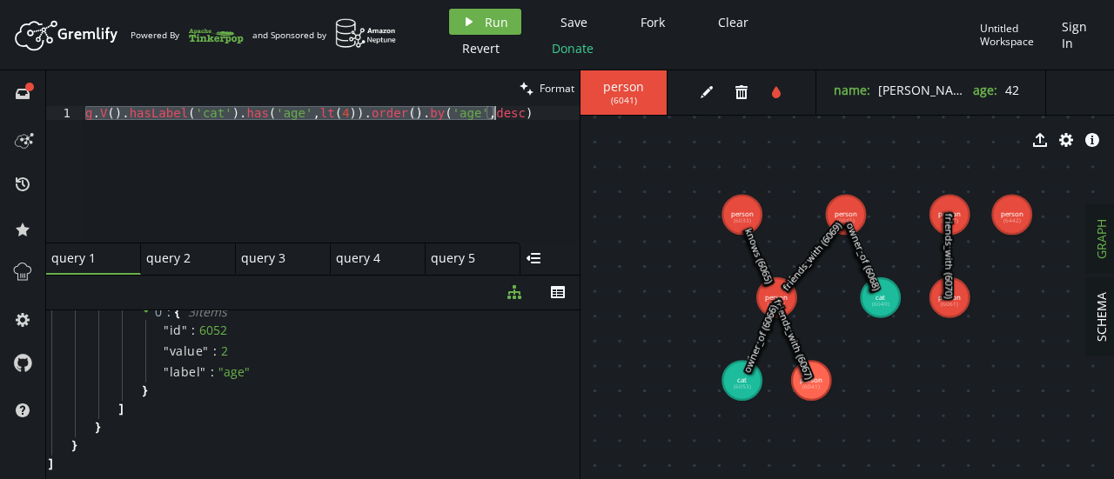
click at [297, 108] on div "g . V ( ) . hasLabel ( 'cat' ) . has ( 'age' , lt ( 4 )) . order ( ) . by ( 'ag…" at bounding box center [331, 174] width 498 height 137
click at [204, 117] on div "g . V ( ) . hasLabel ( 'cat' ) . has ( 'age' , lt ( 4 )) . order ( ) . by ( 'ag…" at bounding box center [331, 174] width 498 height 137
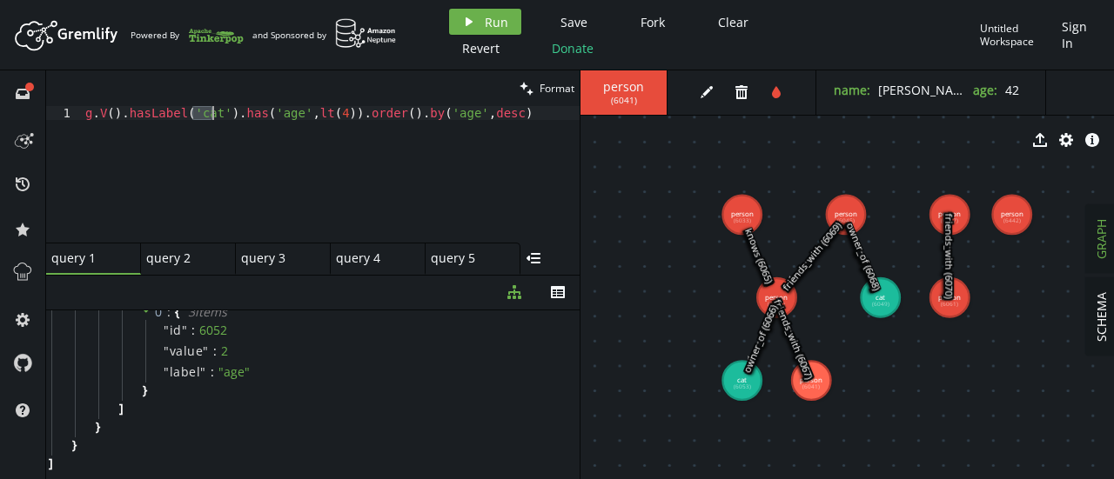
click at [204, 117] on div "g . V ( ) . hasLabel ( 'cat' ) . has ( 'age' , lt ( 4 )) . order ( ) . by ( 'ag…" at bounding box center [331, 188] width 498 height 164
click at [329, 117] on div "g . V ( ) . hasLabel ( 'person' ) . has ( 'age' , lt ( 4 )) . order ( ) . by ( …" at bounding box center [331, 188] width 498 height 164
click at [332, 119] on div "g . V ( ) . hasLabel ( 'person' ) . has ( 'age' , lt ( 4 )) . order ( ) . by ( …" at bounding box center [331, 188] width 498 height 164
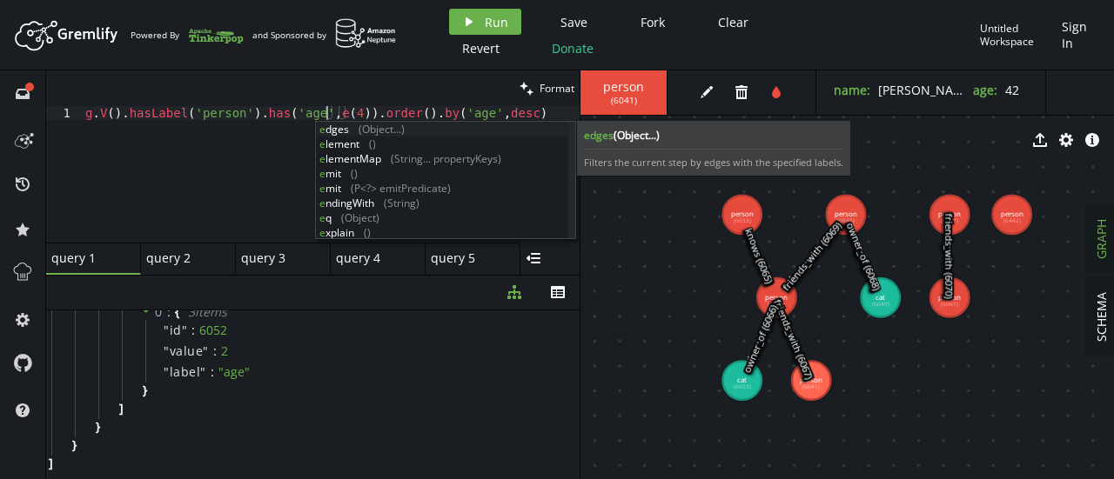
scroll to position [0, 247]
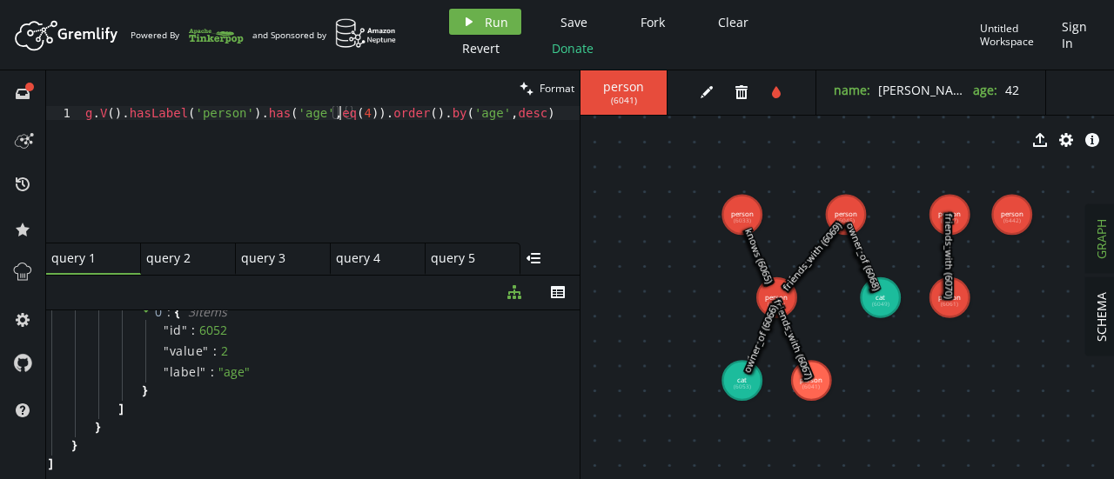
click at [342, 119] on div "g . V ( ) . hasLabel ( 'person' ) . has ( 'age' , eq ( 4 )) . order ( ) . by ( …" at bounding box center [331, 188] width 498 height 164
drag, startPoint x: 367, startPoint y: 111, endPoint x: 516, endPoint y: 112, distance: 148.8
click at [516, 112] on div "g . V ( ) . hasLabel ( 'person' ) . has ( 'age' , eq ( 42 )) . order ( ) . by (…" at bounding box center [331, 188] width 498 height 164
click at [479, 21] on button "play Run" at bounding box center [485, 22] width 72 height 26
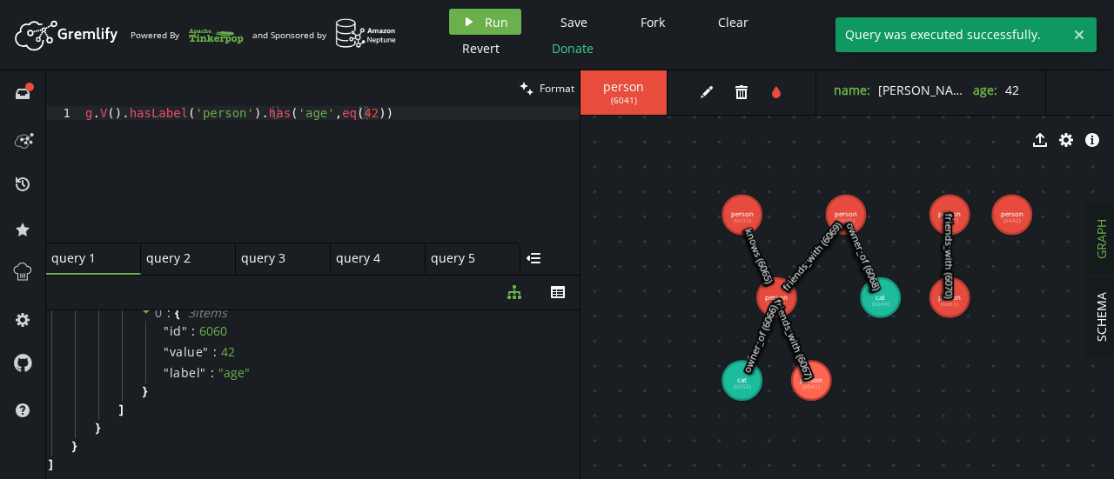
scroll to position [1029, 0]
click at [248, 111] on div "g . V ( ) . hasLabel ( 'person' ) . has ( 'age' , eq ( 42 ))" at bounding box center [331, 188] width 498 height 164
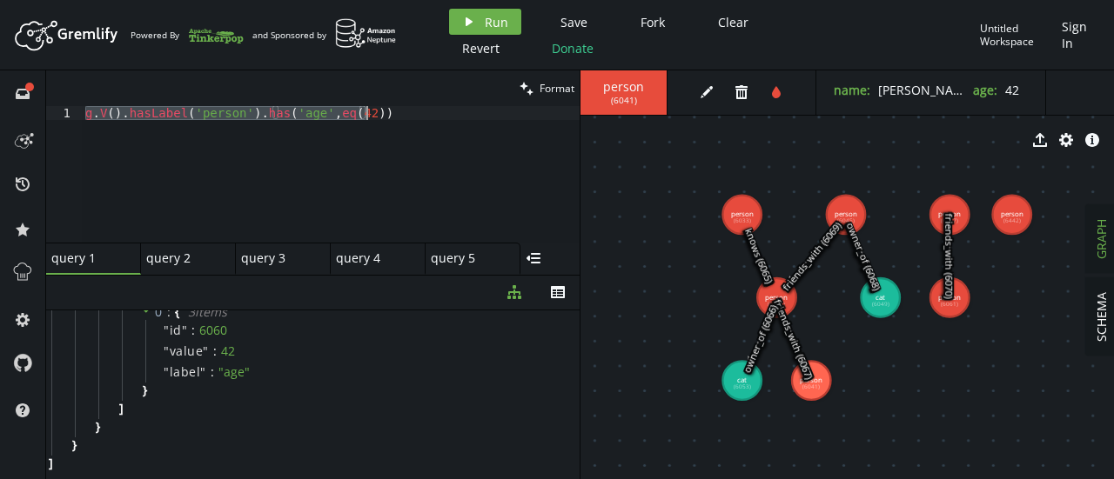
click at [357, 111] on div "g . V ( ) . hasLabel ( 'person' ) . has ( 'age' , eq ( 42 ))" at bounding box center [331, 174] width 498 height 137
click at [391, 114] on div "g . V ( ) . hasLabel ( 'person' ) . has ( 'name' , '[PERSON_NAME]' ) ." at bounding box center [331, 188] width 498 height 164
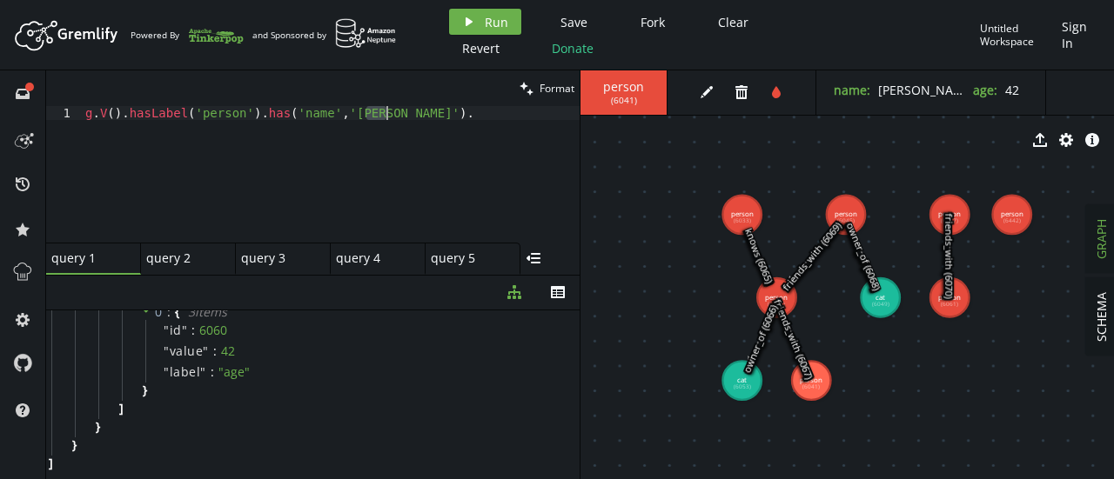
click at [391, 114] on div "g . V ( ) . hasLabel ( 'person' ) . has ( 'name' , '[PERSON_NAME]' ) ." at bounding box center [331, 188] width 498 height 164
click at [423, 111] on div "g . V ( ) . hasLabel ( 'person' ) . has ( 'name' , '[PERSON_NAME]' ) . outE ( '…" at bounding box center [331, 188] width 498 height 164
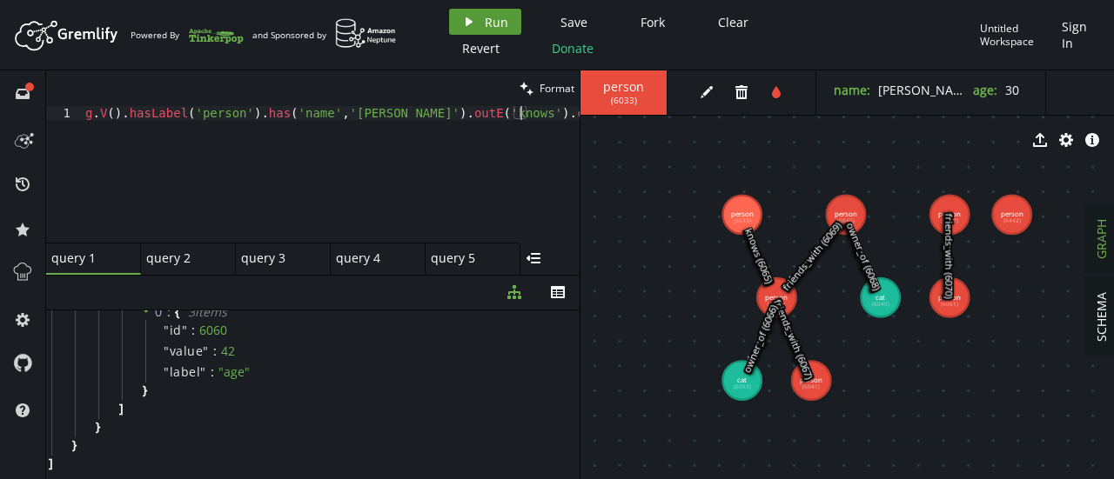
click at [494, 25] on span "Run" at bounding box center [496, 22] width 23 height 17
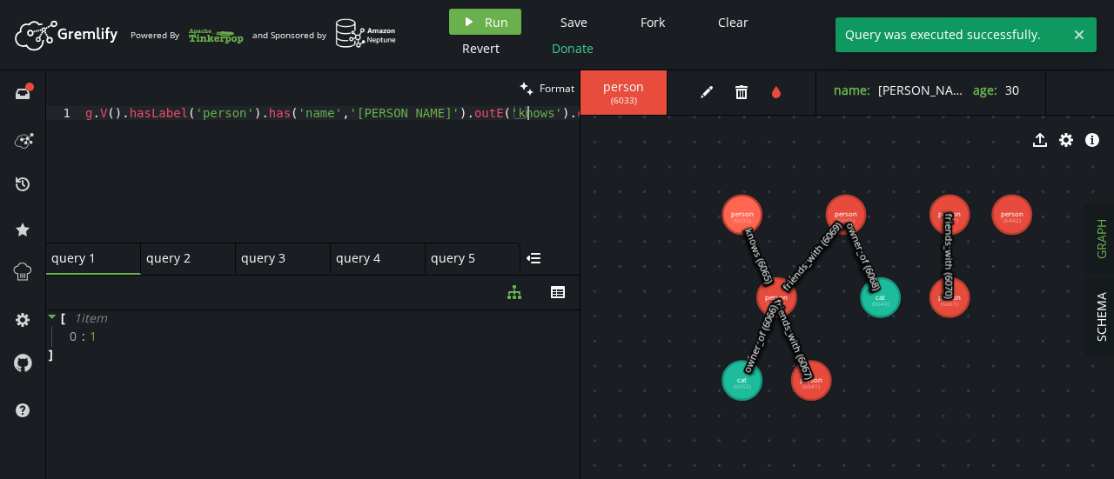
click at [287, 123] on div "g . V ( ) . hasLabel ( 'person' ) . has ( 'name' , '[PERSON_NAME]' ) . outE ( '…" at bounding box center [331, 188] width 498 height 164
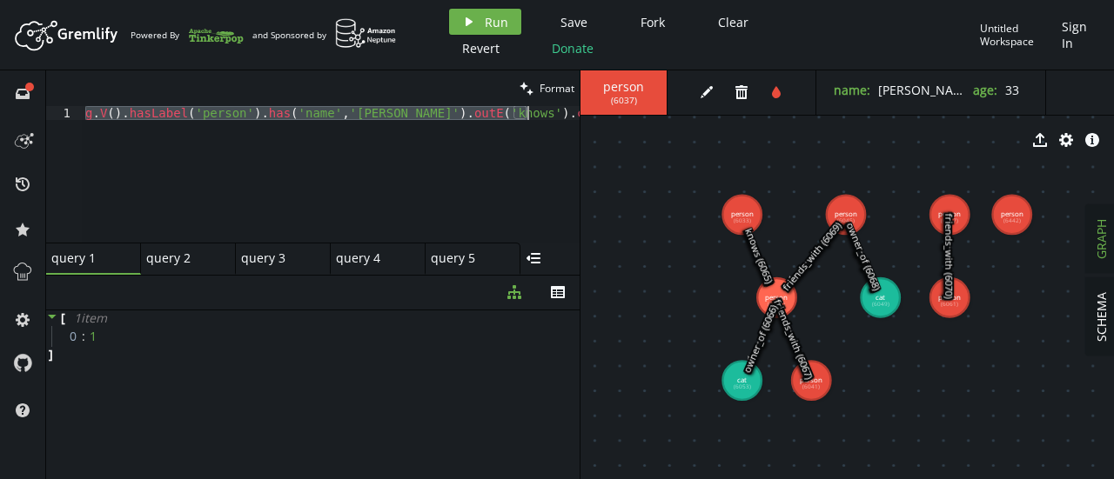
click at [343, 117] on div "g . V ( ) . hasLabel ( 'person' ) . has ( 'name' , '[PERSON_NAME]' ) . outE ( '…" at bounding box center [331, 174] width 498 height 137
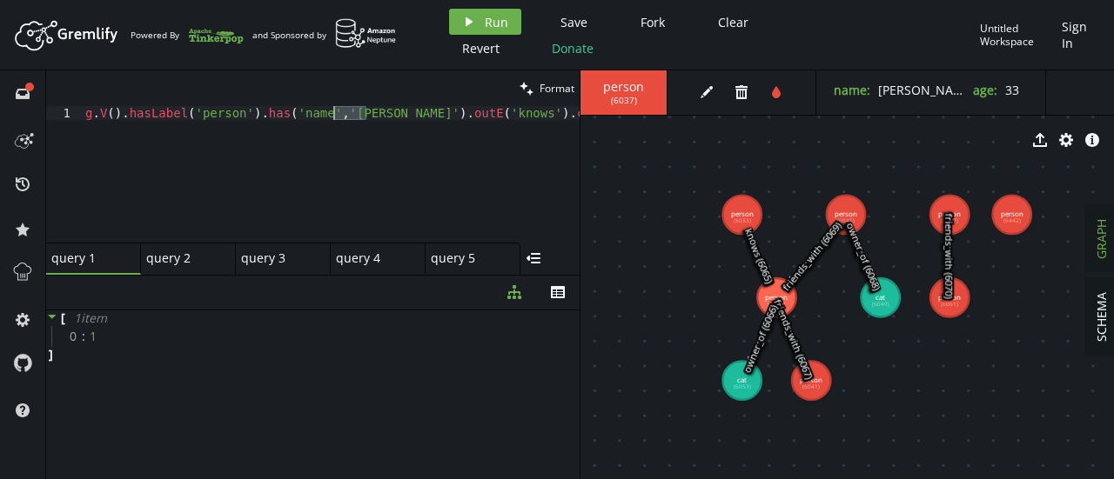
click at [343, 117] on div "g . V ( ) . hasLabel ( 'person' ) . has ( 'name' , '[PERSON_NAME]' ) . outE ( '…" at bounding box center [331, 188] width 498 height 164
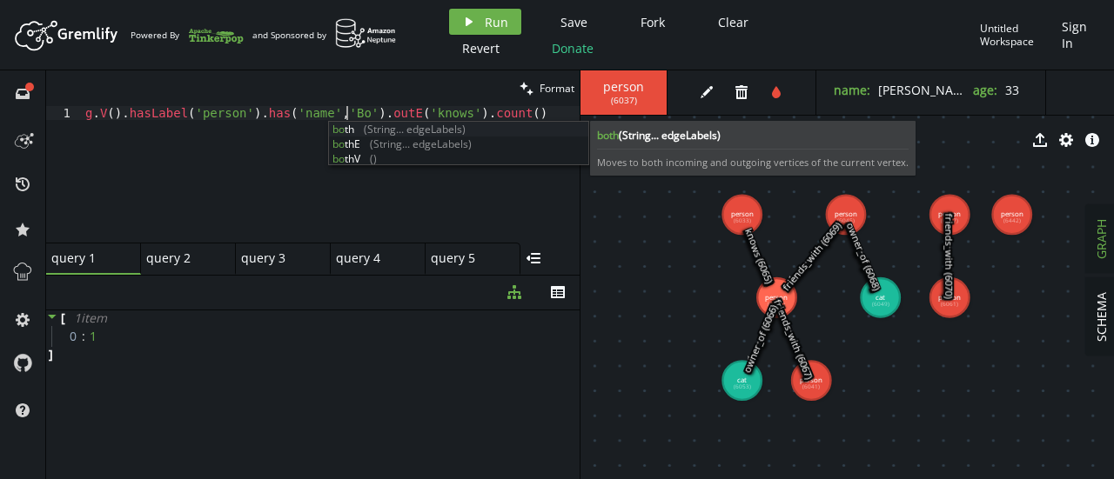
scroll to position [0, 267]
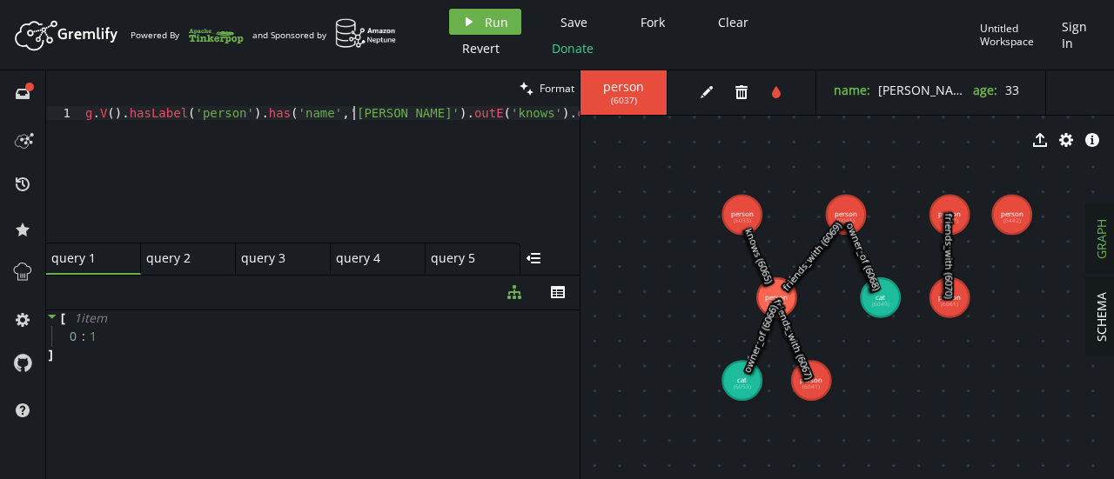
click at [388, 116] on div "g . V ( ) . hasLabel ( 'person' ) . has ( 'name' , '[PERSON_NAME]' ) . outE ( '…" at bounding box center [331, 188] width 498 height 164
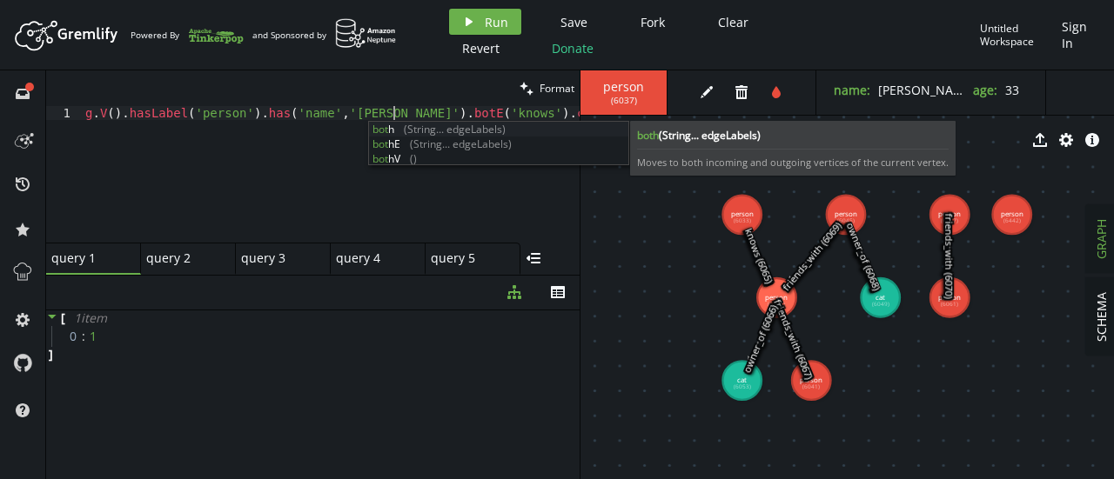
scroll to position [0, 314]
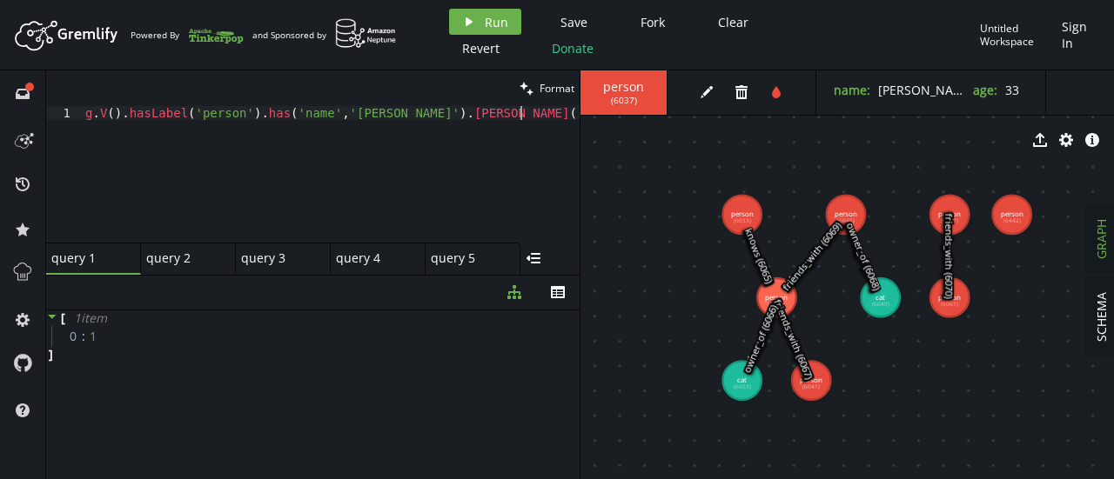
click at [392, 187] on div "g . V ( ) . hasLabel ( 'person' ) . has ( 'name' , '[PERSON_NAME]' ) . [PERSON_…" at bounding box center [331, 188] width 498 height 164
click at [432, 123] on div "g . V ( ) . hasLabel ( 'person' ) . has ( 'name' , '[PERSON_NAME]' ) . [PERSON_…" at bounding box center [331, 188] width 498 height 164
click at [432, 114] on div "g . V ( ) . hasLabel ( 'person' ) . has ( 'name' , '[PERSON_NAME]' ) . [PERSON_…" at bounding box center [331, 188] width 498 height 164
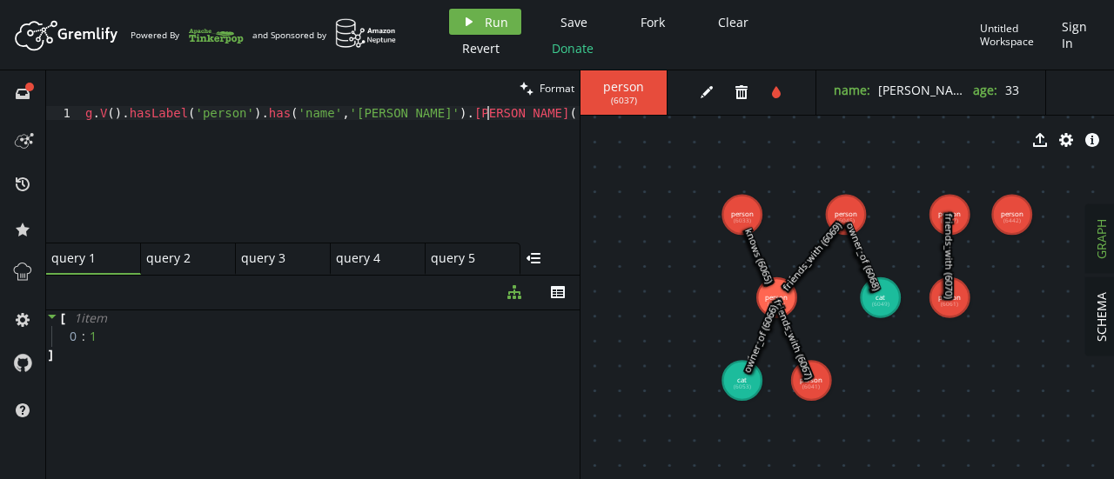
scroll to position [0, 415]
type textarea "g.V().hasLabel('person').has('name','[PERSON_NAME]').[PERSON_NAME]('friends_wit…"
click at [469, 4] on header "Artboard Created with Sketch. Powered By and Sponsored by play Run Save Fork Cl…" at bounding box center [557, 35] width 1114 height 70
click at [469, 17] on icon "play" at bounding box center [469, 22] width 14 height 14
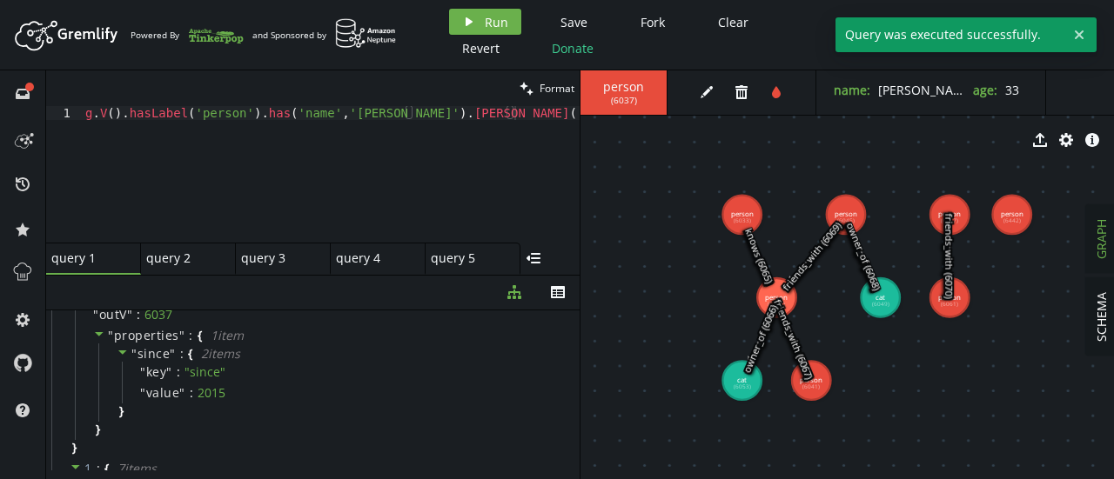
scroll to position [424, 0]
click at [275, 109] on div "g . V ( ) . hasLabel ( 'person' ) . has ( 'name' , '[PERSON_NAME]' ) . [PERSON_…" at bounding box center [331, 188] width 498 height 164
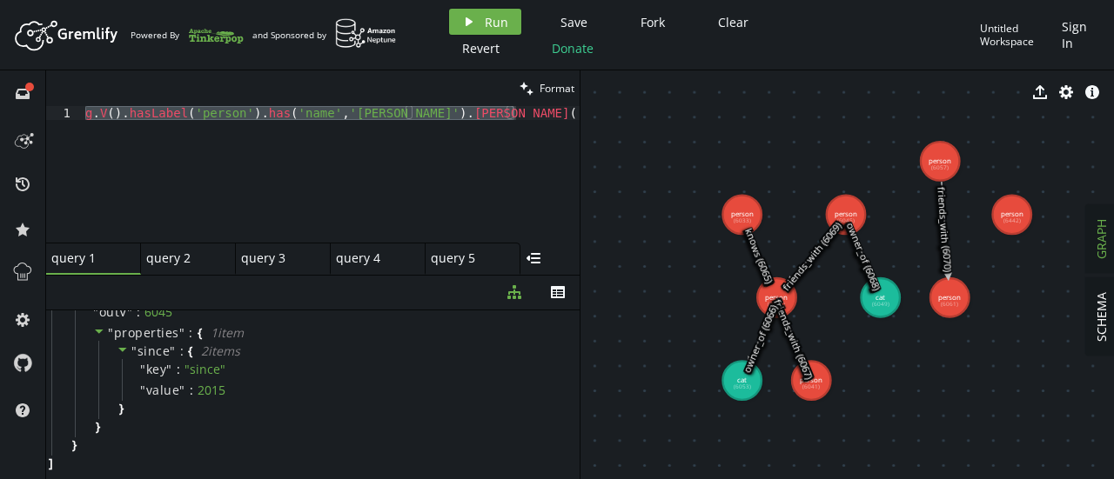
drag, startPoint x: 958, startPoint y: 206, endPoint x: 940, endPoint y: 161, distance: 48.8
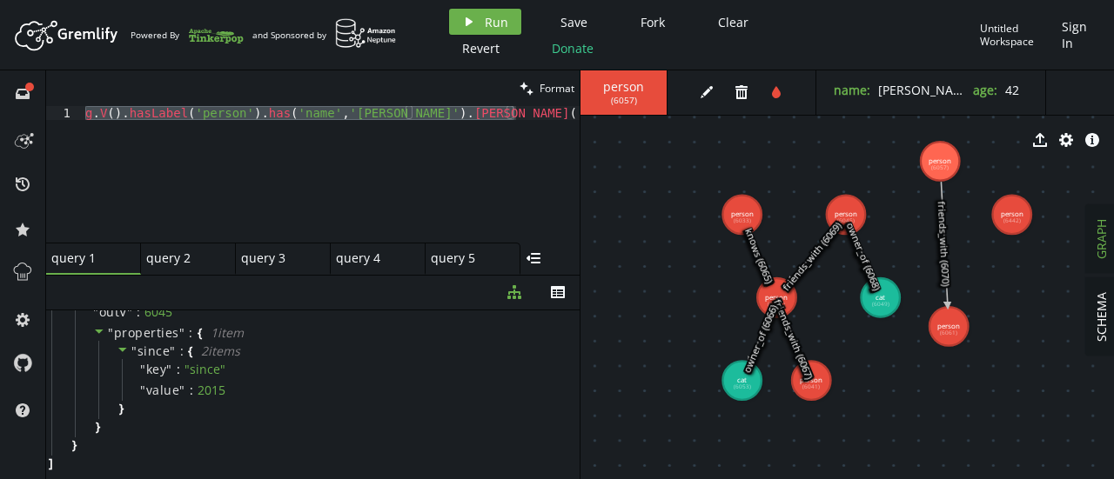
drag, startPoint x: 949, startPoint y: 294, endPoint x: 945, endPoint y: 328, distance: 34.2
click at [405, 104] on div "clean Format" at bounding box center [312, 88] width 533 height 36
click at [399, 117] on div "g . V ( ) . hasLabel ( 'person' ) . has ( 'name' , '[PERSON_NAME]' ) . [PERSON_…" at bounding box center [331, 174] width 498 height 137
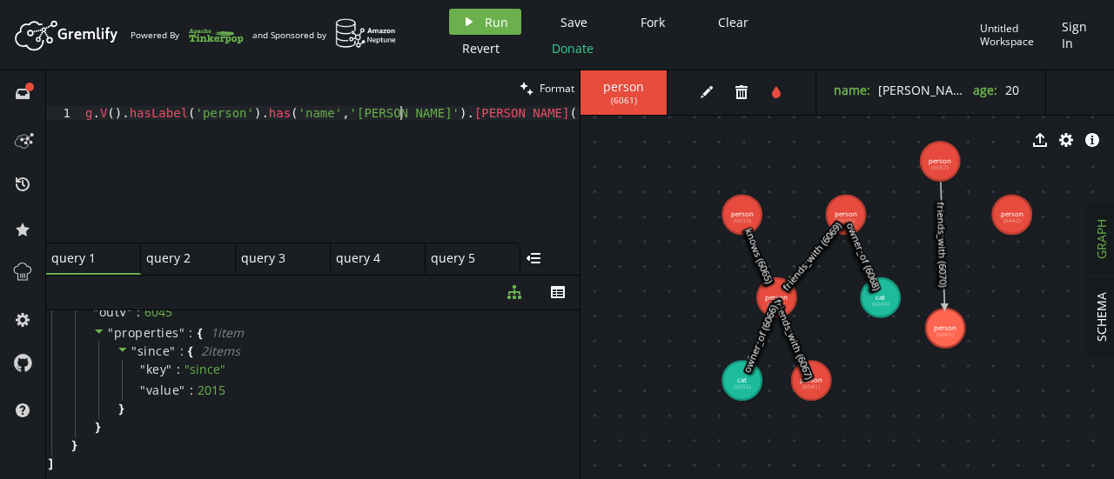
click at [175, 270] on div "query 2 small-cross" at bounding box center [188, 259] width 95 height 32
click at [266, 260] on div "query 3 query 3" at bounding box center [278, 259] width 74 height 16
click at [351, 257] on div "query 4 query 4" at bounding box center [373, 259] width 74 height 16
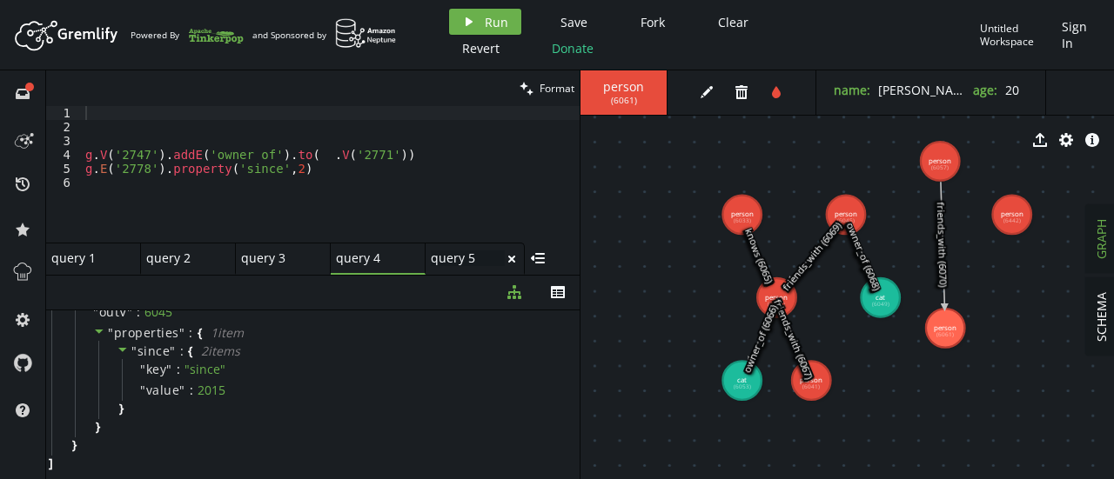
click at [447, 255] on div "query 5 query 5" at bounding box center [468, 259] width 74 height 16
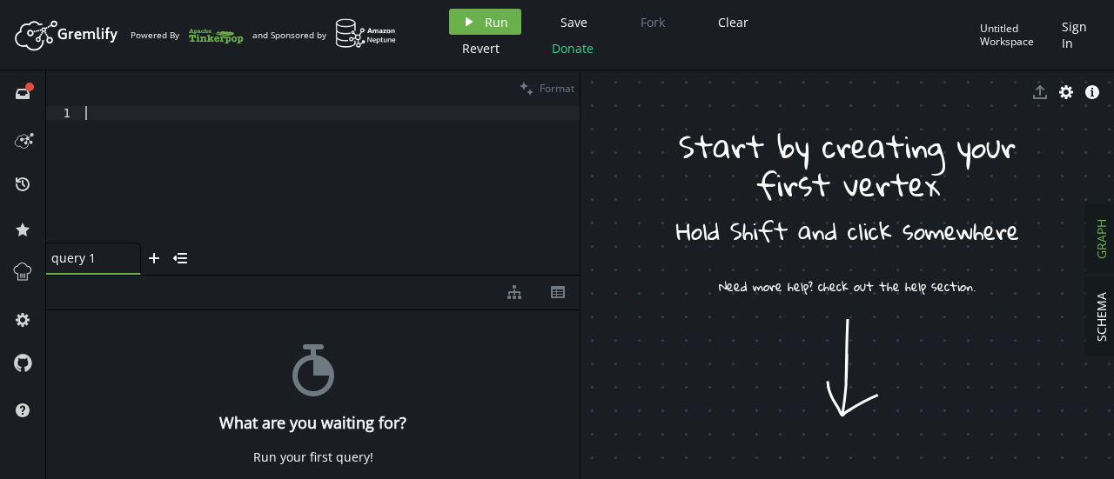
click at [363, 139] on div at bounding box center [331, 188] width 498 height 164
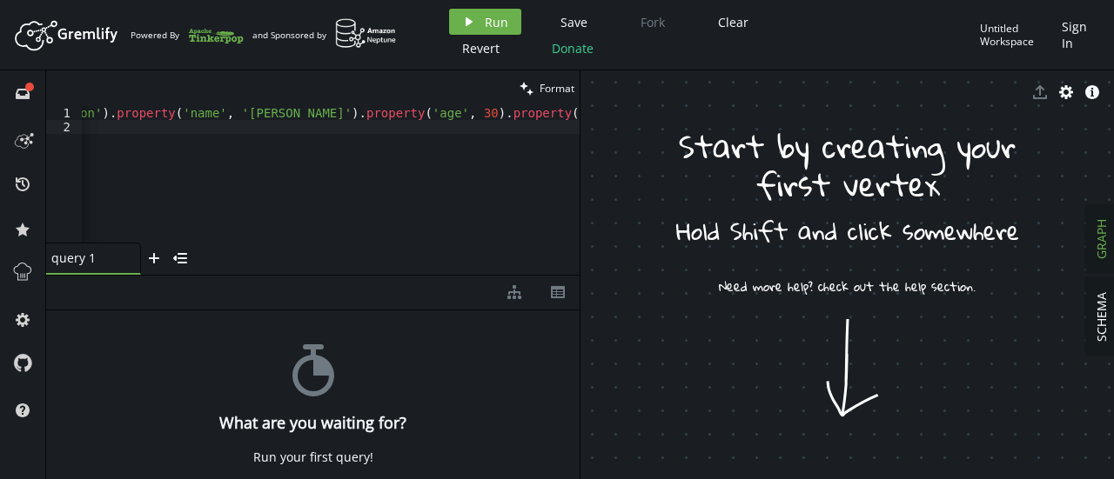
scroll to position [0, 158]
drag, startPoint x: 574, startPoint y: 117, endPoint x: 526, endPoint y: 119, distance: 48.8
click at [526, 119] on div "g . addV ( 'person' ) . property ( 'name' , 'Alice' ) . property ( 'age' , 30 )…" at bounding box center [251, 184] width 657 height 157
type textarea "g.addV('person').property('name', 'Alice').property('age', 30).property('city',…"
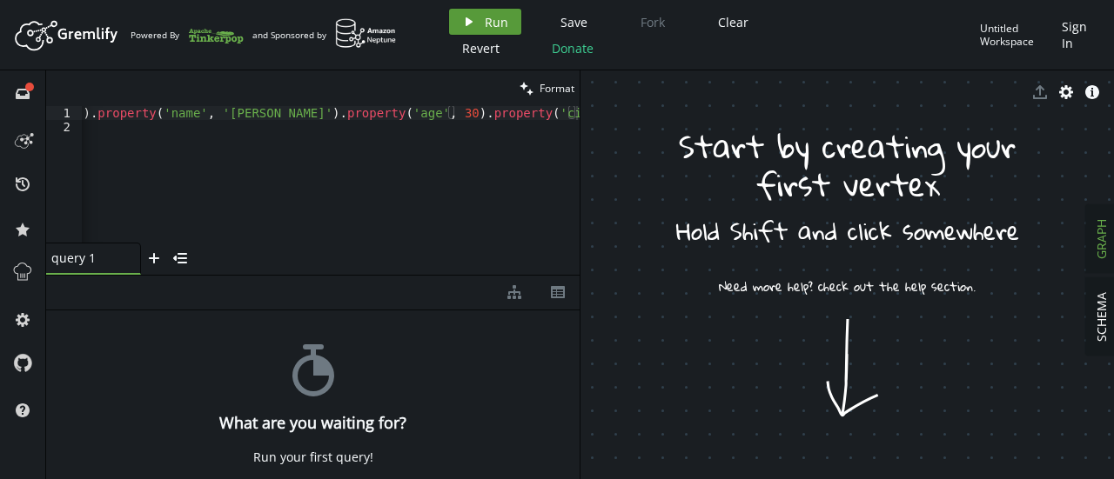
click at [504, 17] on span "Run" at bounding box center [496, 22] width 23 height 17
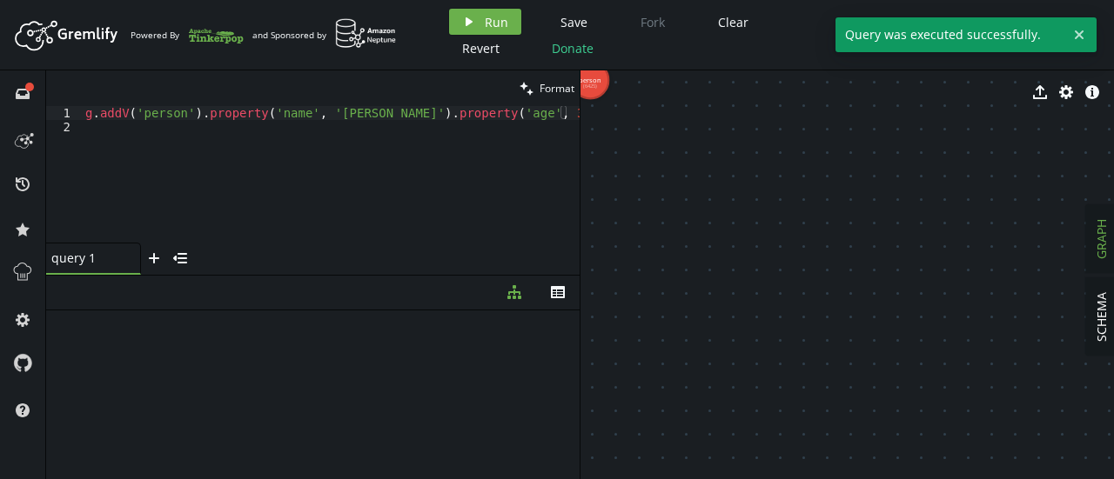
scroll to position [0, 0]
drag, startPoint x: 663, startPoint y: 160, endPoint x: 826, endPoint y: 280, distance: 202.2
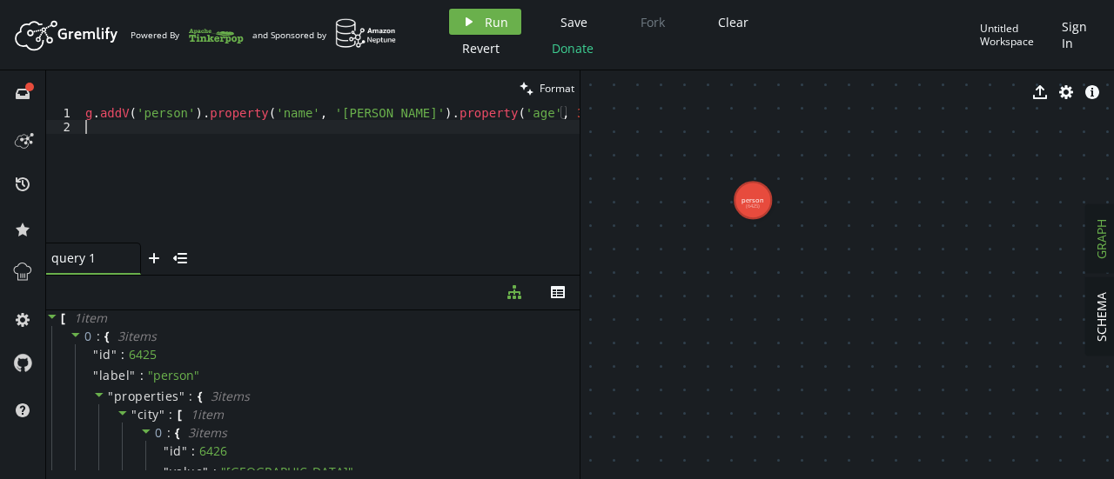
click at [378, 127] on div "g . addV ( 'person' ) . property ( 'name' , 'Alice' ) . property ( 'age' , 30 )…" at bounding box center [387, 184] width 610 height 157
type textarea "g.addV('person').property('name', 'Alice').property('age', 30).property('city',…"
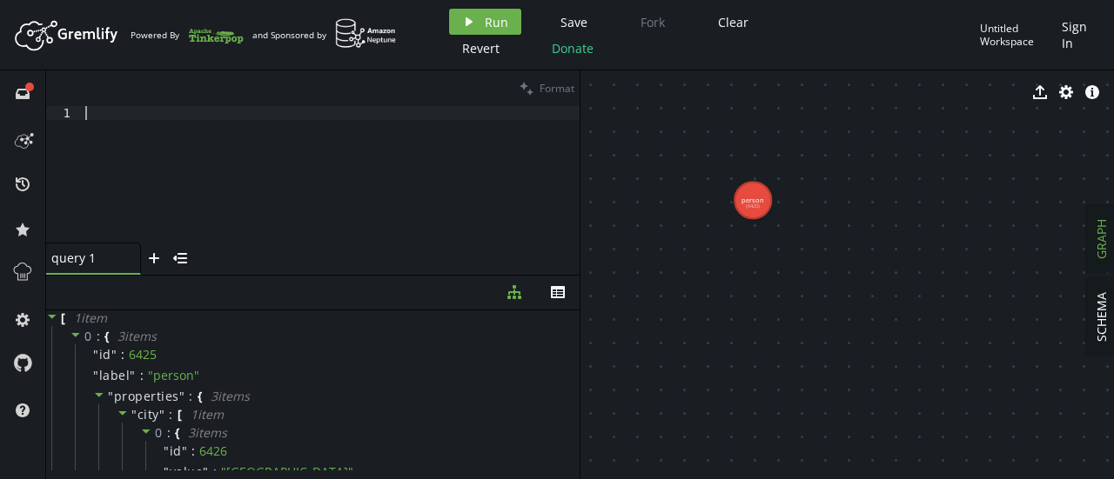
click at [223, 119] on div at bounding box center [331, 188] width 498 height 164
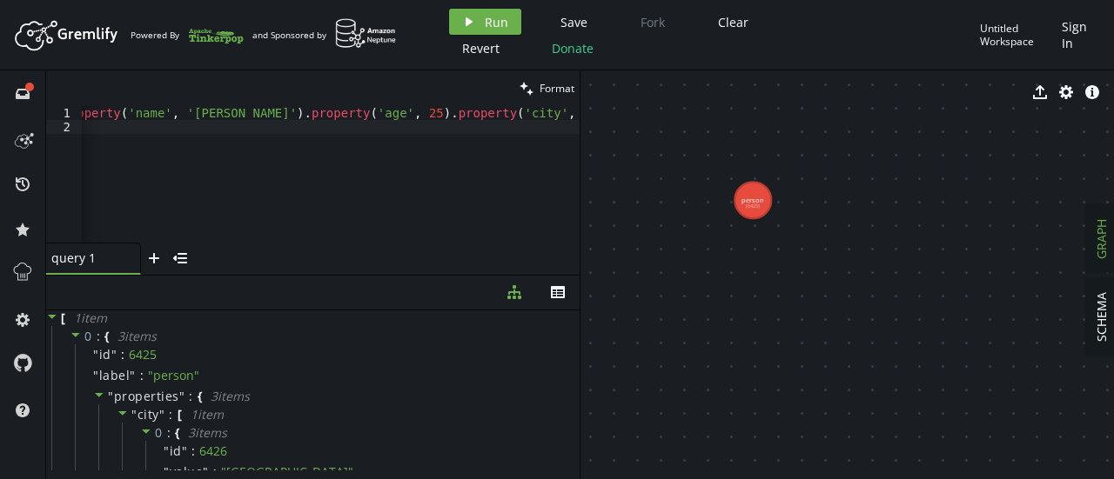
scroll to position [0, 151]
click at [576, 113] on div at bounding box center [575, 110] width 9 height 9
click at [574, 116] on div "g . addV ( 'person' ) . property ( 'name' , 'Bob' ) . property ( 'age' , 25 ) .…" at bounding box center [255, 184] width 650 height 157
type textarea "g.addV('person').property('name', 'Bob').property('age', 25).property('city', '…"
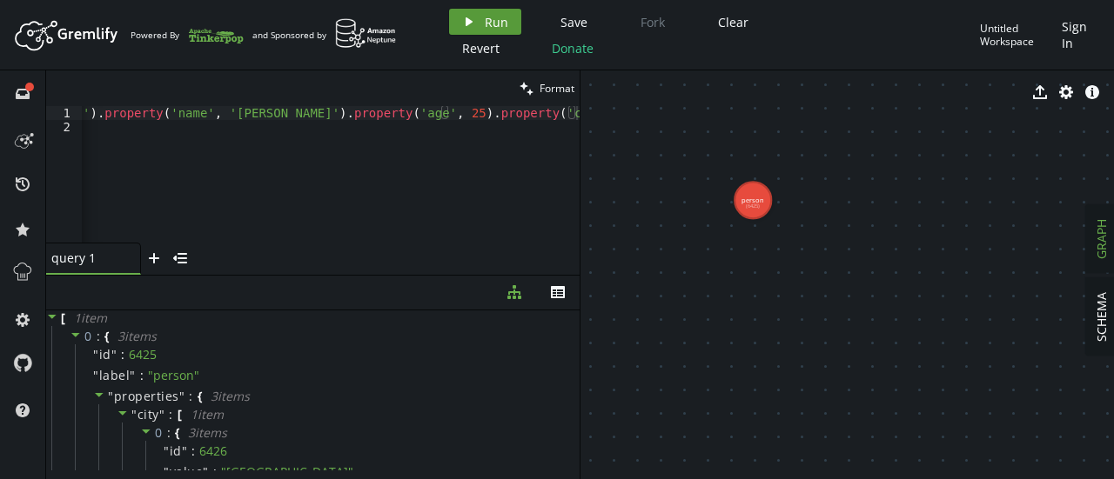
click at [492, 14] on span "Run" at bounding box center [496, 22] width 23 height 17
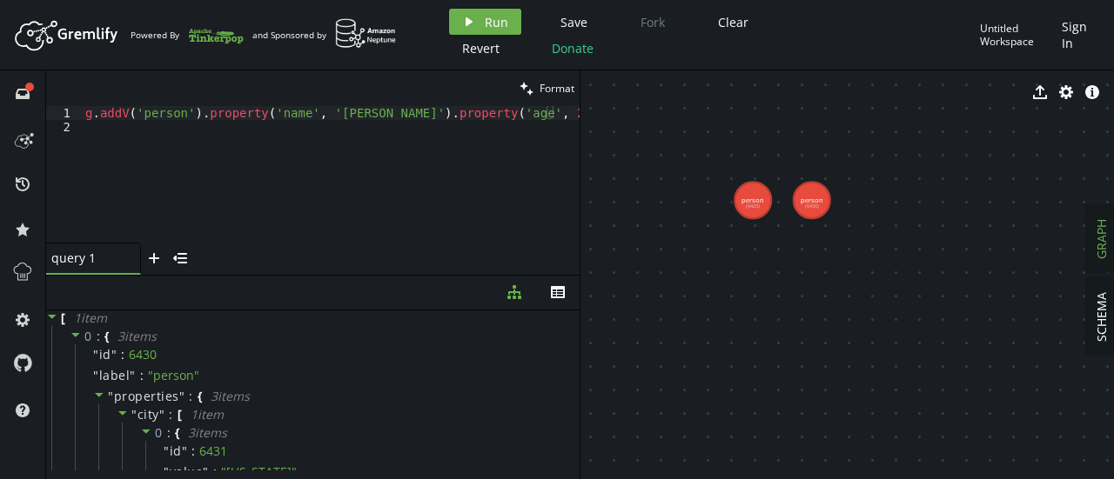
scroll to position [0, 0]
click at [196, 149] on div "g . addV ( 'person' ) . property ( 'name' , 'Bob' ) . property ( 'age' , 25 ) .…" at bounding box center [383, 184] width 603 height 157
paste textarea "g.addV('person').property('name', 'Bob').property('age', 25).property('city', '…"
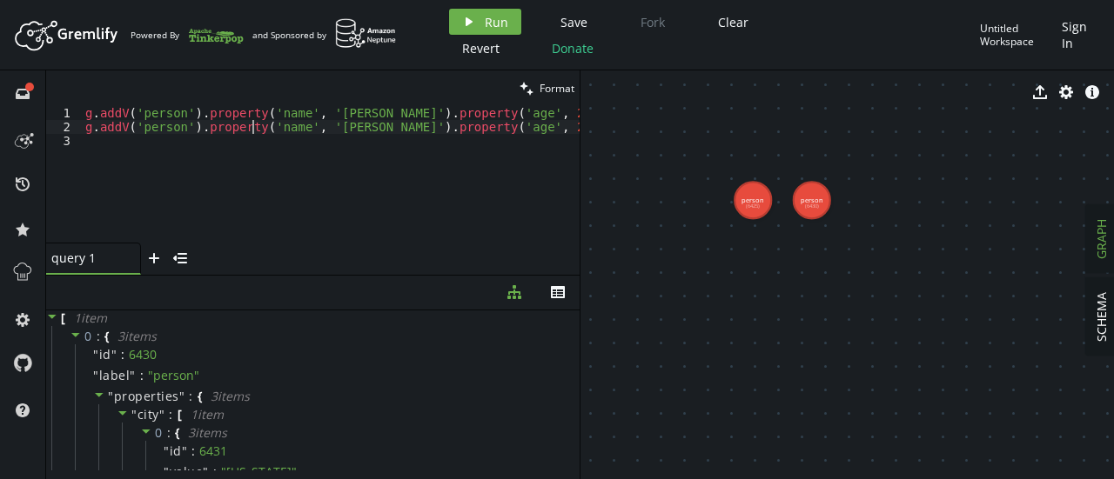
click at [251, 128] on div "g . addV ( 'person' ) . property ( 'name' , 'Bob' ) . property ( 'age' , 25 ) .…" at bounding box center [407, 184] width 650 height 157
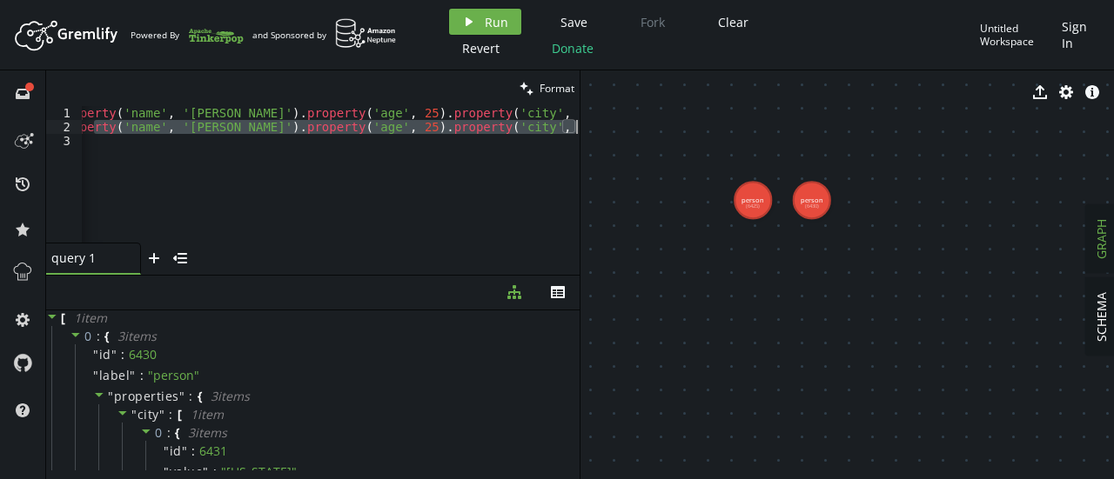
drag, startPoint x: 245, startPoint y: 128, endPoint x: 630, endPoint y: 124, distance: 384.6
click at [630, 124] on div "clean Format g.addV('person').property('name', 'Bob').property('age', 25).prope…" at bounding box center [580, 274] width 1068 height 409
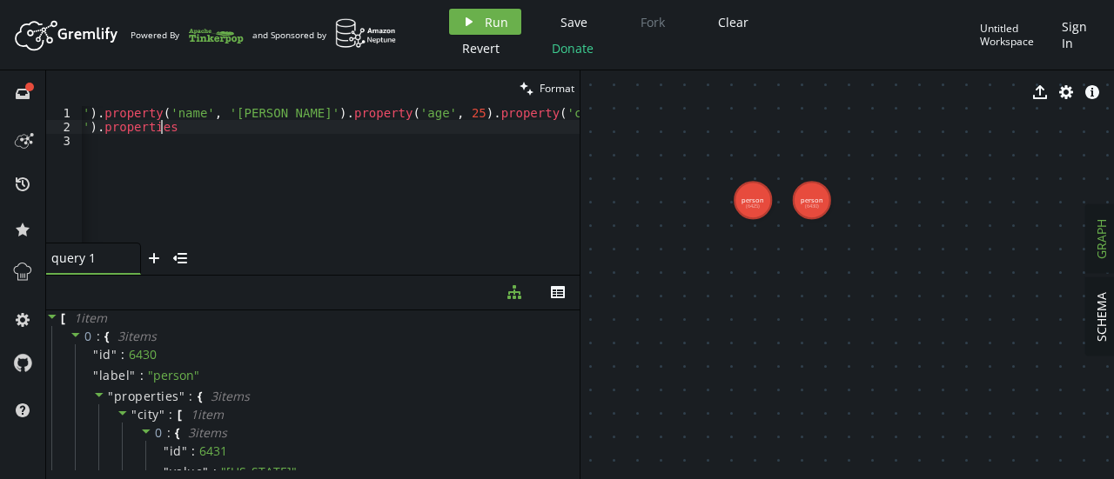
scroll to position [0, 186]
click at [157, 111] on div "g . addV ( 'person' ) . property ( 'name' , 'Bob' ) . property ( 'age' , 25 ) .…" at bounding box center [278, 184] width 603 height 157
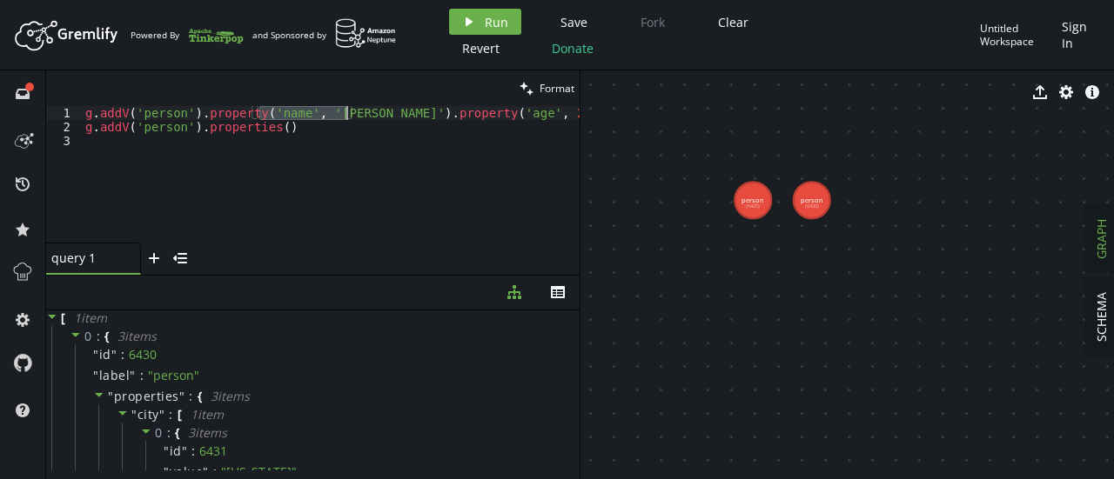
drag, startPoint x: 151, startPoint y: 111, endPoint x: 348, endPoint y: 111, distance: 196.6
click at [348, 111] on div "g . addV ( 'person' ) . property ( 'name' , 'Bob' ) . property ( 'age' , 25 ) .…" at bounding box center [383, 184] width 603 height 157
click at [273, 131] on div "g . addV ( 'person' ) . property ( 'name' , 'Bob' ) . property ( 'age' , 25 ) .…" at bounding box center [383, 184] width 603 height 157
paste textarea "'name', 'Bob'"
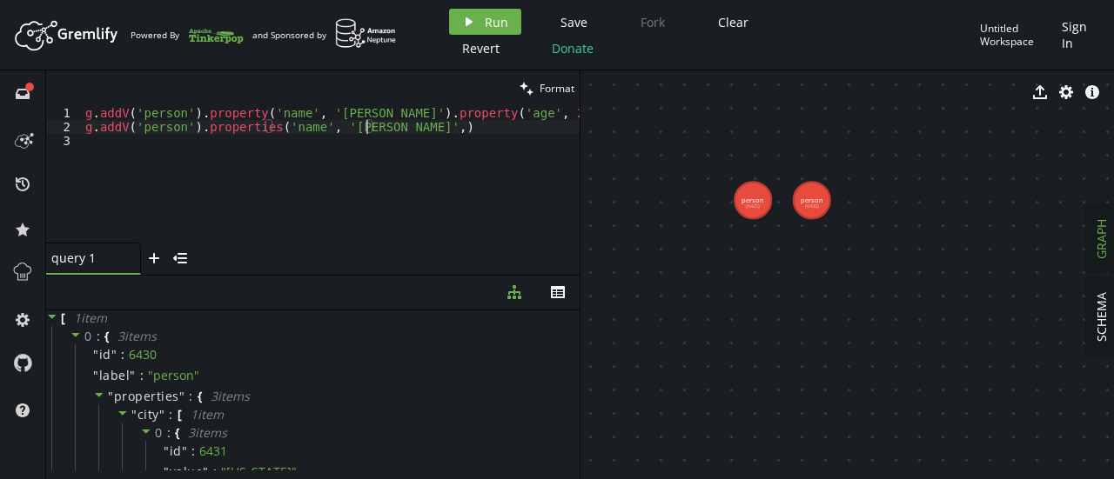
click at [348, 127] on div "g . addV ( 'person' ) . property ( 'name' , 'Bob' ) . property ( 'age' , 25 ) .…" at bounding box center [383, 184] width 603 height 157
click at [386, 126] on div "g . addV ( 'person' ) . property ( 'name' , 'Bob' ) . property ( 'age' , 25 ) .…" at bounding box center [383, 184] width 603 height 157
drag, startPoint x: 421, startPoint y: 109, endPoint x: 477, endPoint y: 111, distance: 55.7
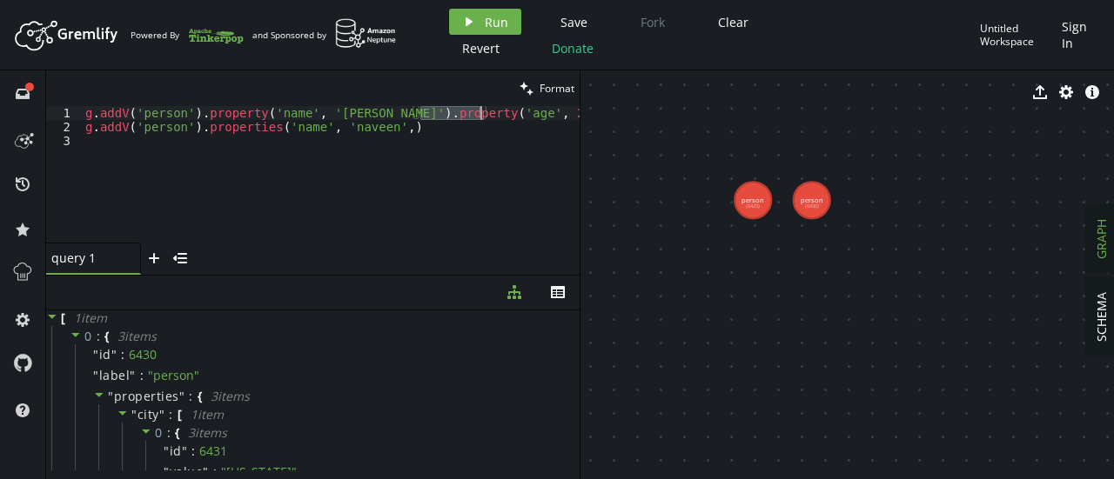
click at [477, 111] on div "g . addV ( 'person' ) . property ( 'name' , 'Bob' ) . property ( 'age' , 25 ) .…" at bounding box center [383, 184] width 603 height 157
click at [386, 128] on div "g . addV ( 'person' ) . property ( 'name' , 'Bob' ) . property ( 'age' , 25 ) .…" at bounding box center [383, 184] width 603 height 157
paste textarea "'age', 25"
click at [477, 25] on button "play Run" at bounding box center [485, 22] width 72 height 26
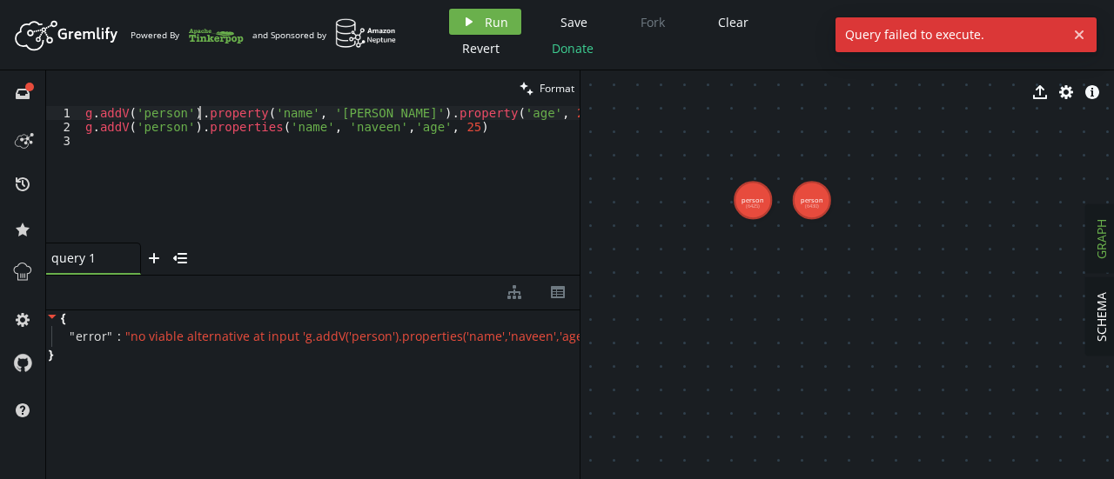
click at [200, 118] on div "g . addV ( 'person' ) . property ( 'name' , 'Bob' ) . property ( 'age' , 25 ) .…" at bounding box center [383, 184] width 603 height 157
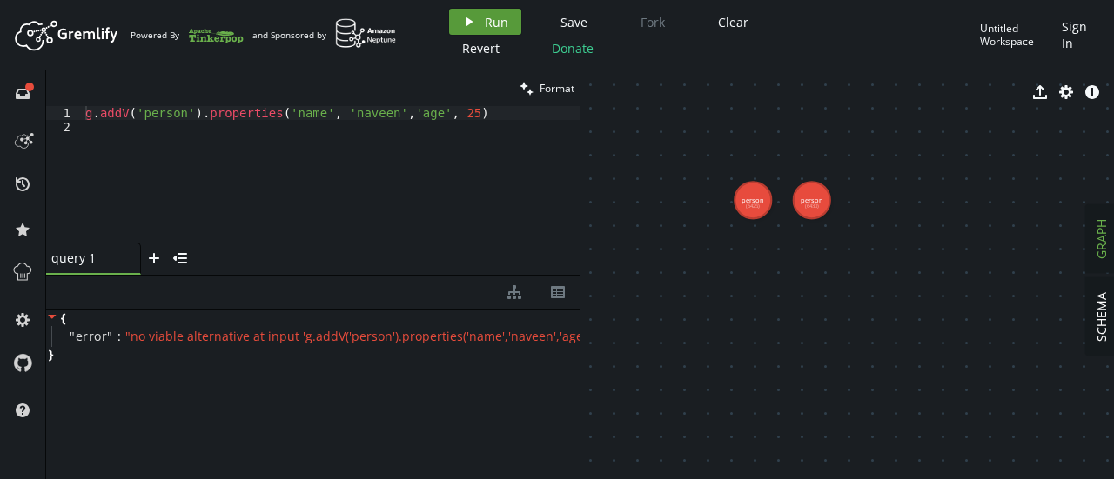
click at [476, 11] on button "play Run" at bounding box center [485, 22] width 72 height 26
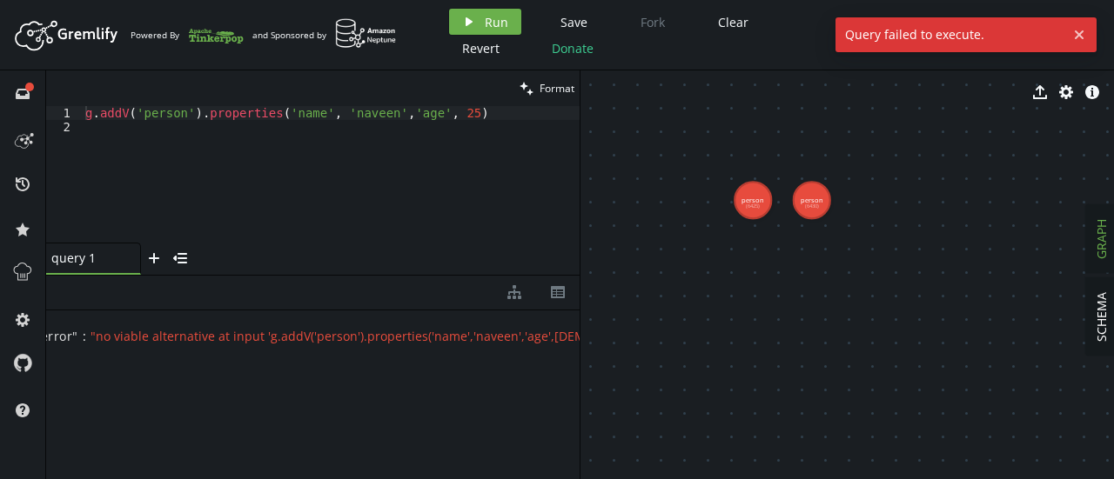
scroll to position [0, 19]
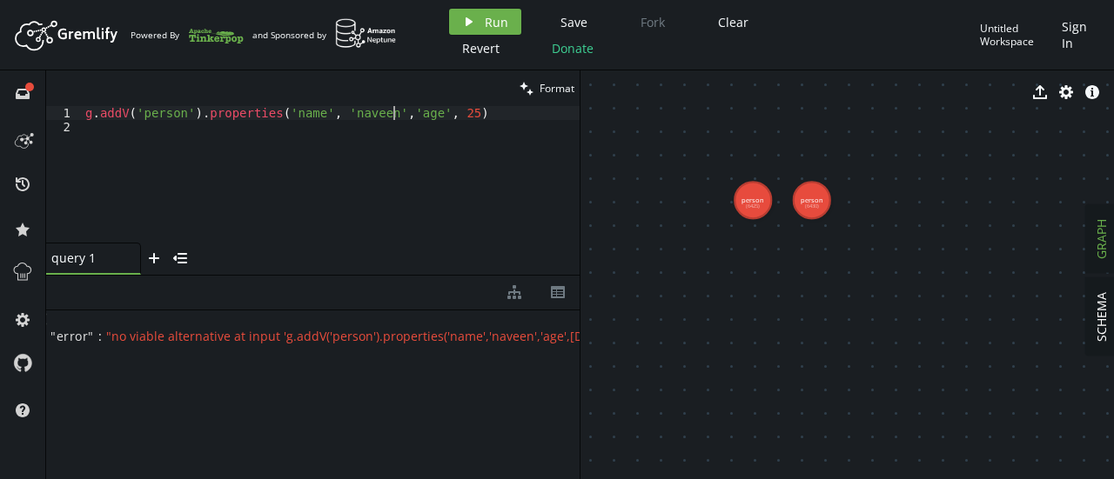
click at [390, 116] on div "g . addV ( 'person' ) . properties ( 'name' , 'naveen' , 'age' , 25 )" at bounding box center [331, 188] width 498 height 164
type textarea "g.addV('person').properties('name', 'naveen','age', 25)"
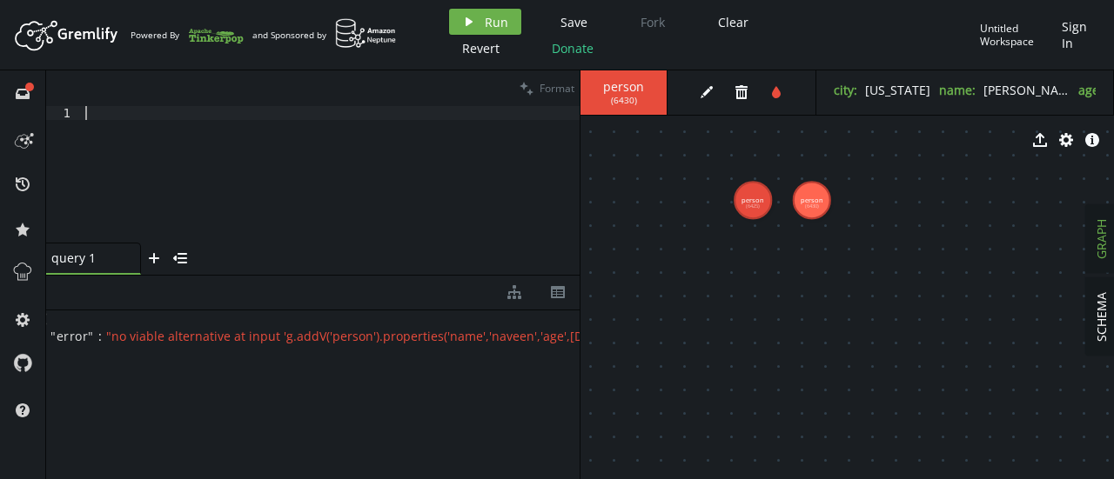
click at [188, 111] on div at bounding box center [331, 188] width 498 height 164
paste textarea "V().has('name', 'Bob').addE('knows').from('a').next()"
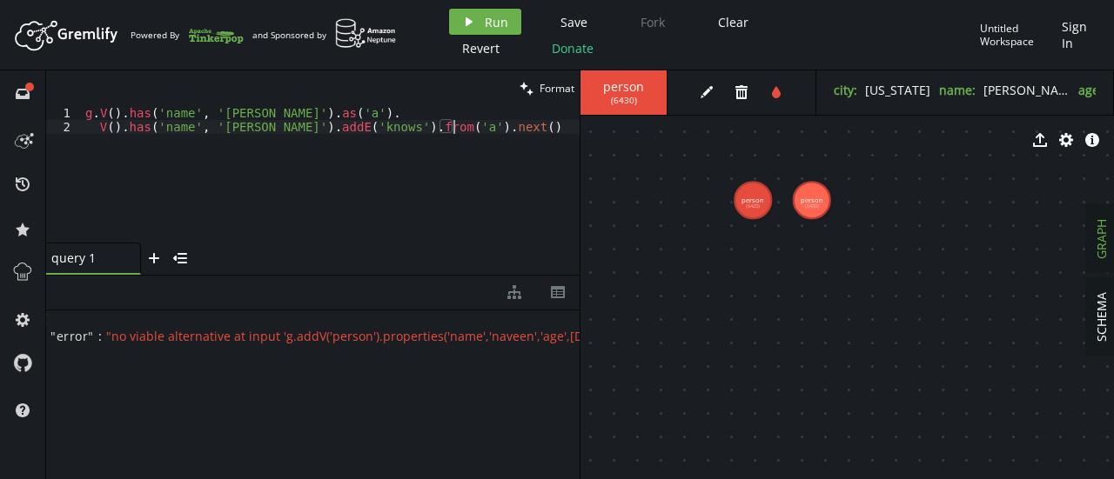
click at [94, 131] on div "g . V ( ) . has ( 'name' , 'Alice' ) . as ( 'a' ) . V ( ) . has ( 'name' , 'Bob…" at bounding box center [331, 188] width 498 height 164
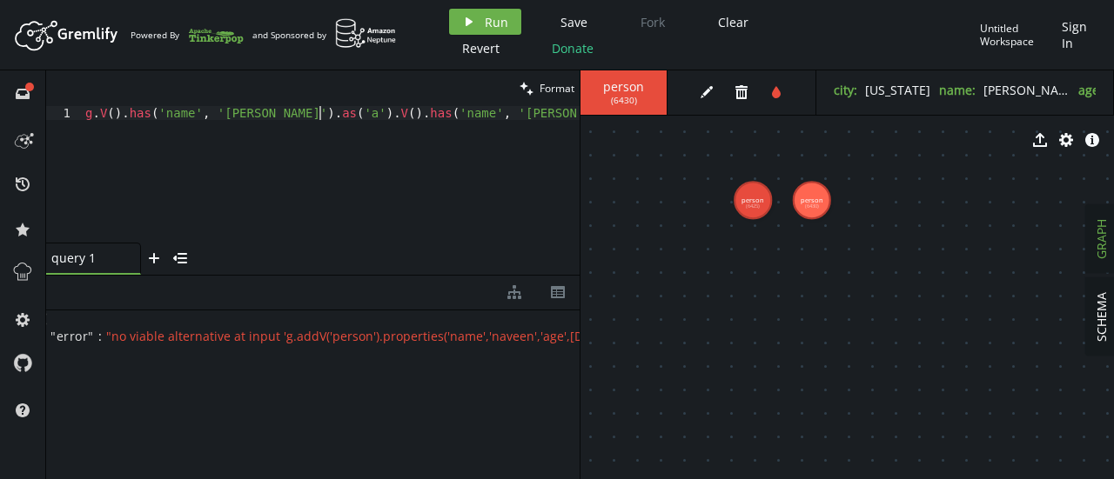
scroll to position [0, 97]
drag, startPoint x: 531, startPoint y: 116, endPoint x: 581, endPoint y: 117, distance: 50.5
click at [581, 117] on div "clean Format g.V().has('name', 'Alice').as('a').V().has('name', 'Bob').addE('kn…" at bounding box center [580, 274] width 1068 height 409
type textarea "g.V().has('name', 'Alice').as('a').V().has('name', 'Bob').addE('knows').from('a…"
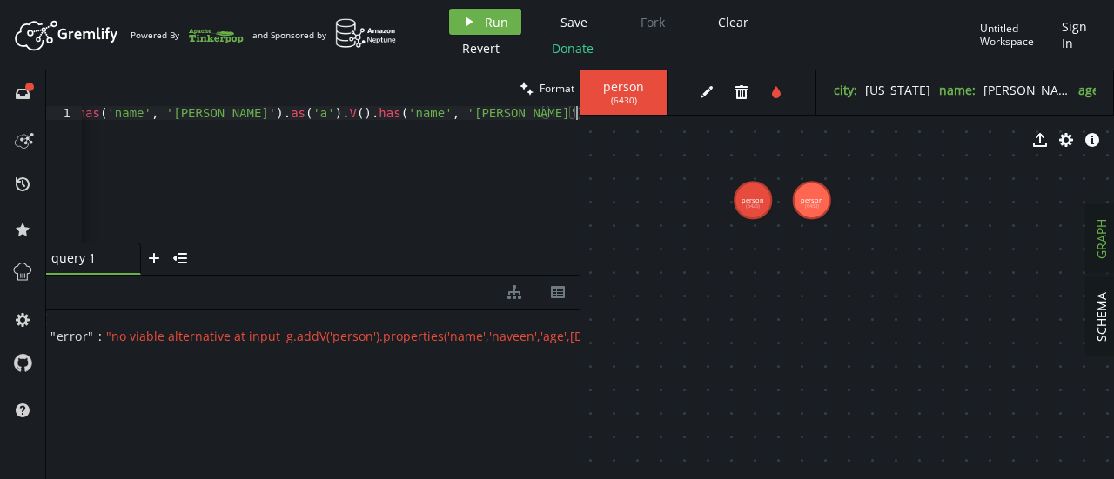
click at [407, 113] on div "g . V ( ) . has ( 'name' , 'Alice' ) . as ( 'a' ) . V ( ) . has ( 'name' , 'Bob…" at bounding box center [304, 184] width 549 height 157
click at [473, 13] on button "play Run" at bounding box center [485, 22] width 72 height 26
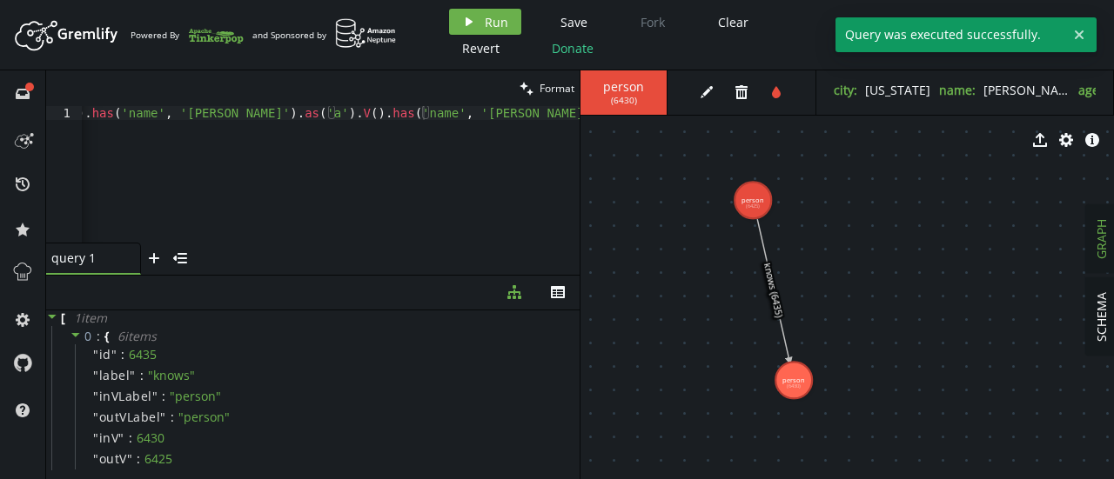
drag, startPoint x: 747, startPoint y: 281, endPoint x: 793, endPoint y: 380, distance: 109.0
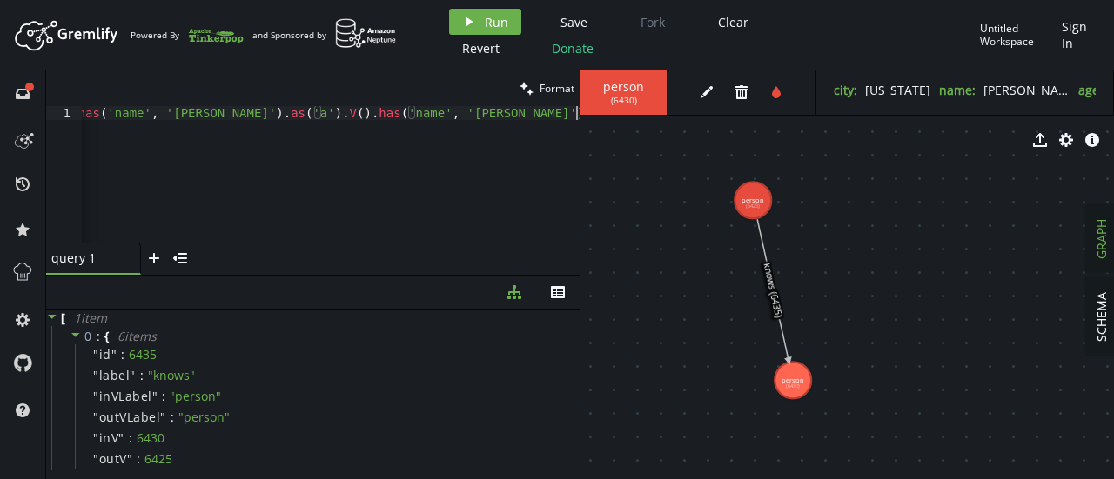
scroll to position [0, 50]
click at [383, 131] on div "g . V ( ) . has ( 'name' , 'Alice' ) . as ( 'a' ) . V ( ) . has ( 'name' , 'Bob…" at bounding box center [304, 184] width 549 height 157
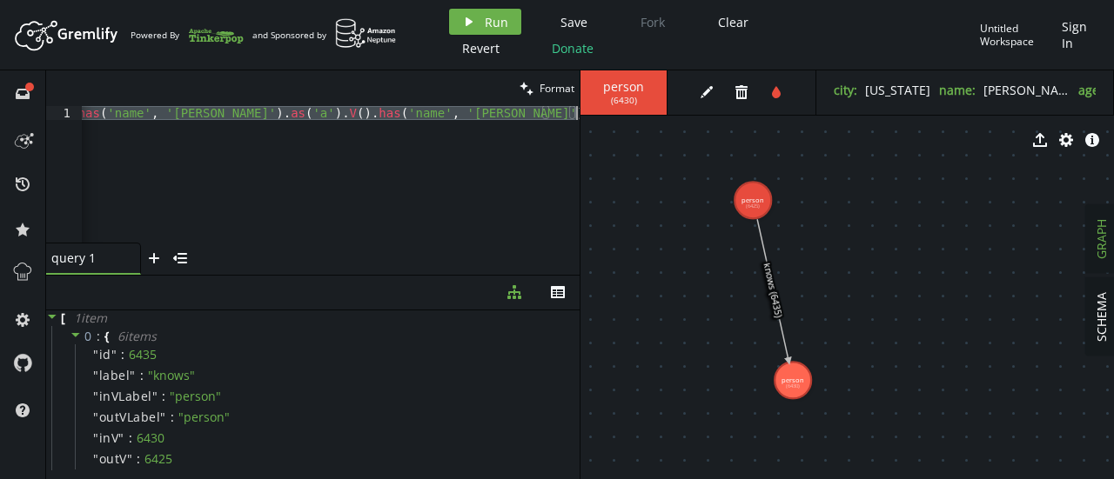
paste textarea
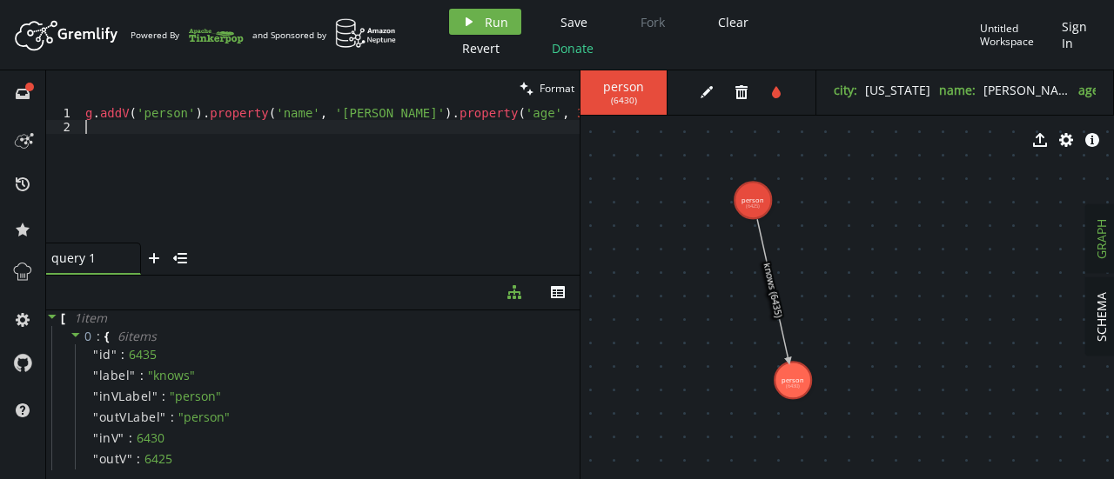
scroll to position [0, 0]
